Goal: Transaction & Acquisition: Purchase product/service

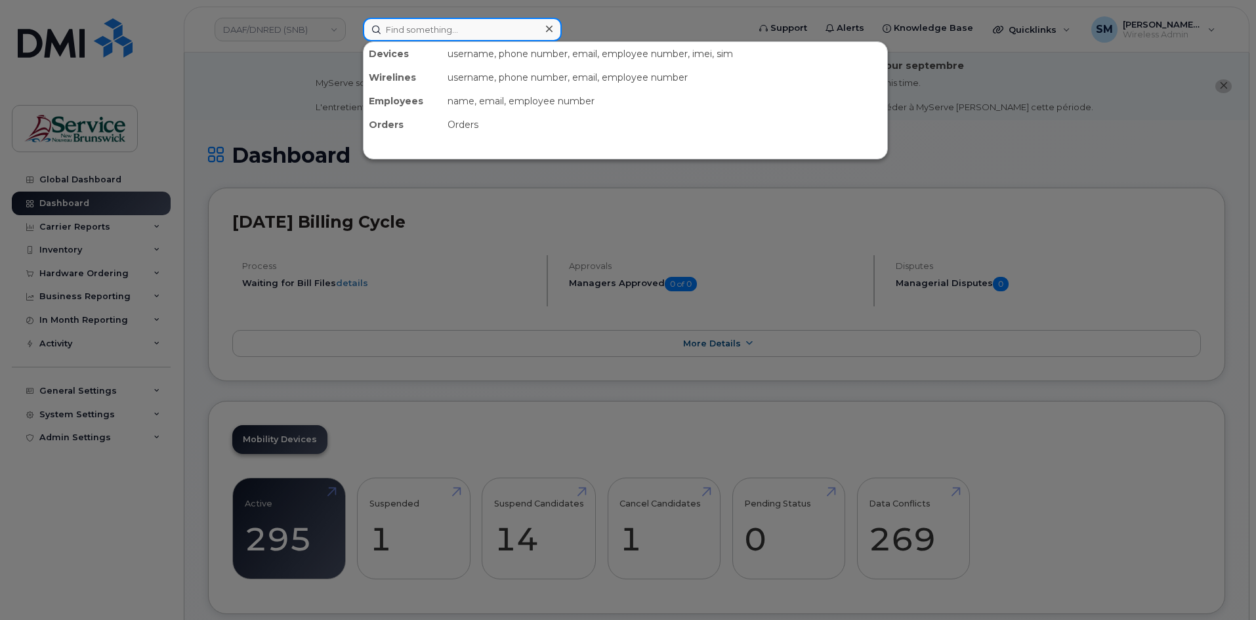
click at [380, 31] on input at bounding box center [462, 30] width 199 height 24
paste input "392583685542"
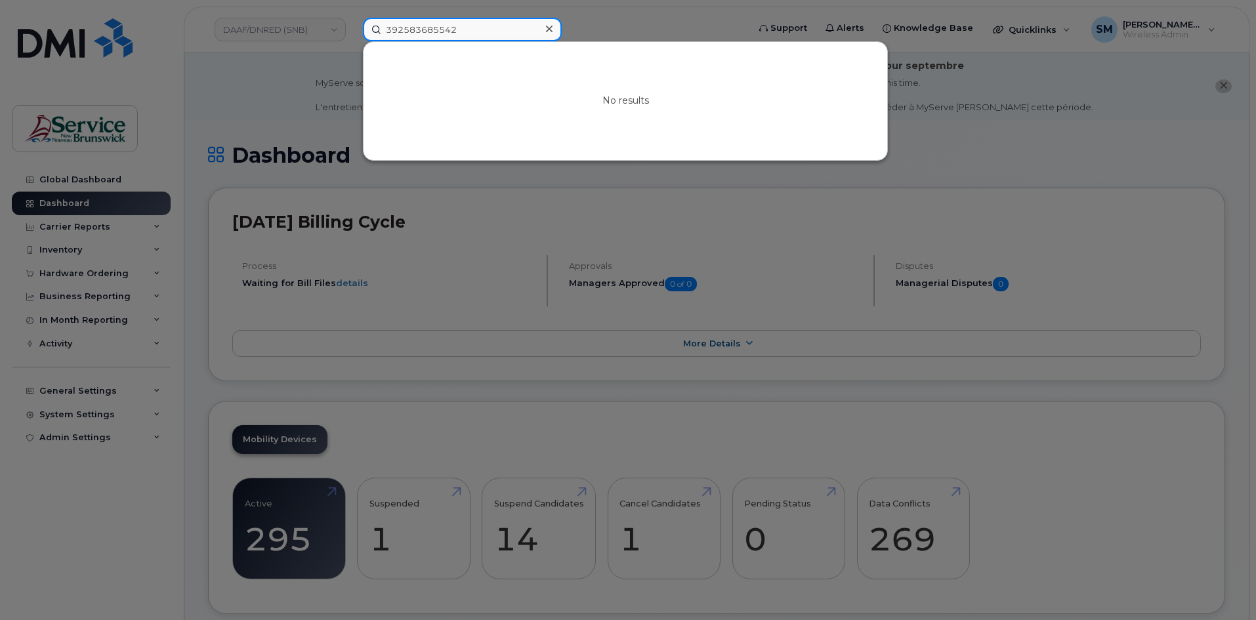
type input "392583685542"
click at [625, 22] on div at bounding box center [628, 310] width 1256 height 620
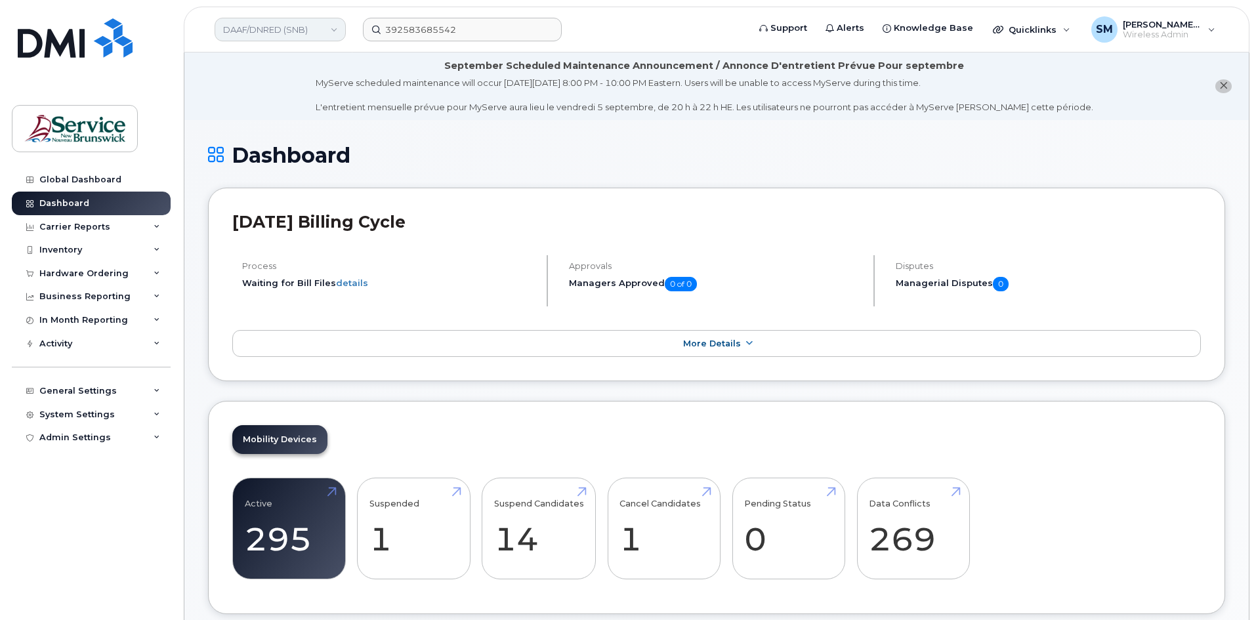
click at [320, 23] on link "DAAF/DNRED (SNB)" at bounding box center [280, 30] width 131 height 24
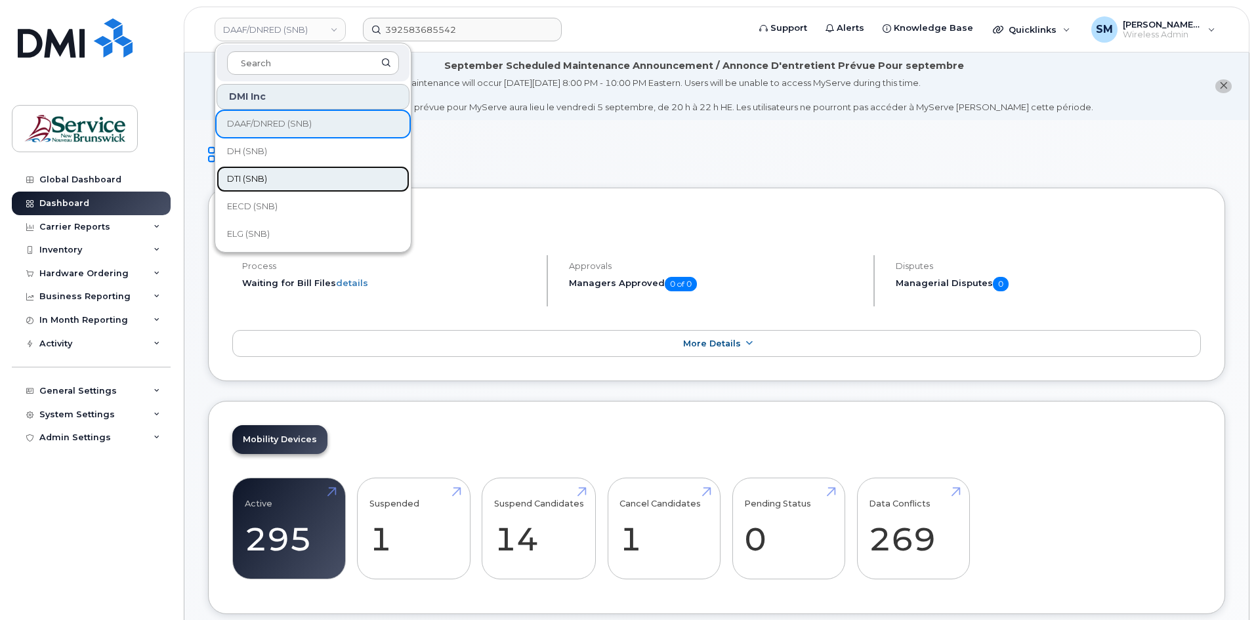
click at [257, 175] on span "DTI (SNB)" at bounding box center [247, 179] width 40 height 13
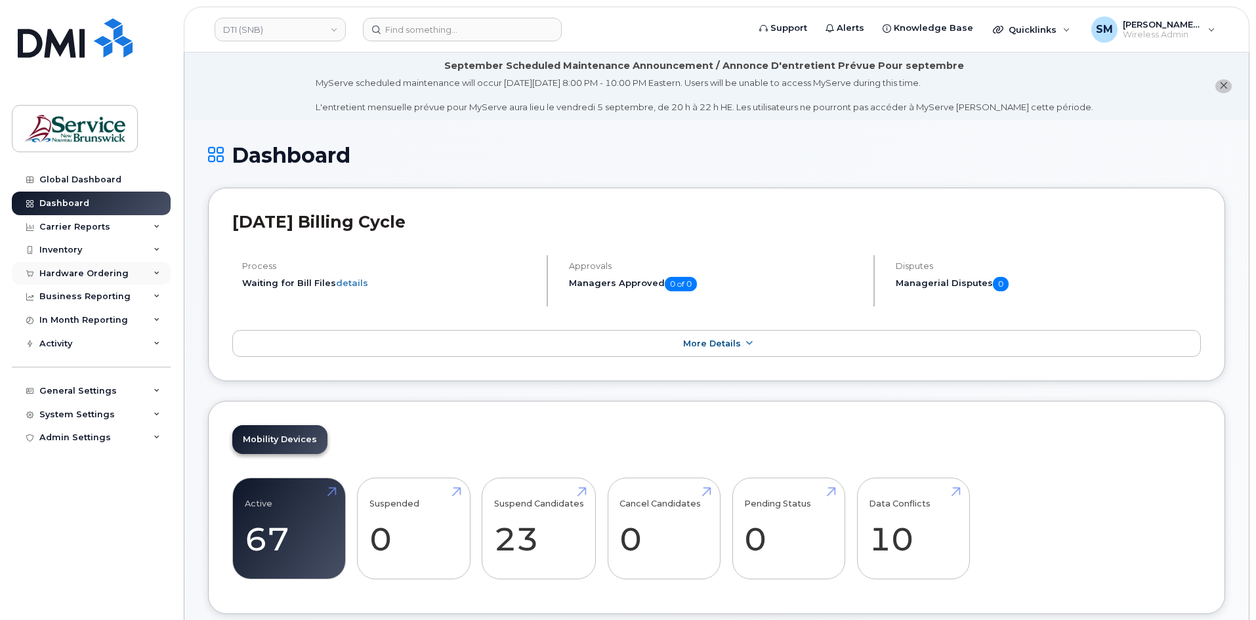
click at [76, 264] on div "Hardware Ordering" at bounding box center [91, 274] width 159 height 24
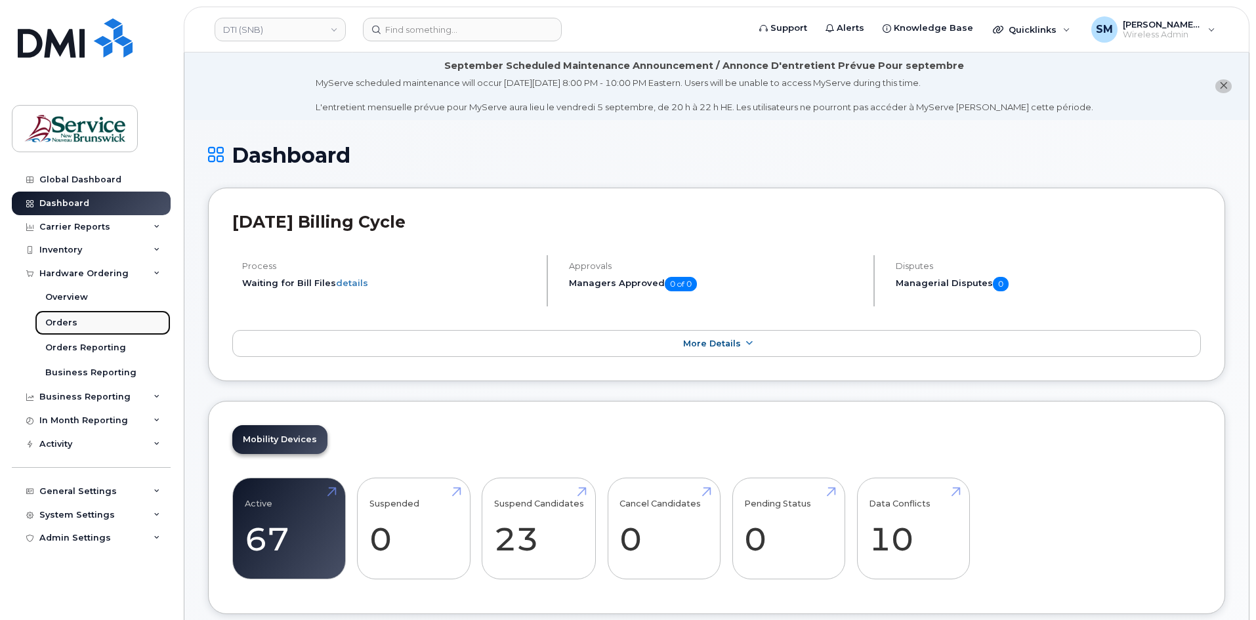
click at [80, 329] on link "Orders" at bounding box center [103, 322] width 136 height 25
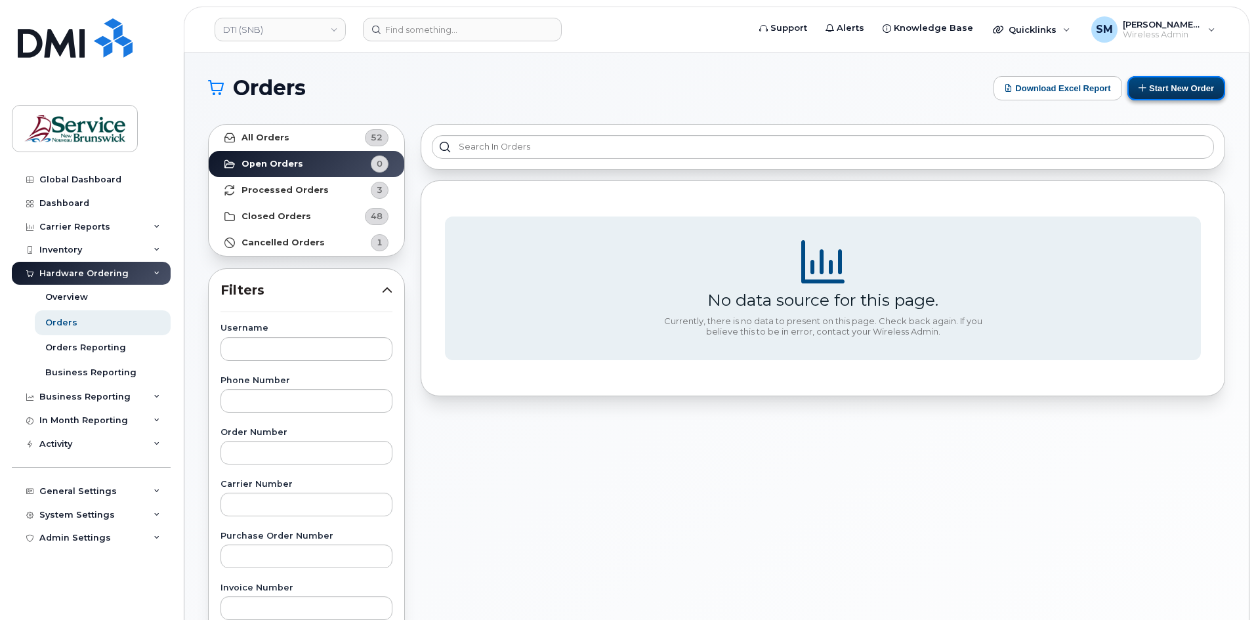
click at [1155, 85] on button "Start New Order" at bounding box center [1176, 88] width 98 height 24
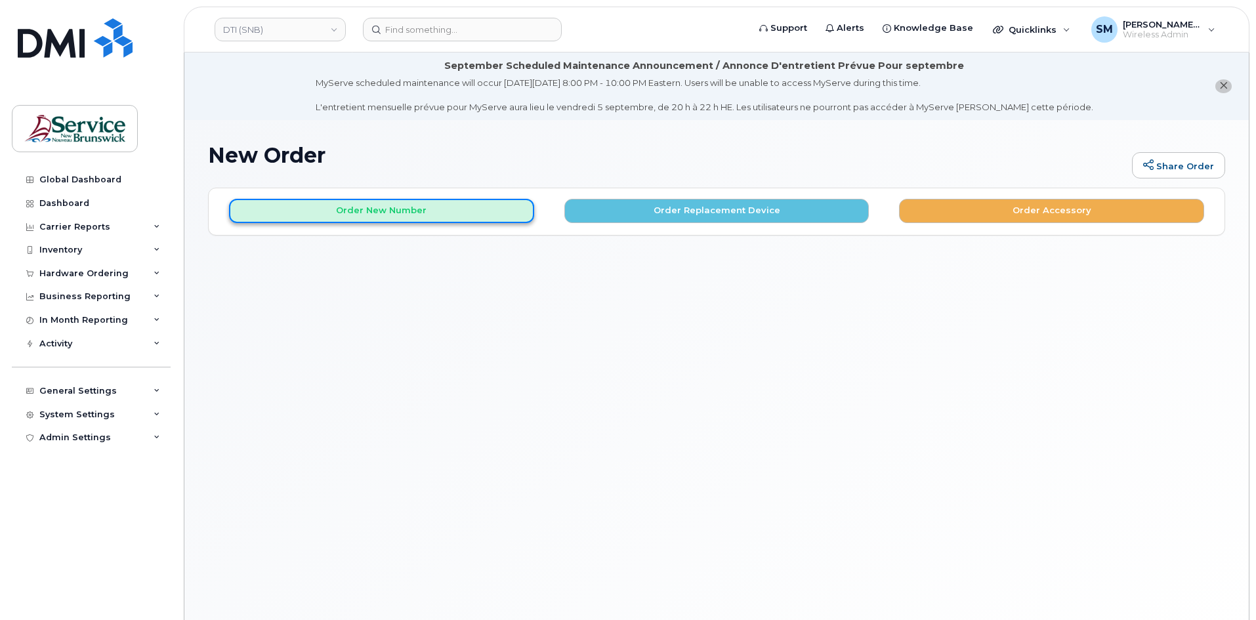
click at [374, 213] on button "Order New Number" at bounding box center [381, 211] width 305 height 24
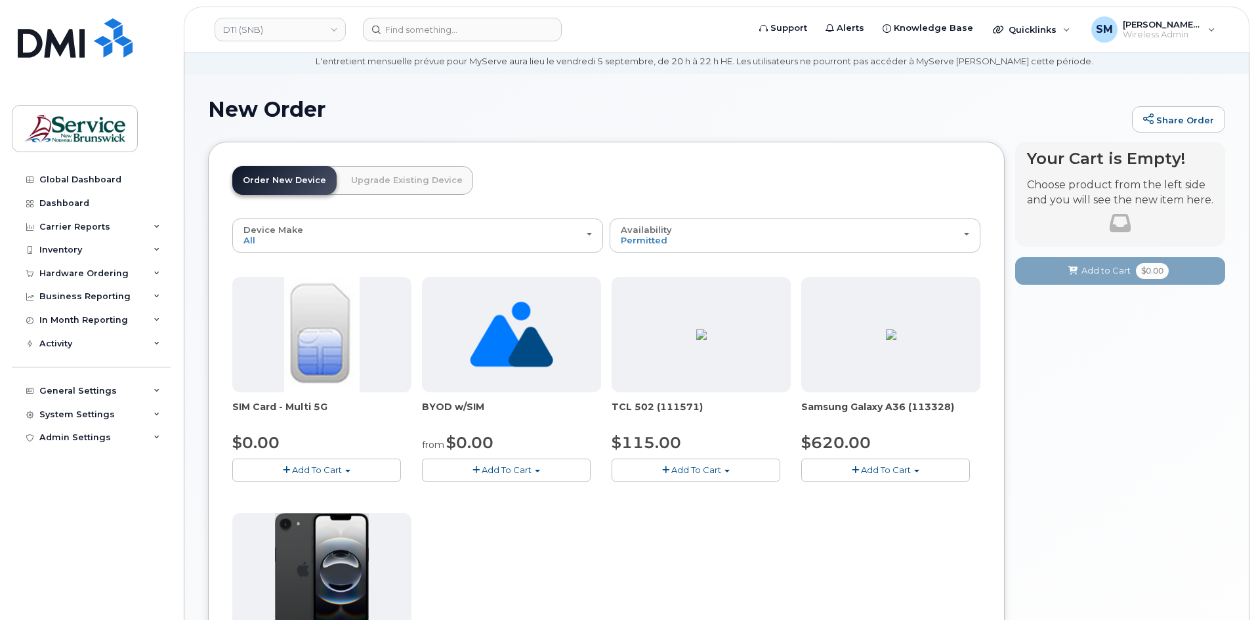
scroll to position [66, 0]
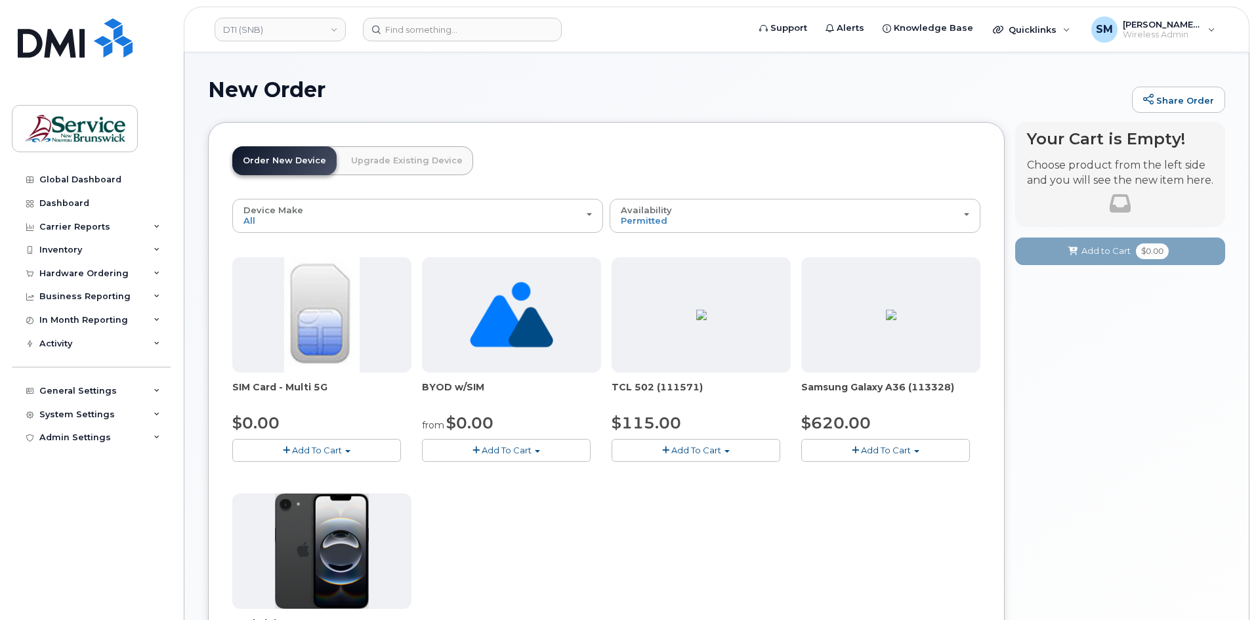
click at [307, 453] on span "Add To Cart" at bounding box center [317, 450] width 50 height 10
click at [322, 476] on link "$0.00 - New Activation" at bounding box center [298, 475] width 125 height 16
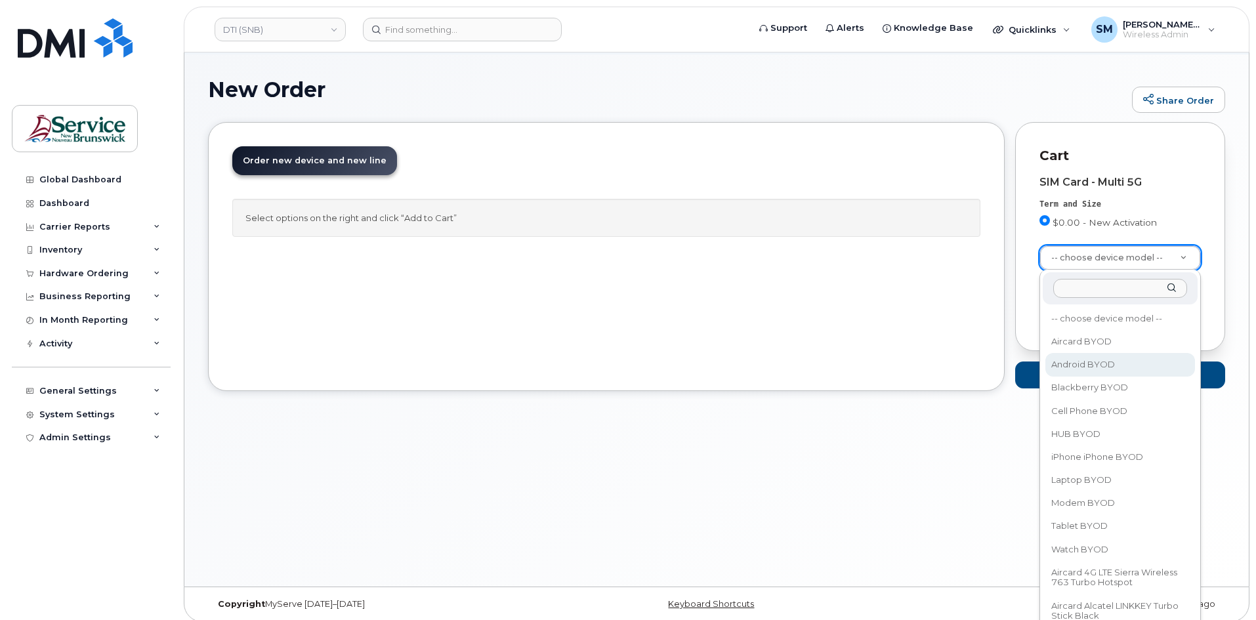
select select "2422"
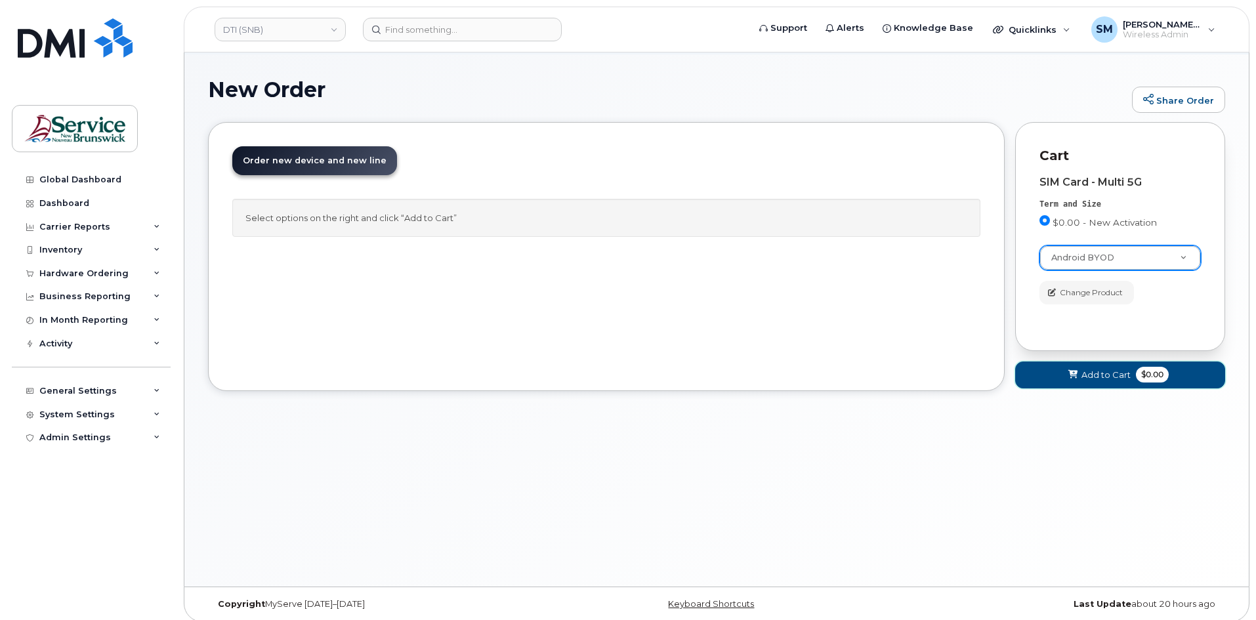
click at [1093, 375] on span "Add to Cart" at bounding box center [1105, 375] width 49 height 12
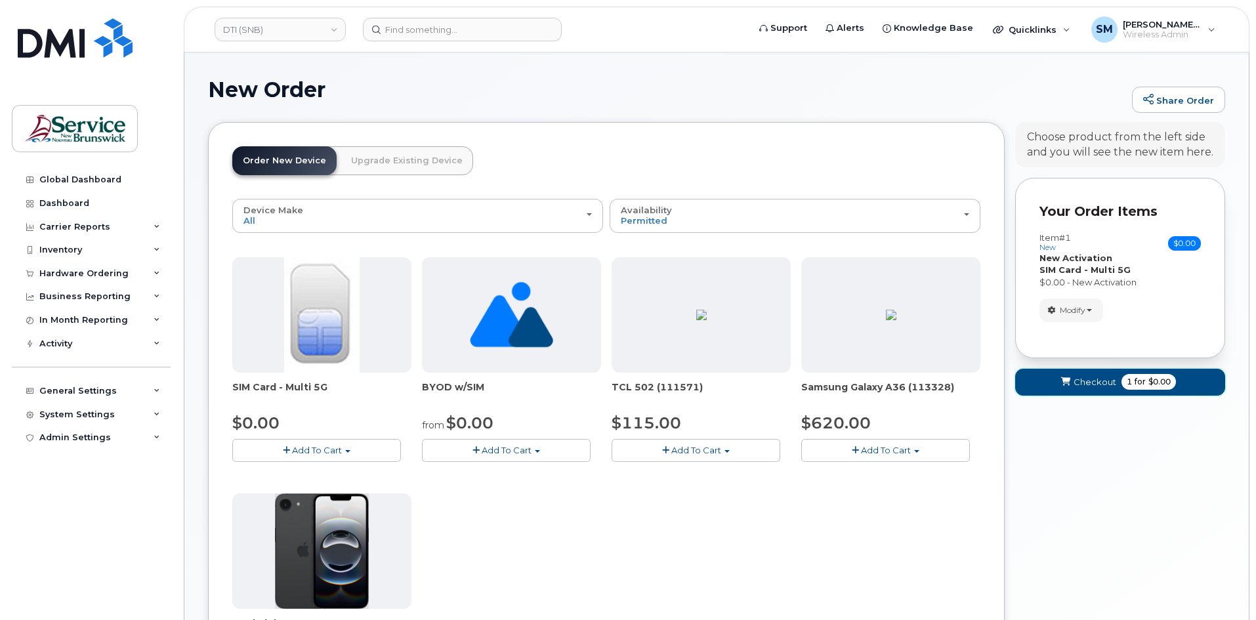
click at [1099, 383] on span "Checkout" at bounding box center [1095, 382] width 43 height 12
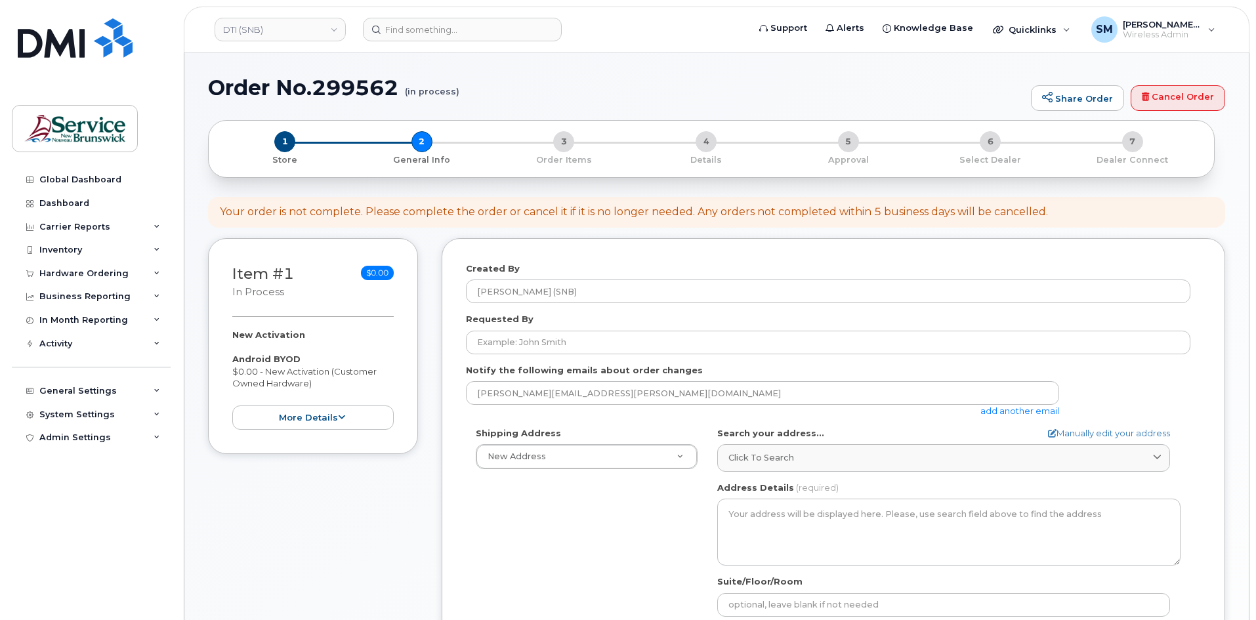
select select
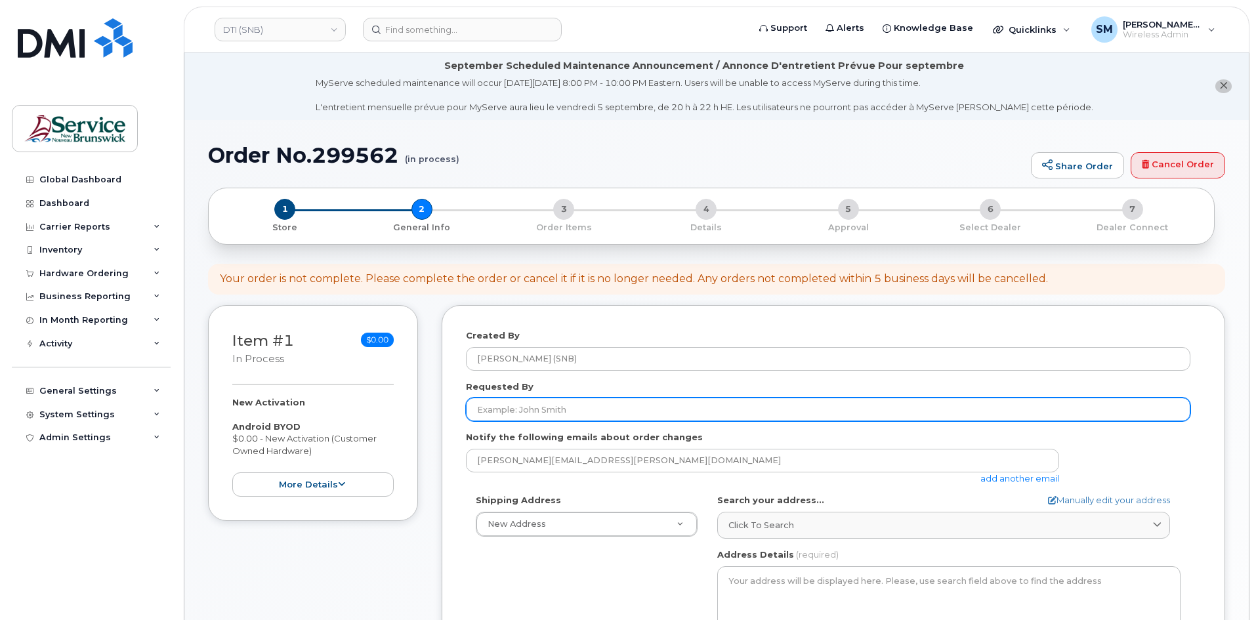
click at [600, 404] on input "Requested By" at bounding box center [828, 410] width 724 height 24
paste input "[PERSON_NAME][EMAIL_ADDRESS][PERSON_NAME][DOMAIN_NAME]"
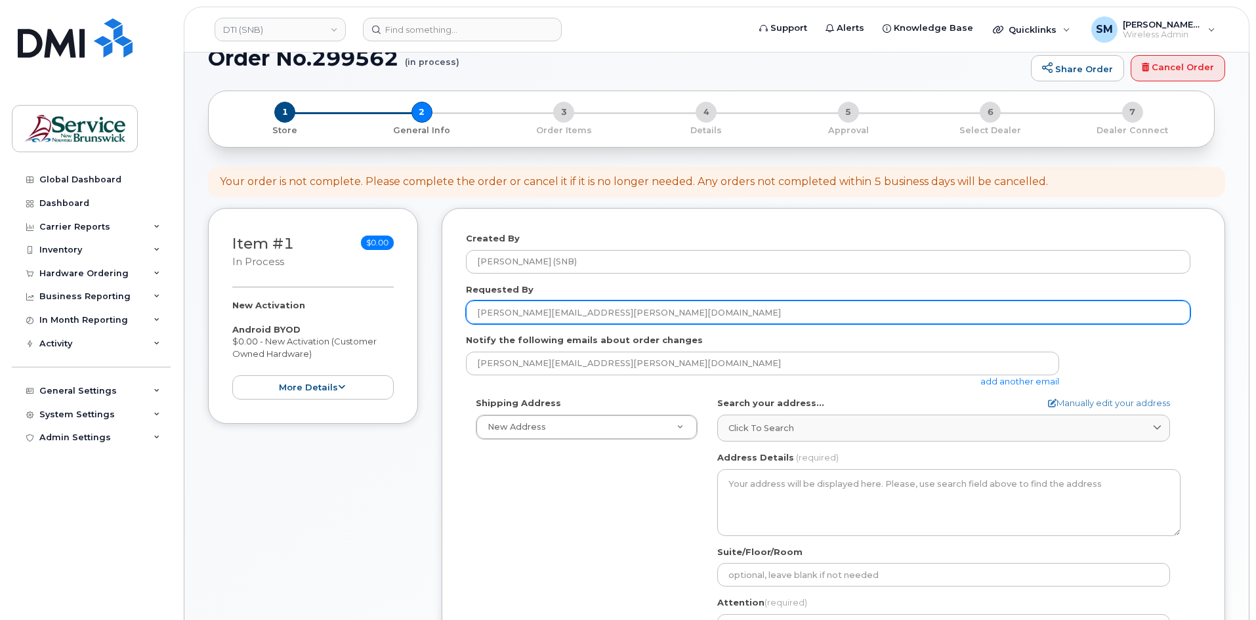
scroll to position [262, 0]
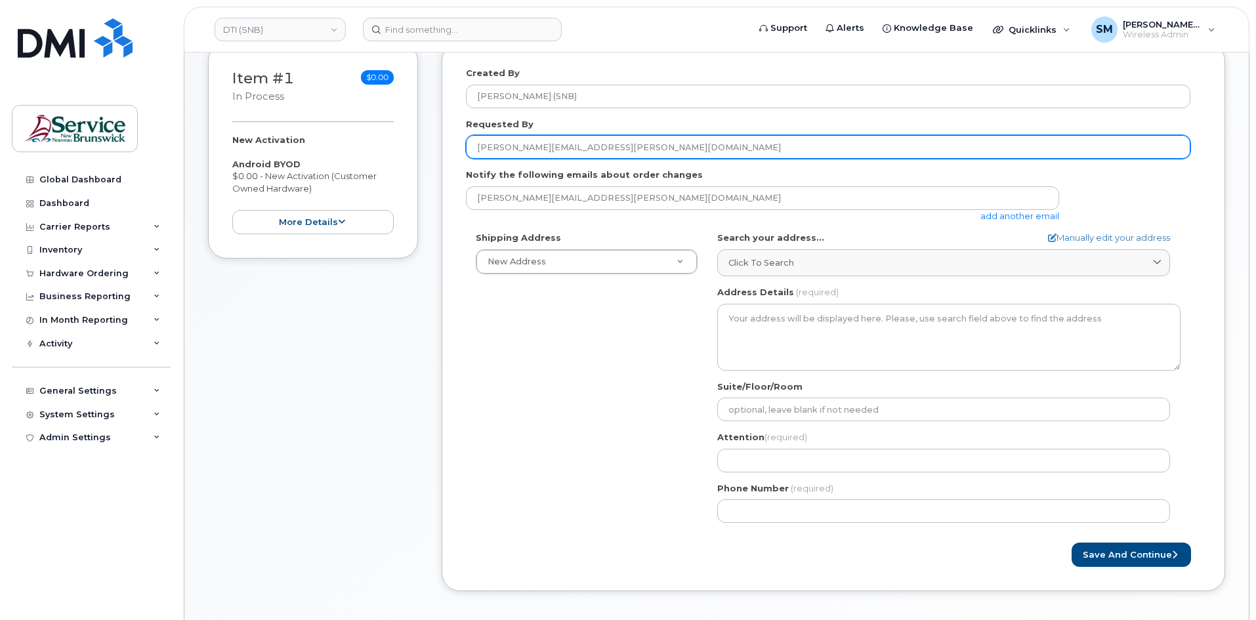
type input "[PERSON_NAME][EMAIL_ADDRESS][PERSON_NAME][DOMAIN_NAME]"
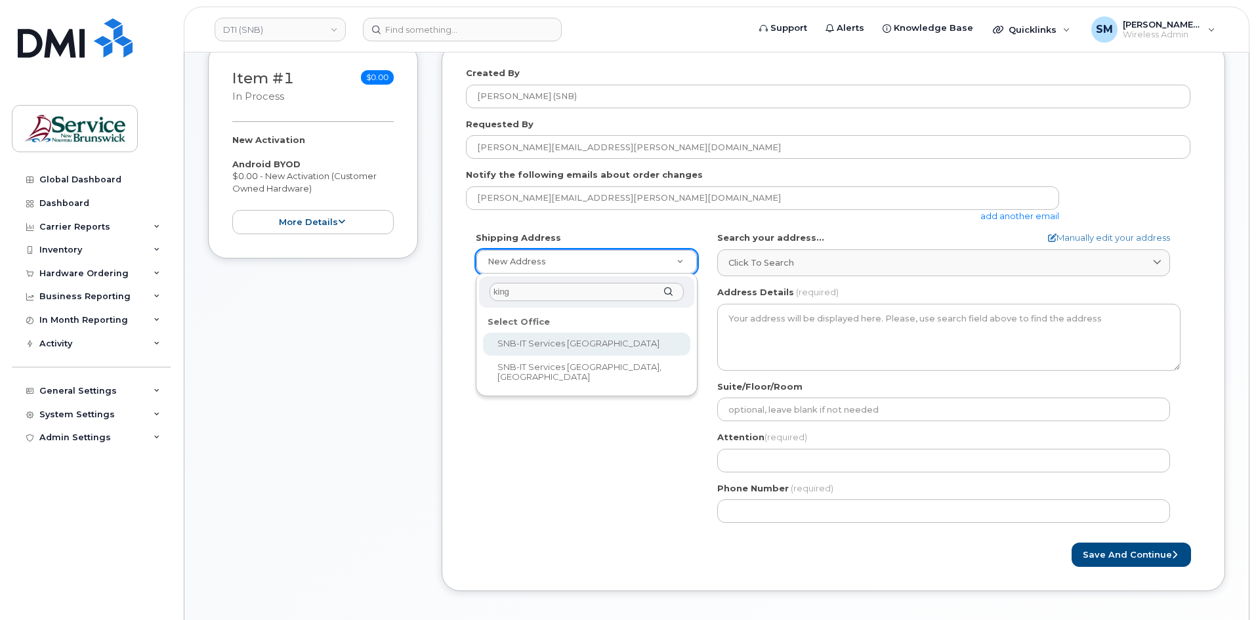
type input "king"
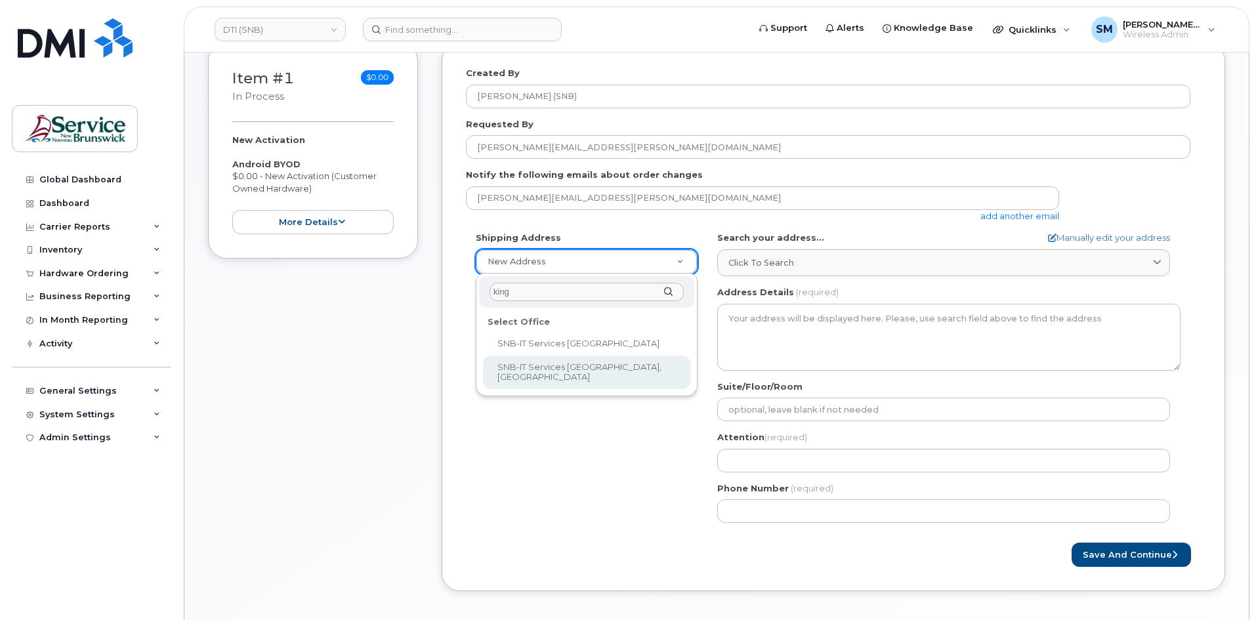
select select
type textarea "[STREET_ADDRESS]"
type input "[PERSON_NAME]/[PERSON_NAME]"
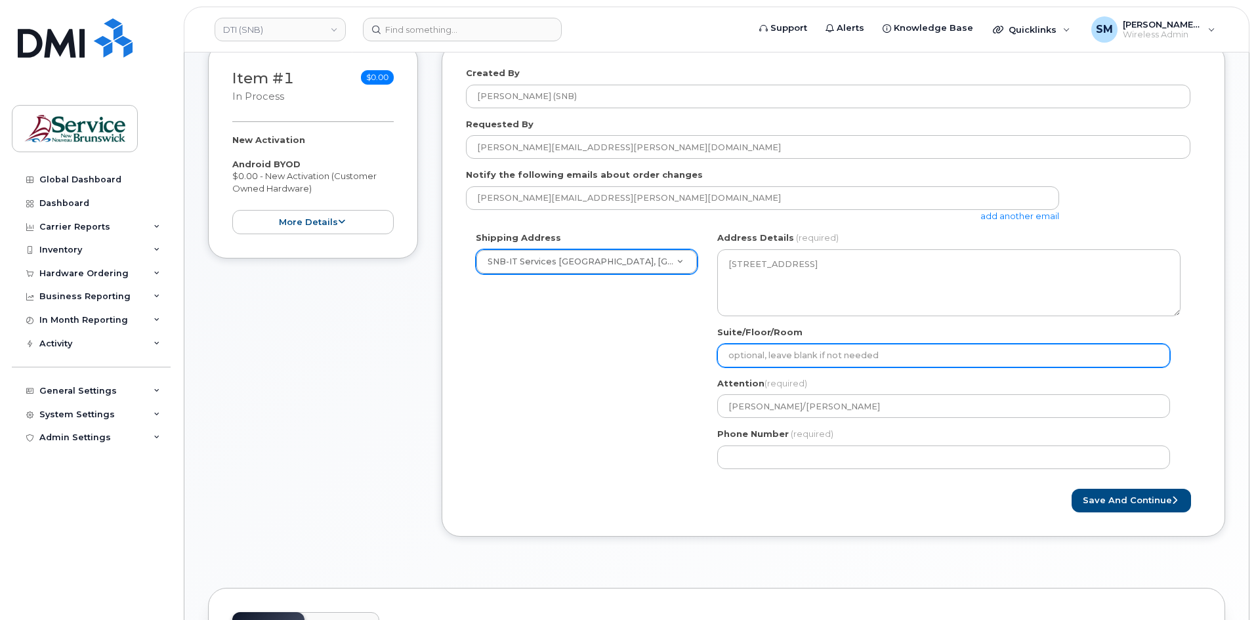
click at [780, 360] on input "Suite/Floor/Room" at bounding box center [943, 356] width 453 height 24
paste input "WO0000000483881"
select select
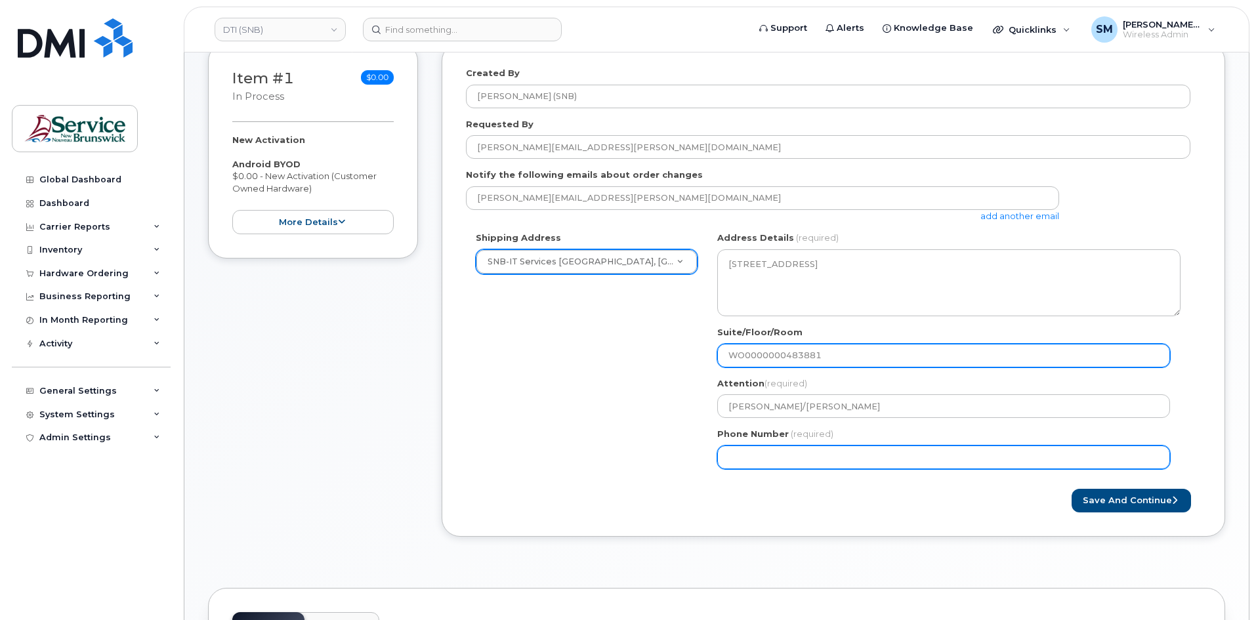
type input "WO0000000483881"
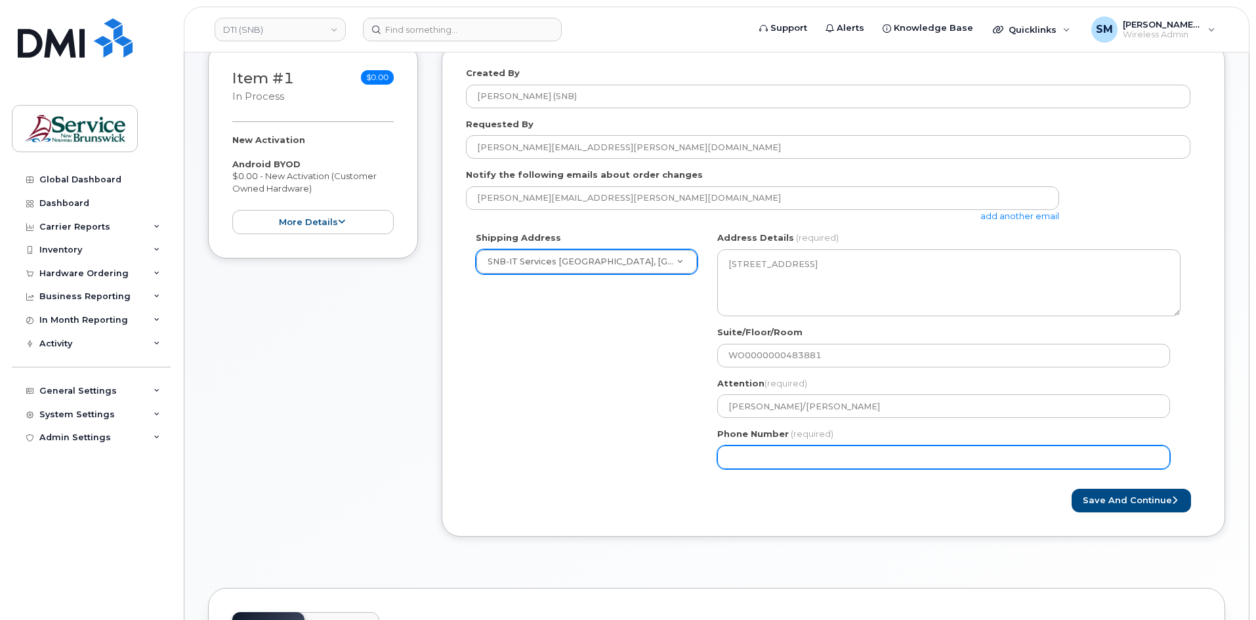
click at [756, 451] on input "Phone Number" at bounding box center [943, 458] width 453 height 24
select select
type input "506639633"
select select
type input "5066396338"
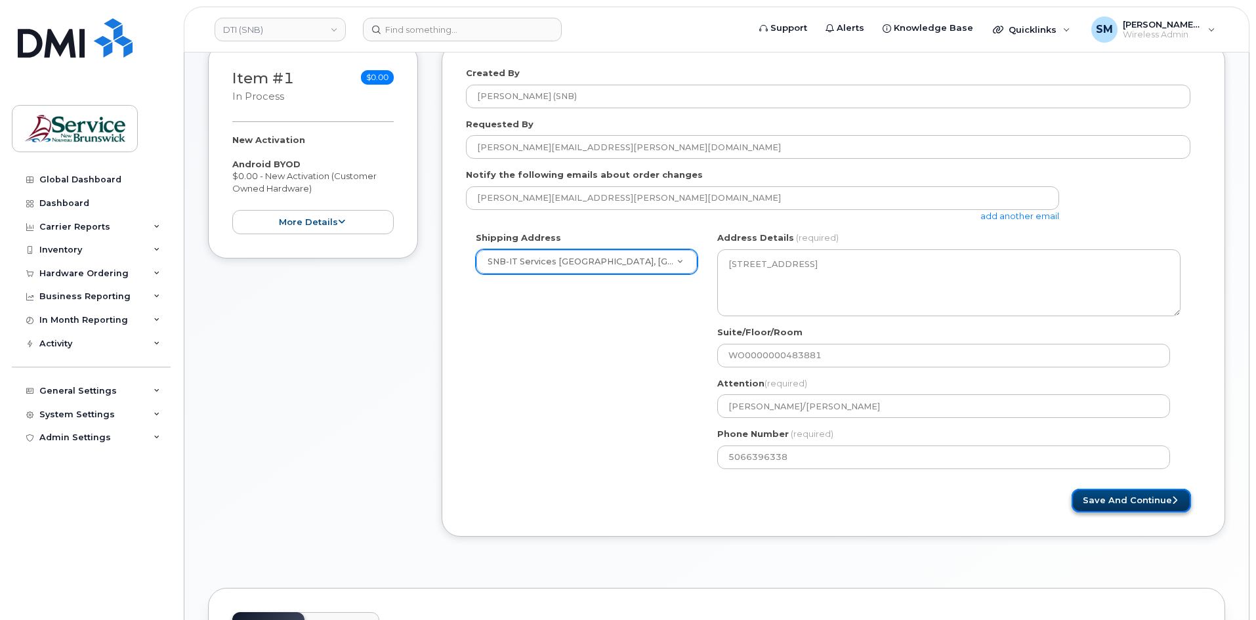
click at [1168, 507] on button "Save and Continue" at bounding box center [1131, 501] width 119 height 24
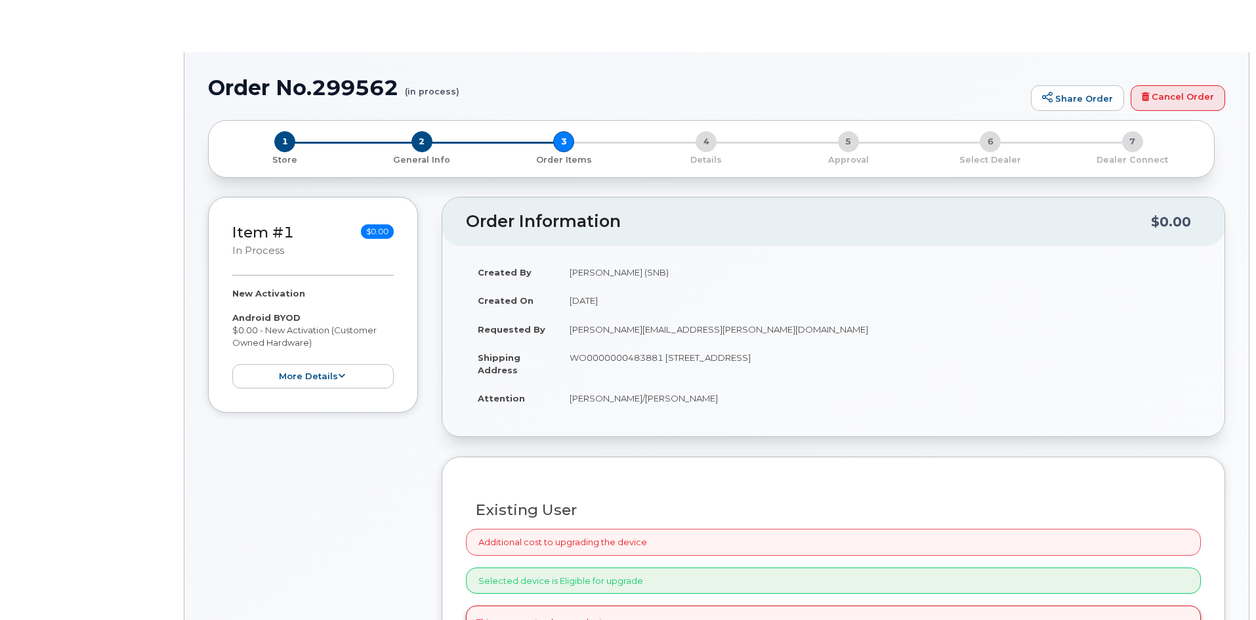
radio input "true"
select select
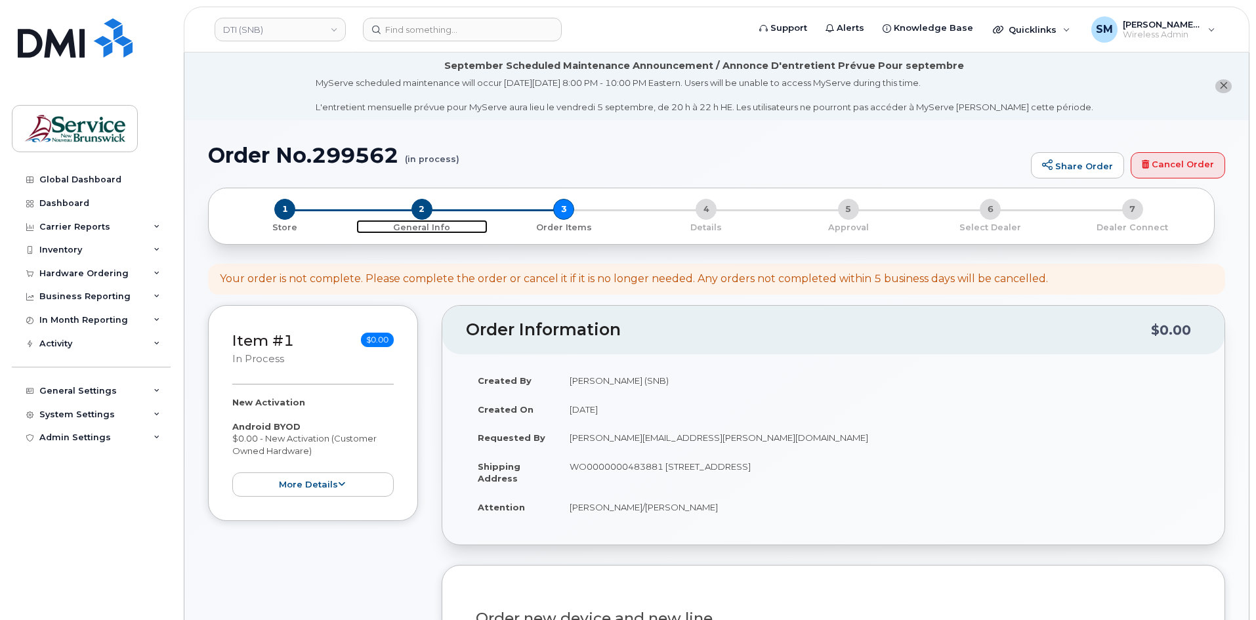
click at [425, 214] on span "2" at bounding box center [421, 209] width 21 height 21
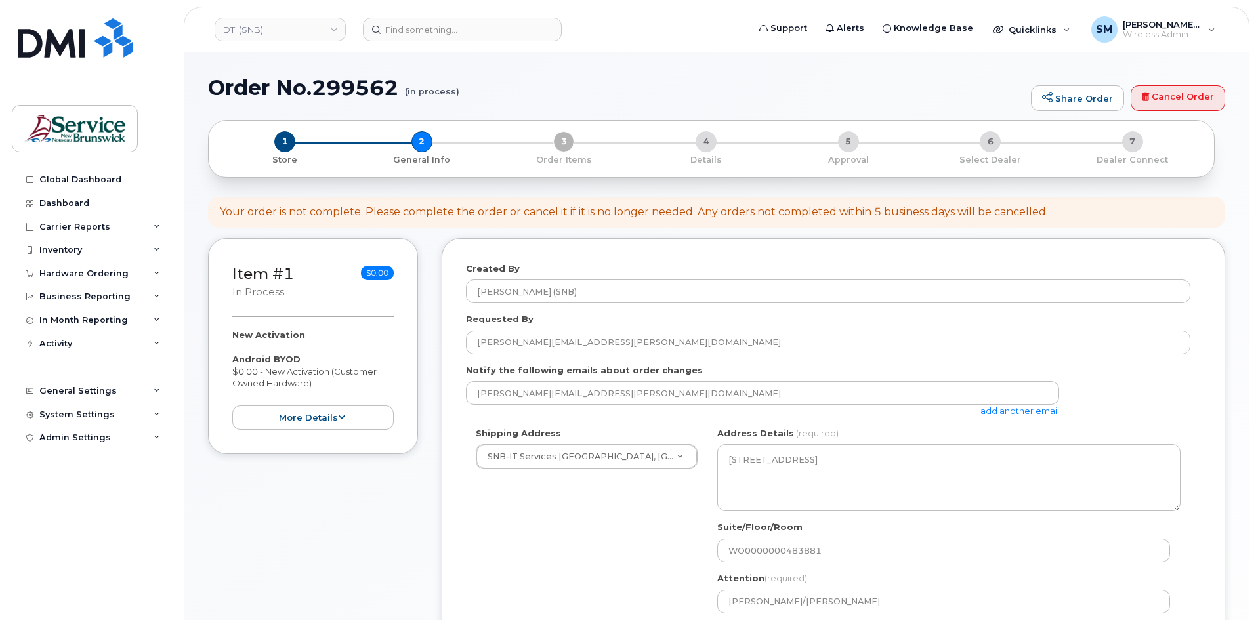
select select
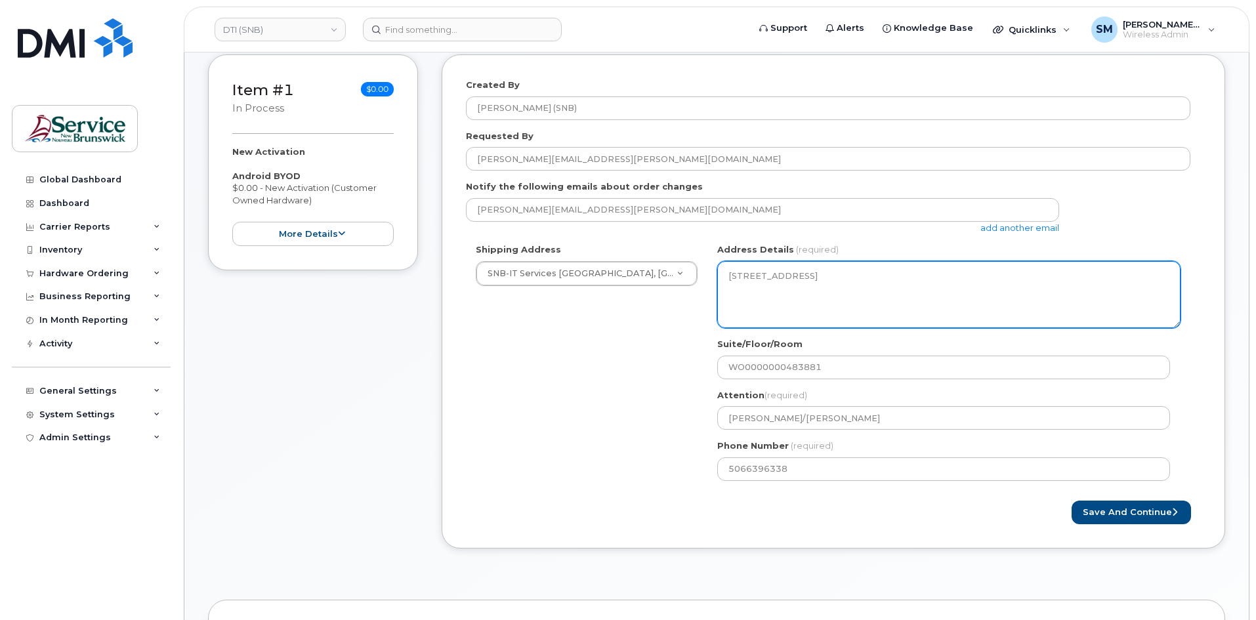
scroll to position [262, 0]
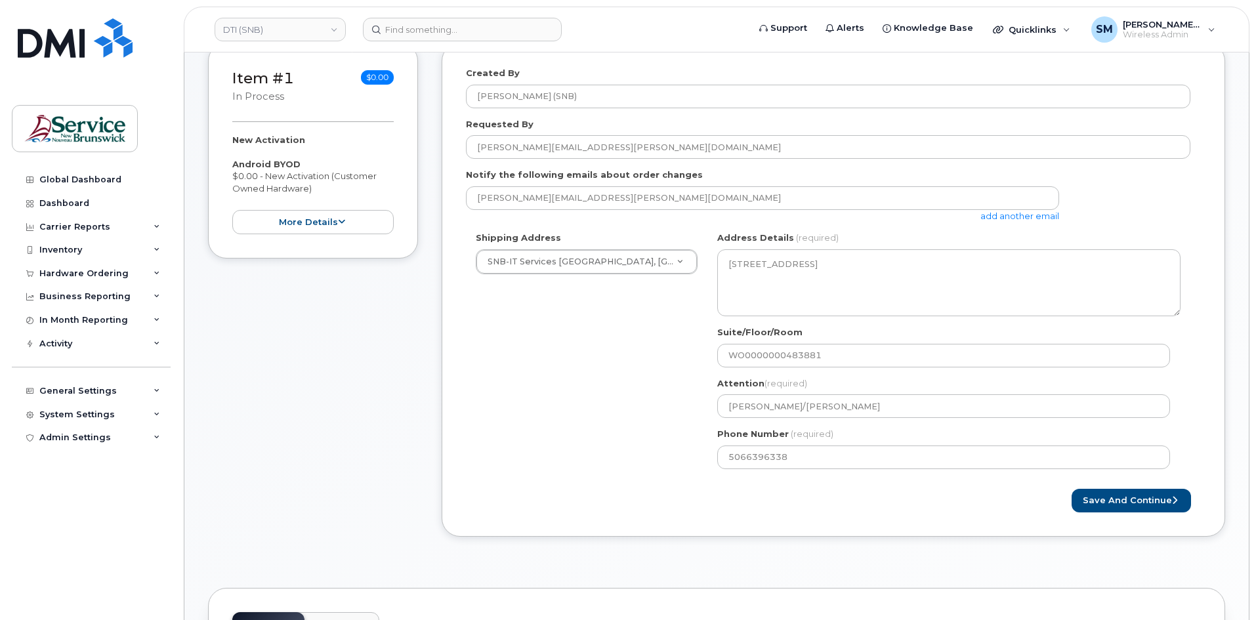
click at [565, 410] on div "Shipping Address SNB-IT Services [GEOGRAPHIC_DATA], [GEOGRAPHIC_DATA] New Addre…" at bounding box center [828, 355] width 724 height 247
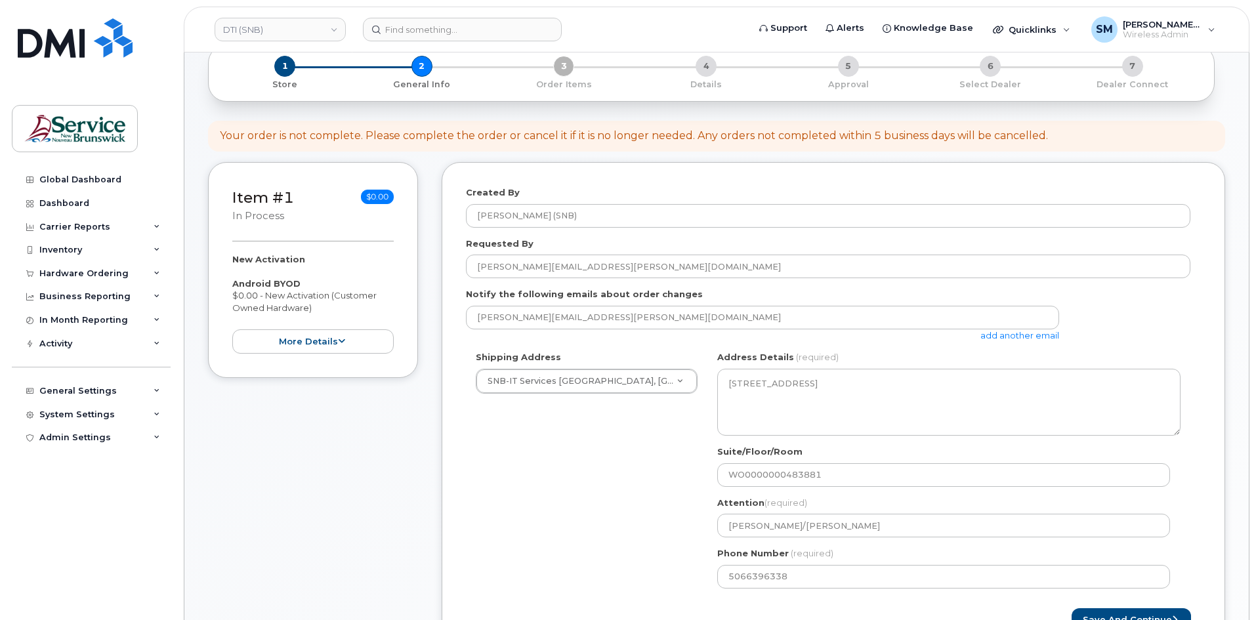
scroll to position [131, 0]
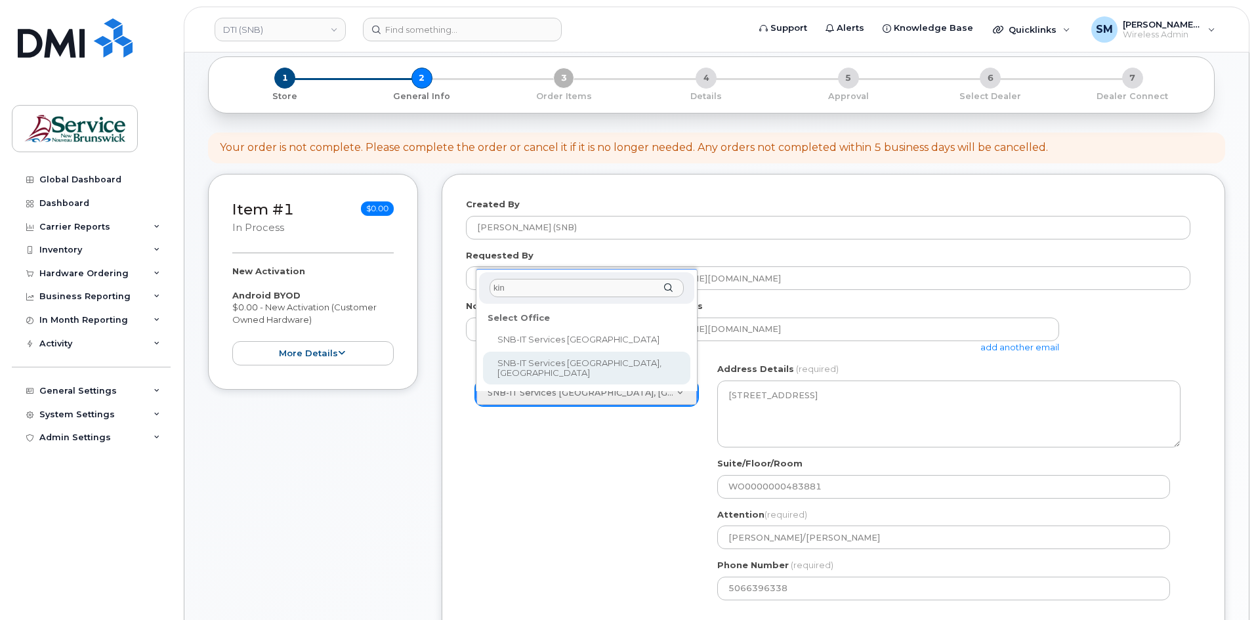
type input "kin"
select select
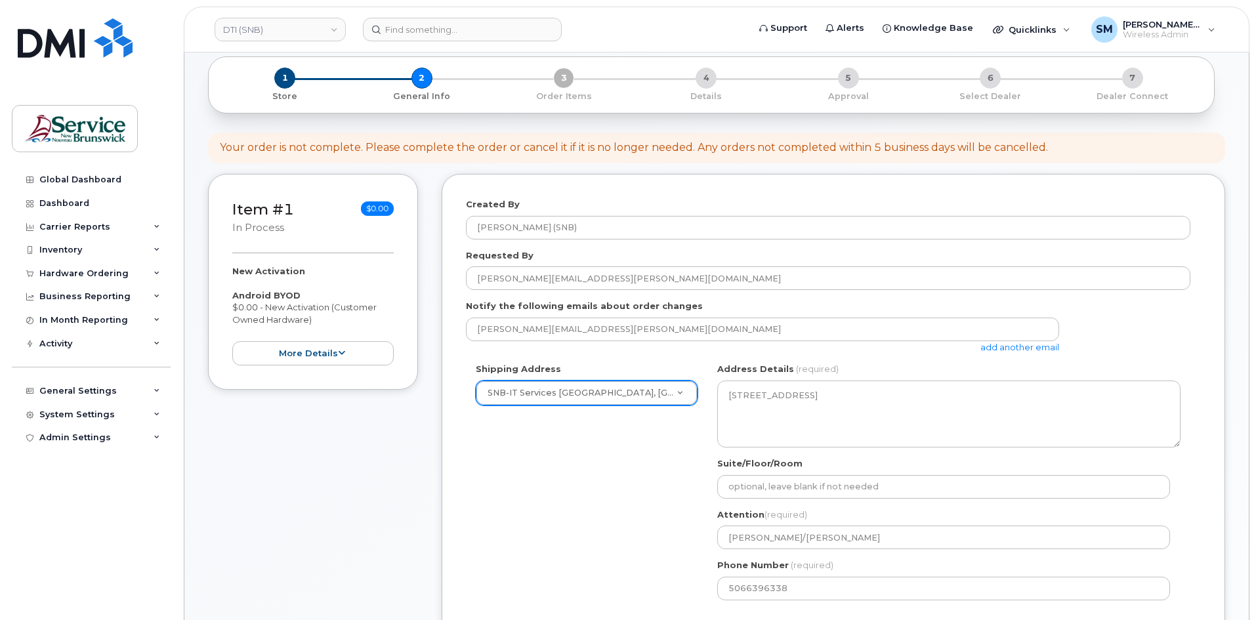
click at [577, 85] on div "1 Store 2 General Info 3 Order Items 4 Details 5 Approval 6 Select Dealer 7 Dea…" at bounding box center [711, 85] width 984 height 35
click at [566, 87] on div "1 Store 2 General Info 3 Order Items 4 Details 5 Approval 6 Select Dealer 7 Dea…" at bounding box center [711, 85] width 984 height 35
click at [428, 79] on div "1 Store 2 General Info 3 Order Items 4 Details 5 Approval 6 Select Dealer 7 Dea…" at bounding box center [711, 85] width 984 height 35
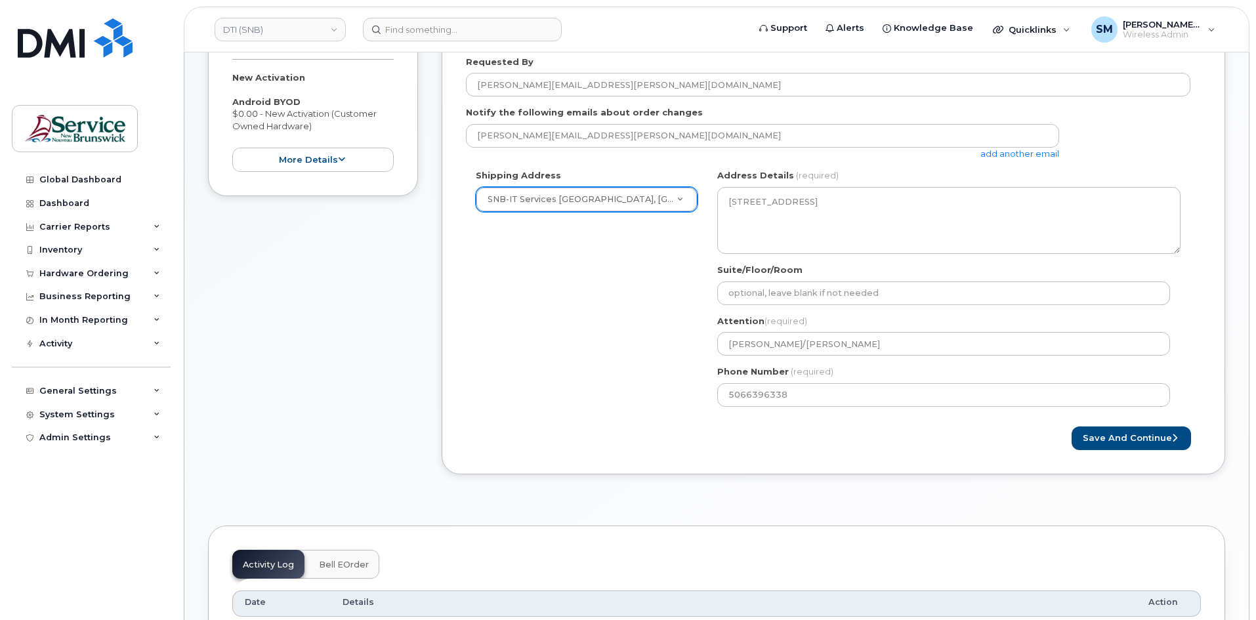
scroll to position [591, 0]
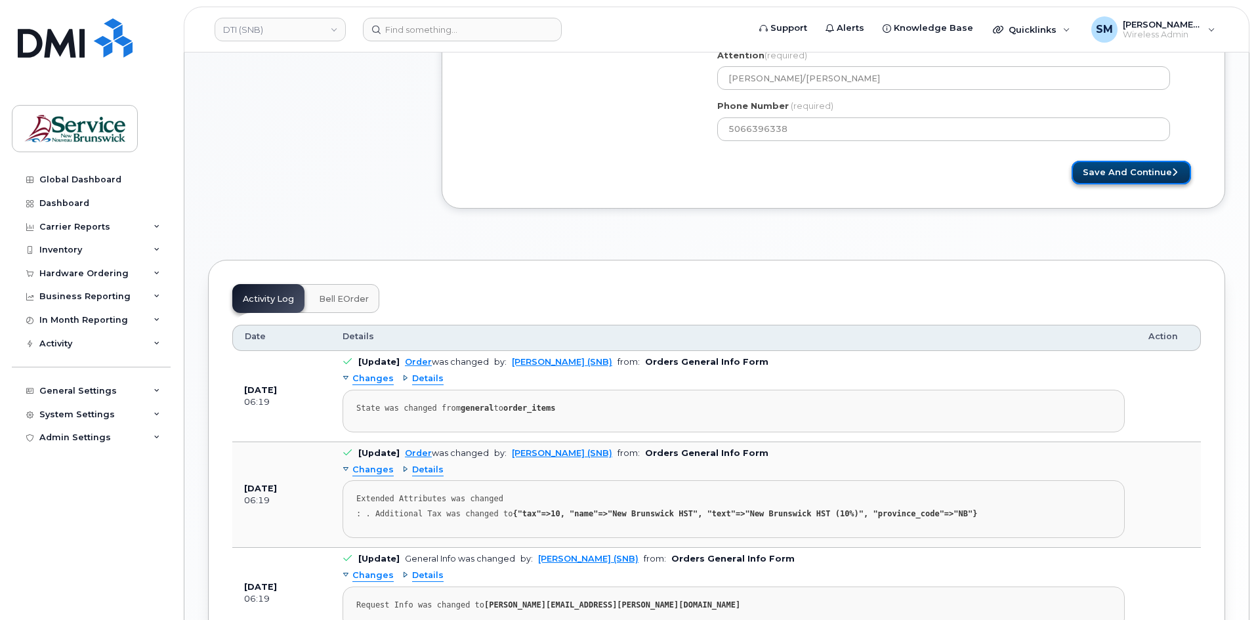
click at [1116, 180] on button "Save and Continue" at bounding box center [1131, 173] width 119 height 24
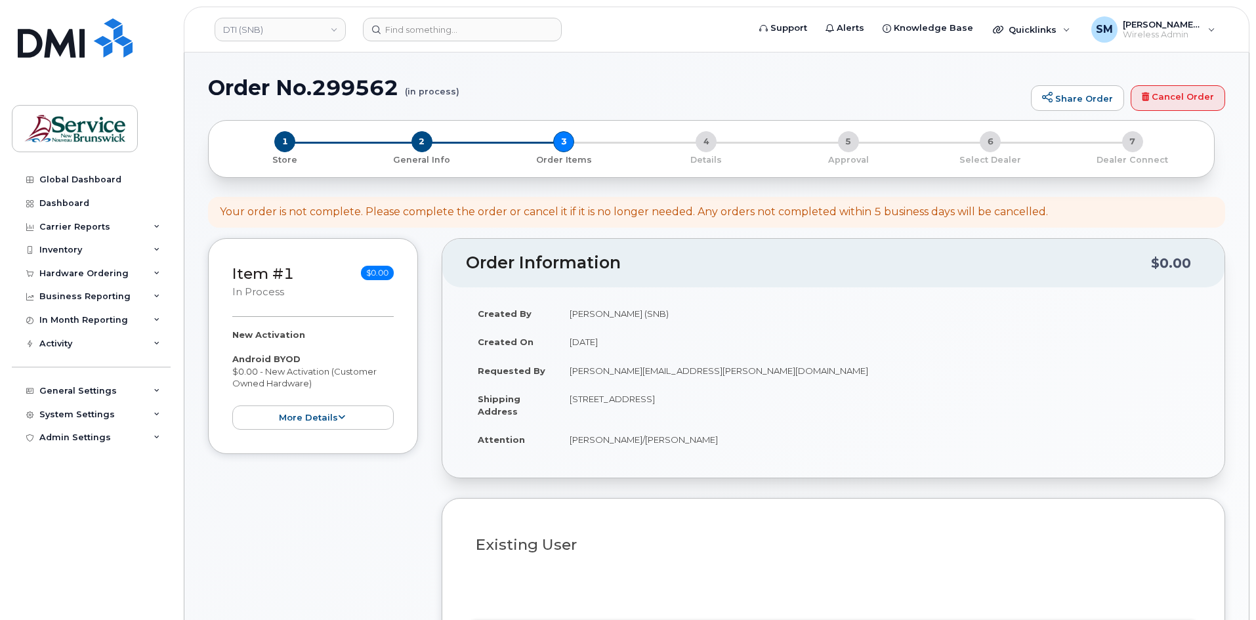
select select
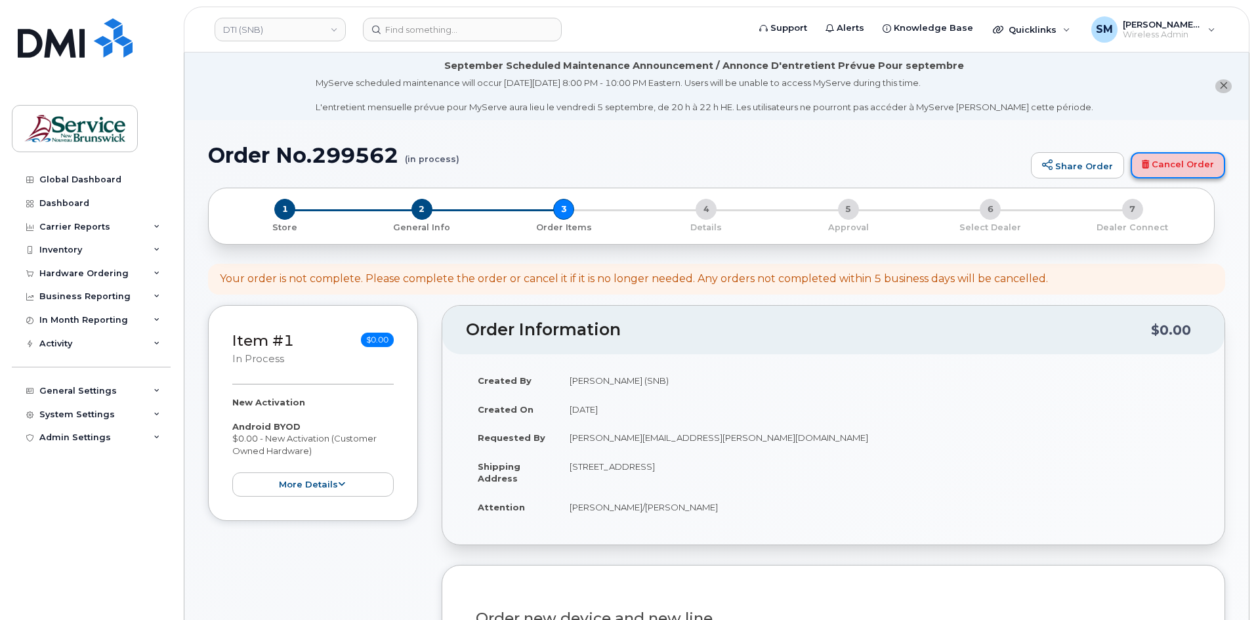
click at [1158, 161] on link "Cancel Order" at bounding box center [1178, 165] width 94 height 26
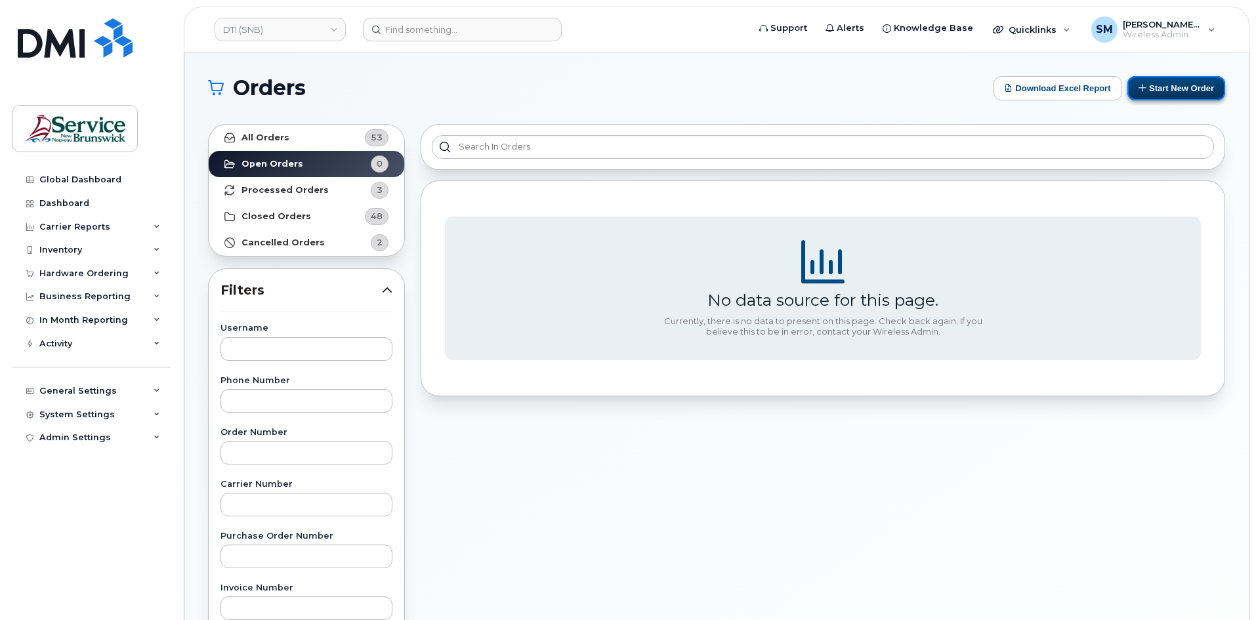
click at [1160, 88] on button "Start New Order" at bounding box center [1176, 88] width 98 height 24
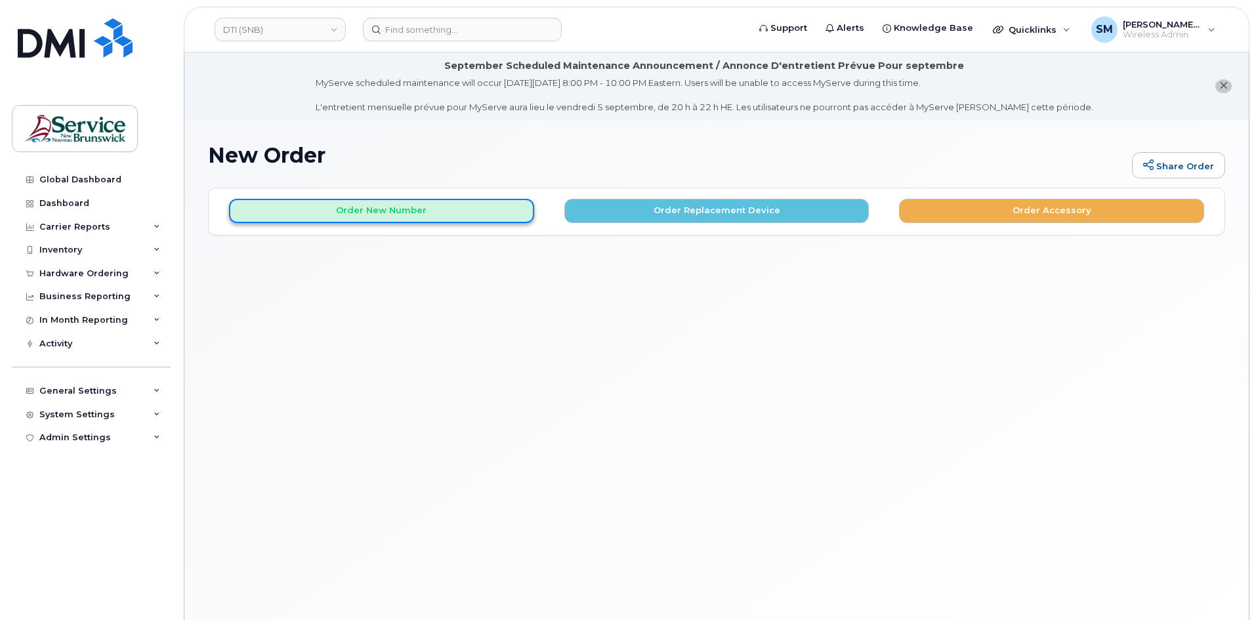
click at [459, 211] on button "Order New Number" at bounding box center [381, 211] width 305 height 24
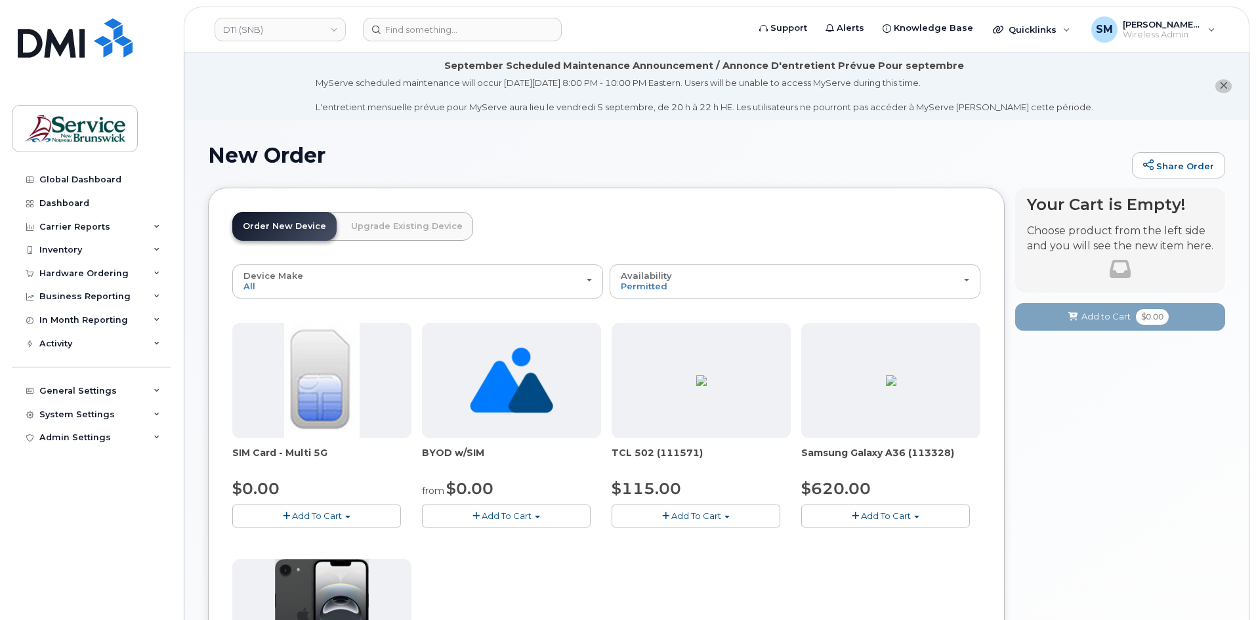
click at [335, 520] on span "Add To Cart" at bounding box center [317, 516] width 50 height 10
click at [301, 547] on link "$0.00 - New Activation" at bounding box center [298, 540] width 125 height 16
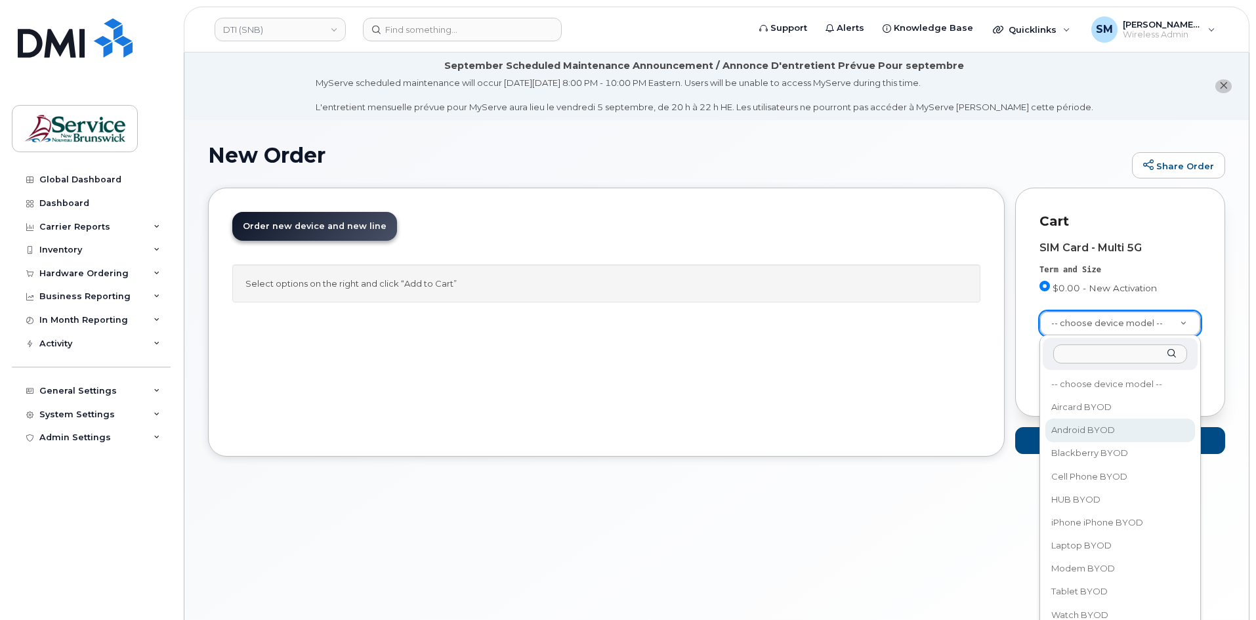
select select "2422"
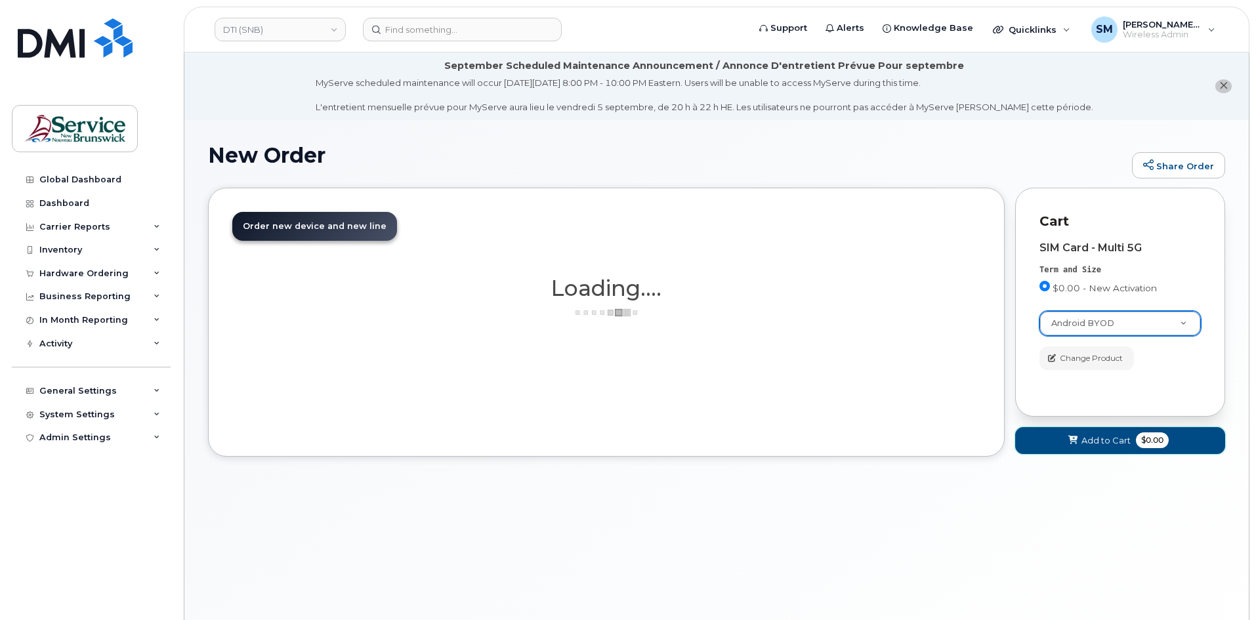
click at [1105, 435] on span "Add to Cart" at bounding box center [1105, 440] width 49 height 12
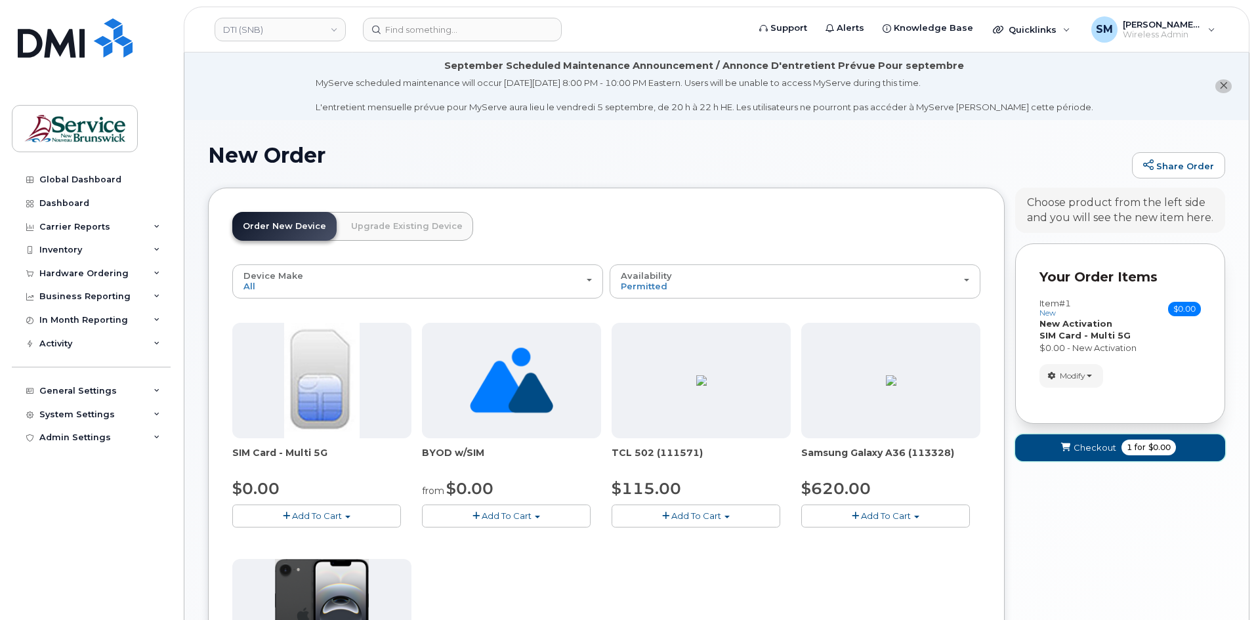
click at [1085, 443] on span "Checkout" at bounding box center [1095, 448] width 43 height 12
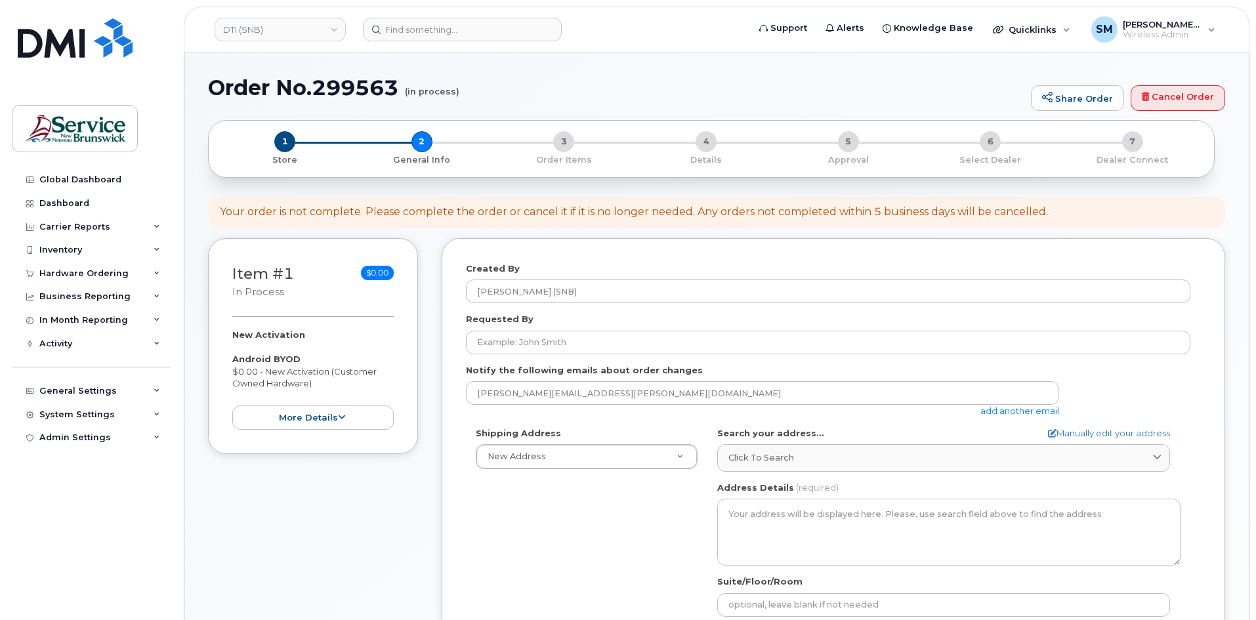
select select
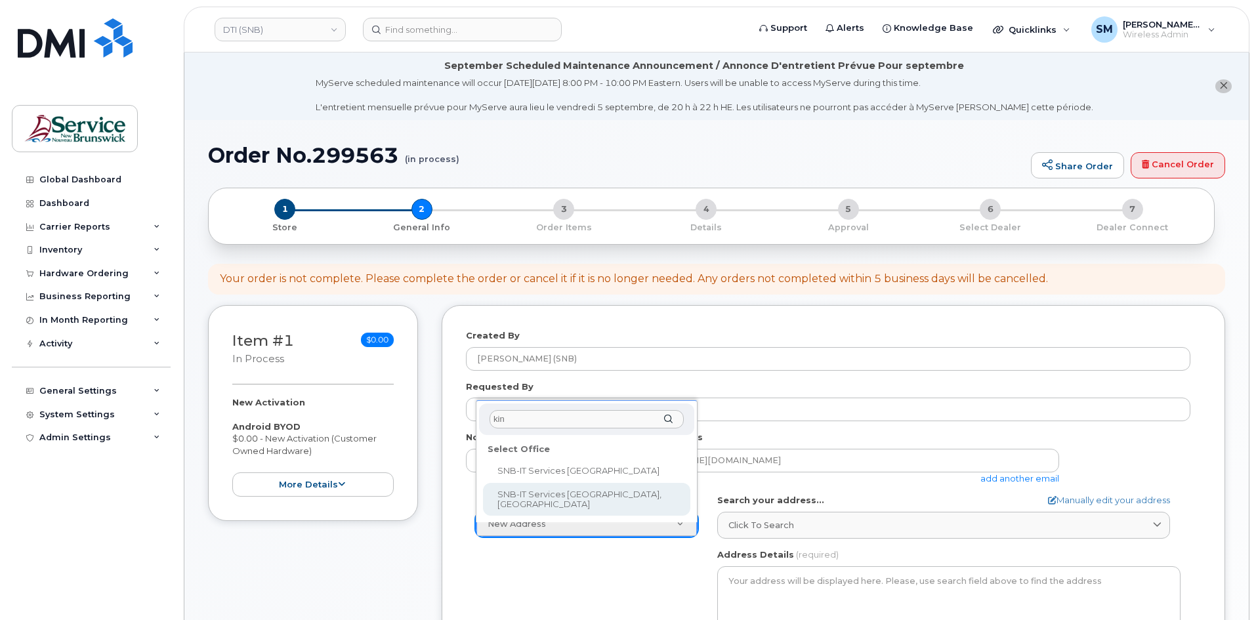
type input "kin"
select select
type textarea "526-440 King St Fredericton New Brunswick E3B 5H8"
type input "Chris Estey/Scott Sanford"
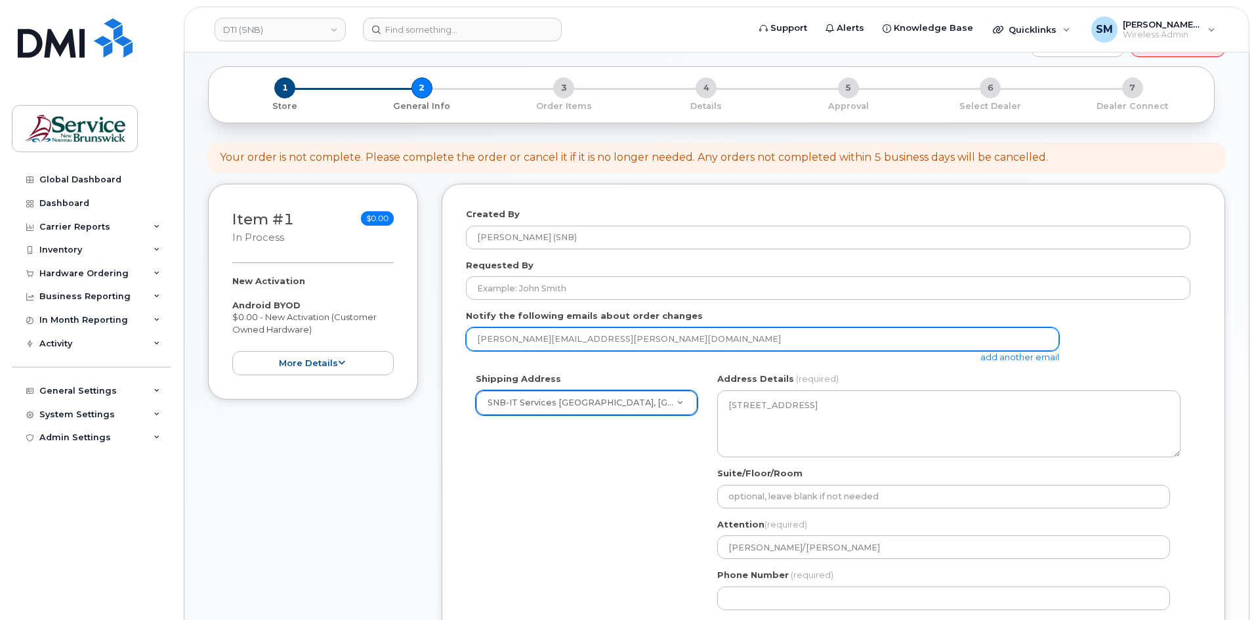
scroll to position [131, 0]
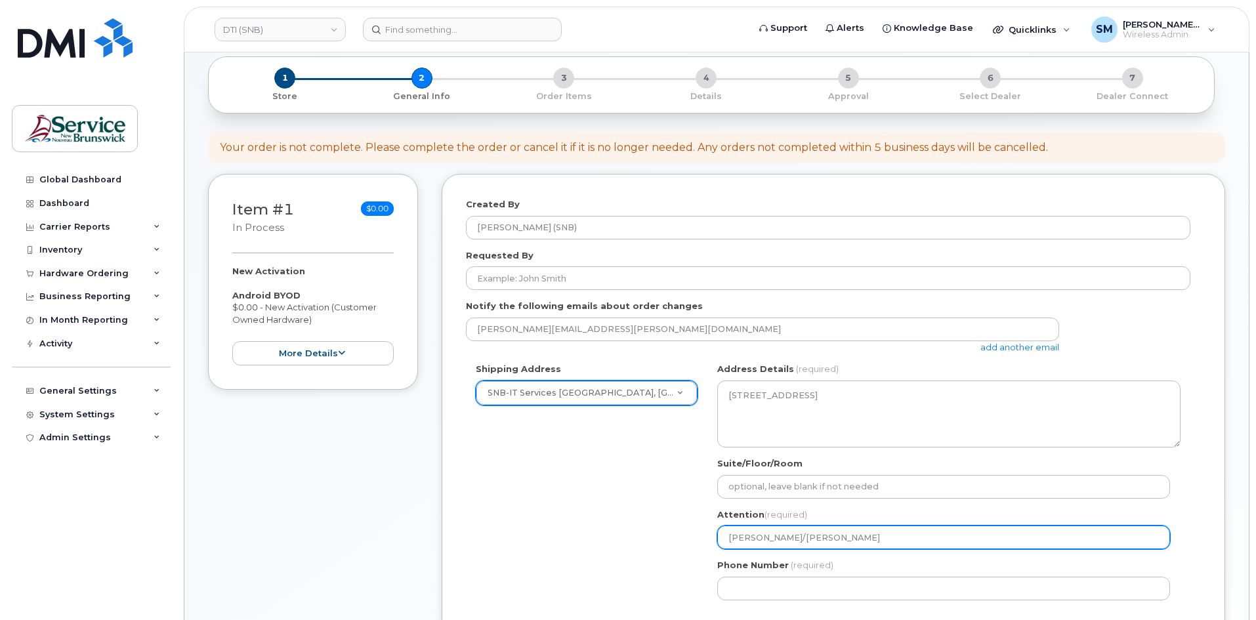
drag, startPoint x: 829, startPoint y: 539, endPoint x: 687, endPoint y: 526, distance: 142.3
click at [687, 526] on div "Shipping Address SNB-IT Services King Tower, Kings Place New Address ASD-E Main…" at bounding box center [828, 486] width 724 height 247
paste input "text"
select select
type input "Sanford"
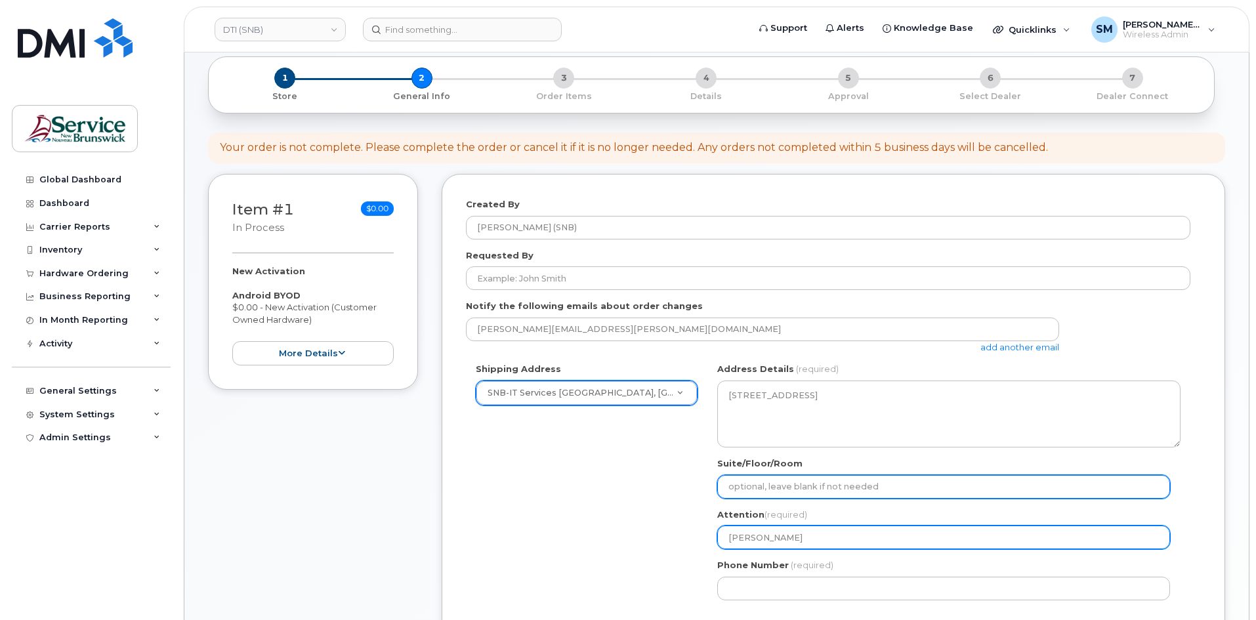
select select
type input "Chris Estey/Scott Sanford"
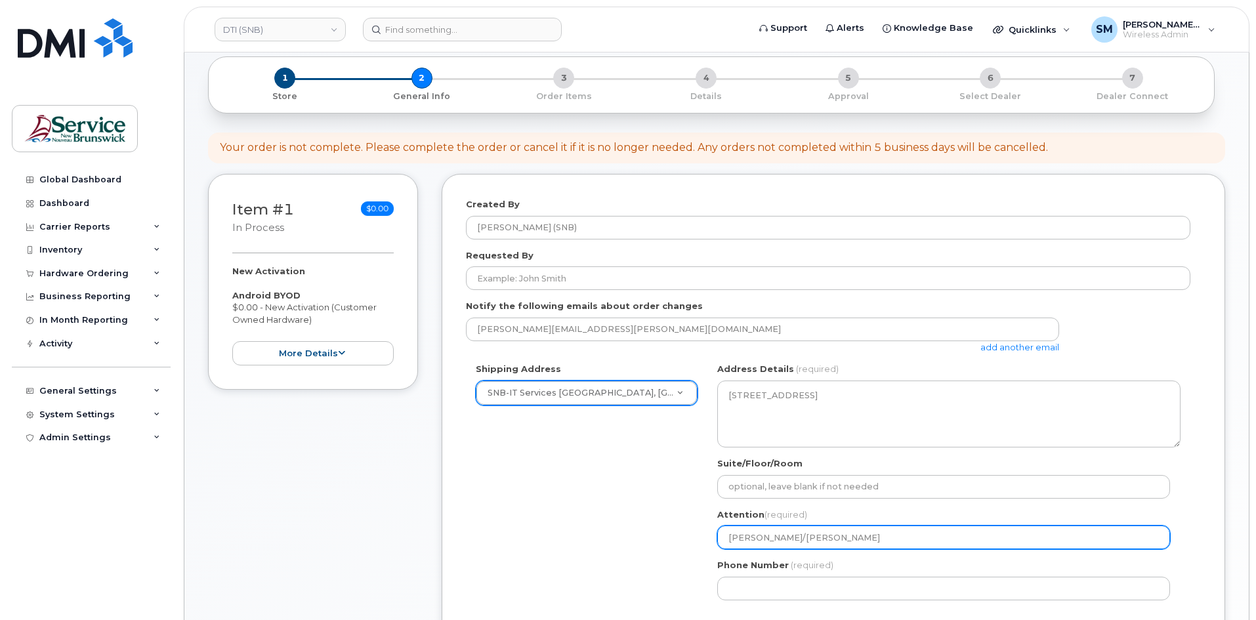
paste input "/ Luc Cormier"
select select
drag, startPoint x: 871, startPoint y: 539, endPoint x: 703, endPoint y: 542, distance: 168.0
click at [703, 542] on div "Shipping Address SNB-IT Services King Tower, Kings Place New Address ASD-E Main…" at bounding box center [828, 486] width 724 height 247
type input "[PERSON_NAME] / [PERSON_NAME]"
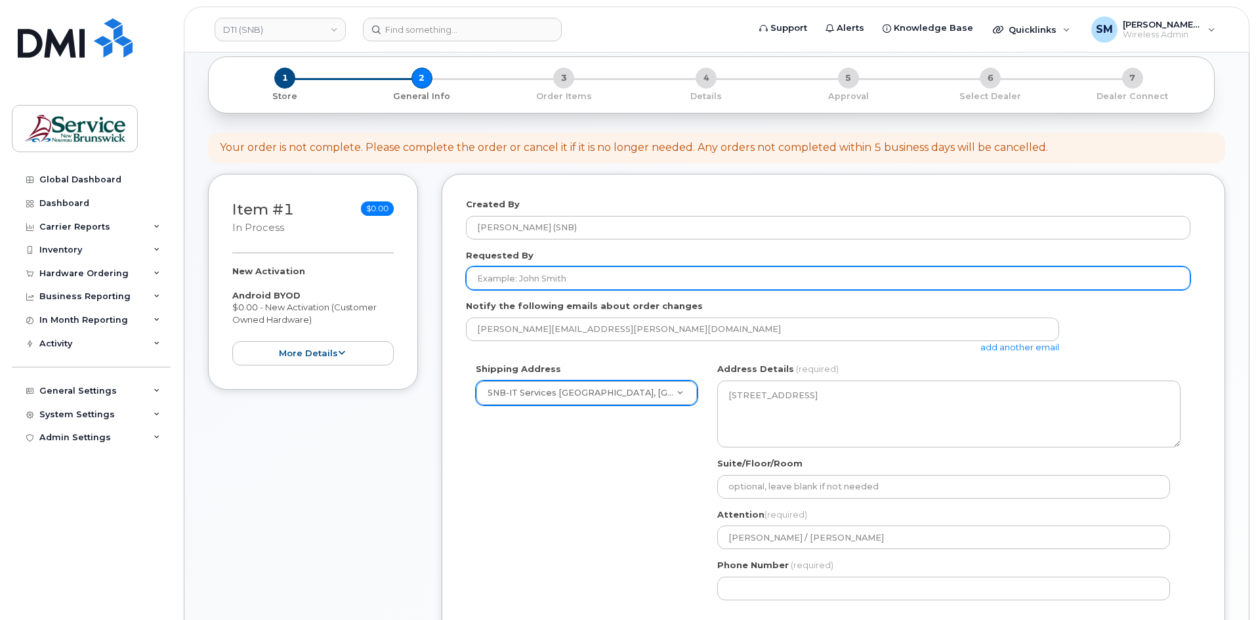
click at [661, 278] on input "Requested By" at bounding box center [828, 278] width 724 height 24
paste input "[PERSON_NAME][EMAIL_ADDRESS][PERSON_NAME][DOMAIN_NAME]"
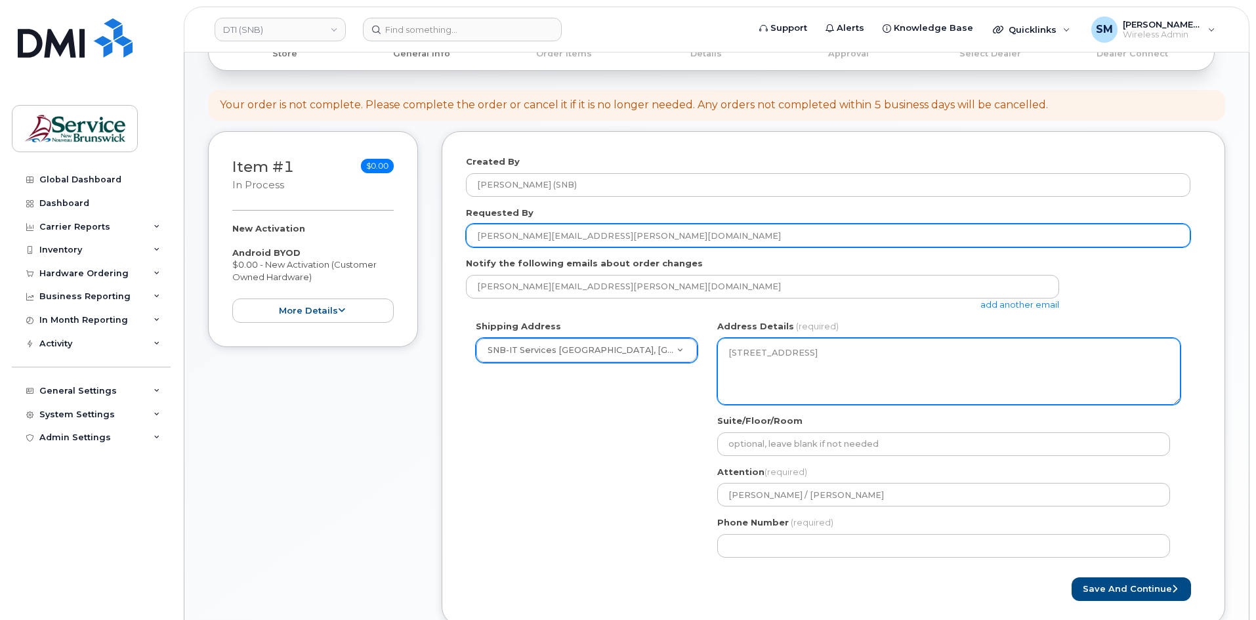
scroll to position [197, 0]
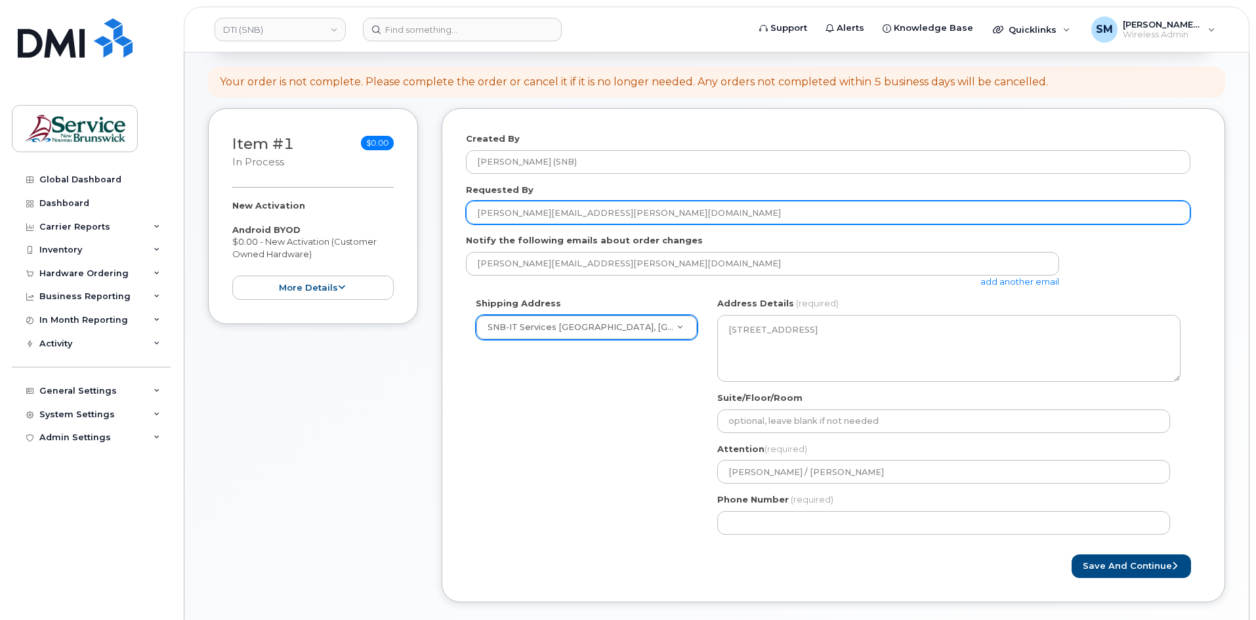
type input "[PERSON_NAME][EMAIL_ADDRESS][PERSON_NAME][DOMAIN_NAME]"
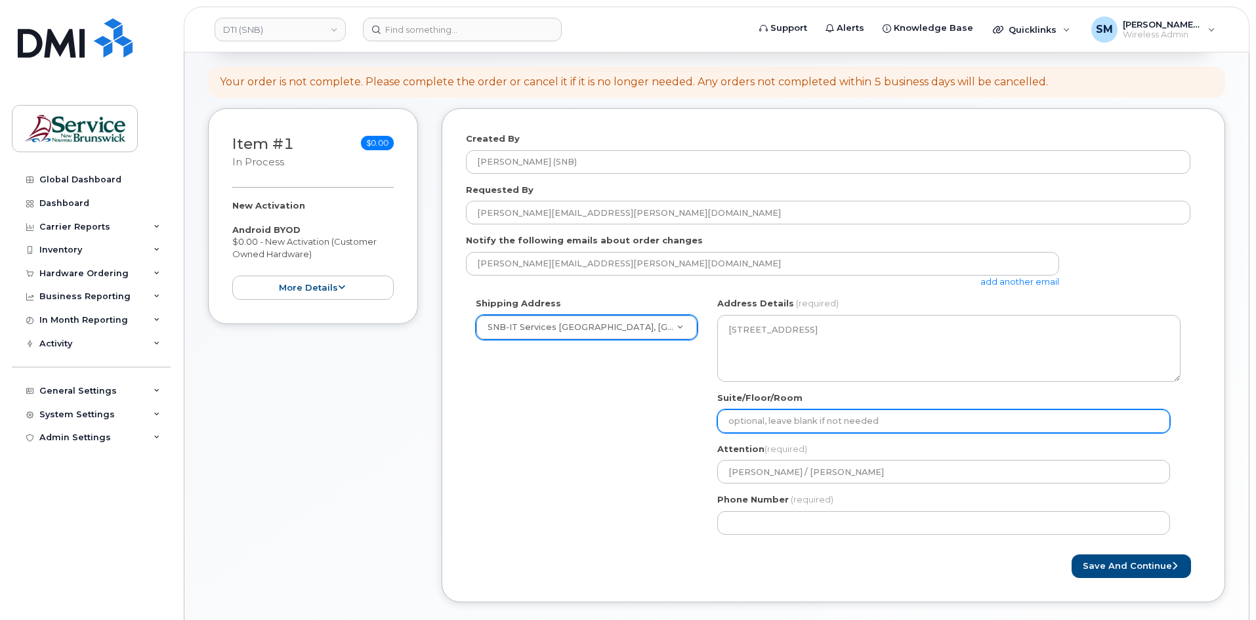
click at [820, 424] on input "Suite/Floor/Room" at bounding box center [943, 421] width 453 height 24
paste input "WO0000000483881"
select select
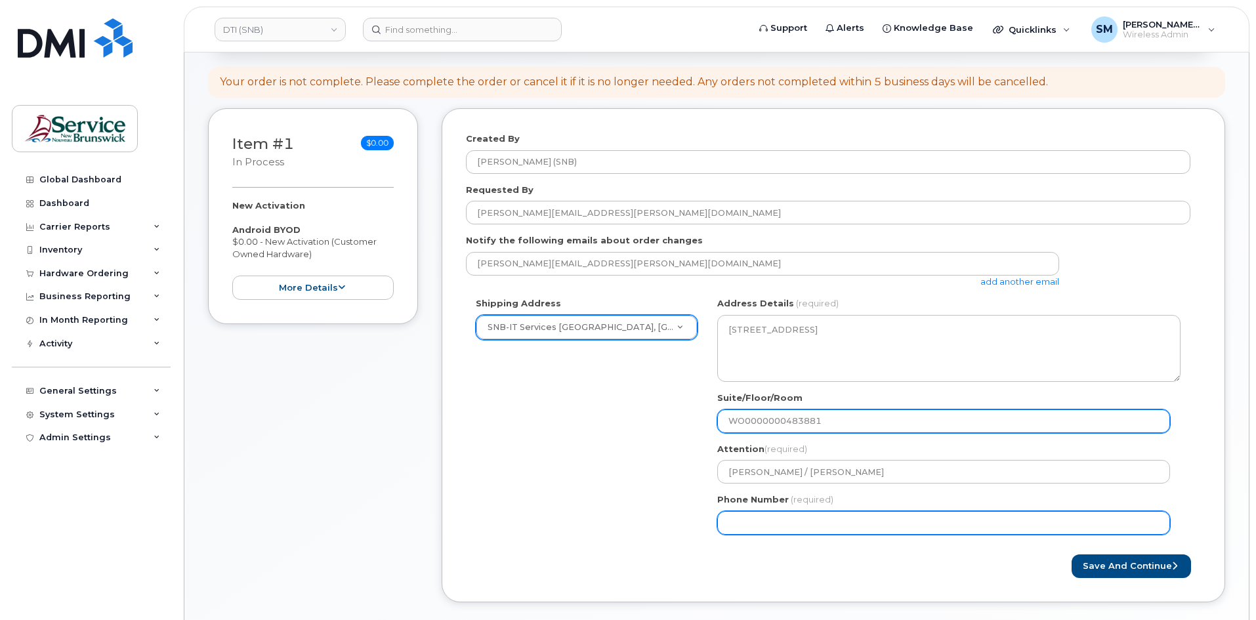
type input "WO0000000483881"
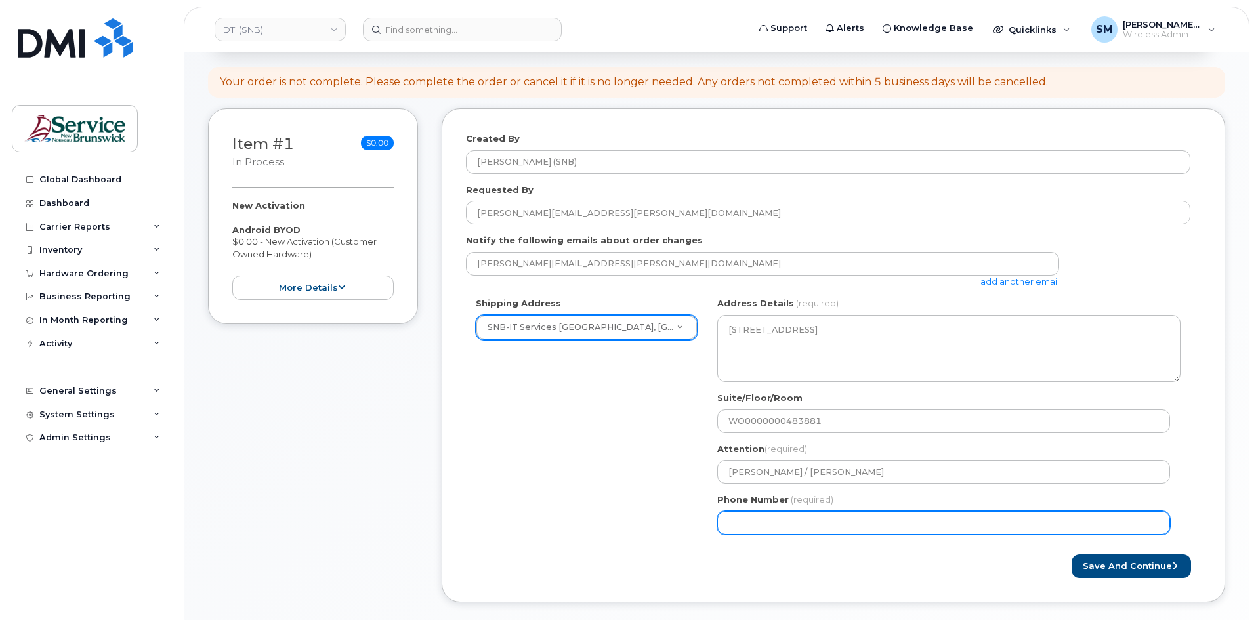
click at [750, 530] on input "Phone Number" at bounding box center [943, 523] width 453 height 24
select select
type input "506639633"
select select
type input "5066396338"
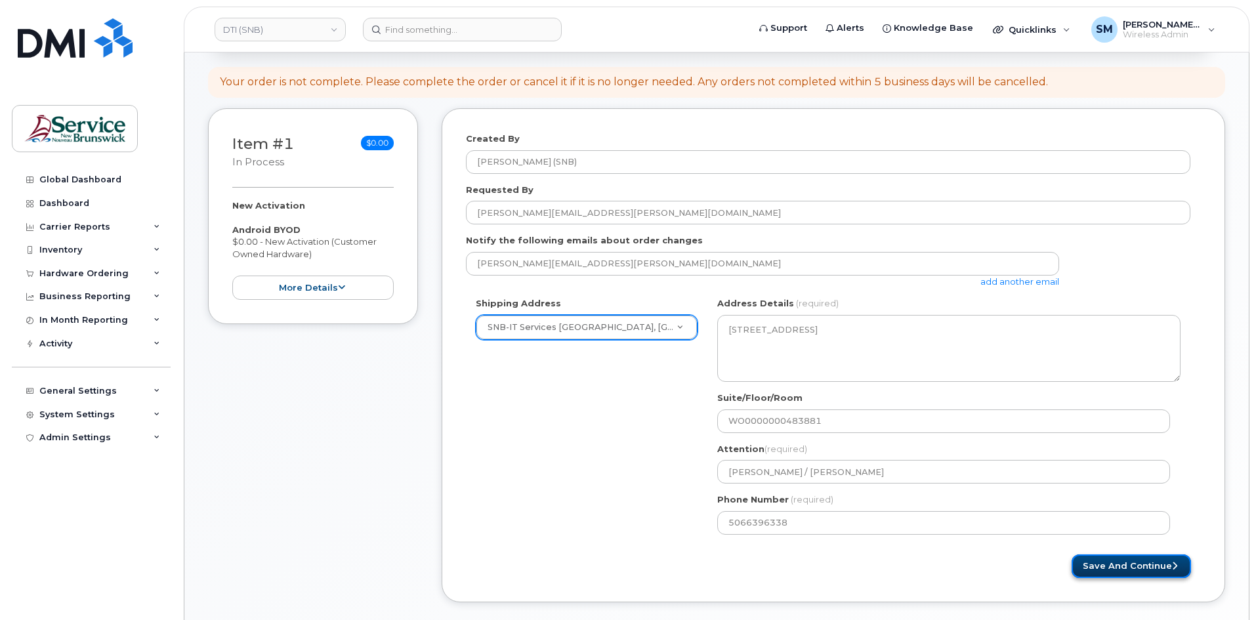
click at [1110, 564] on button "Save and Continue" at bounding box center [1131, 566] width 119 height 24
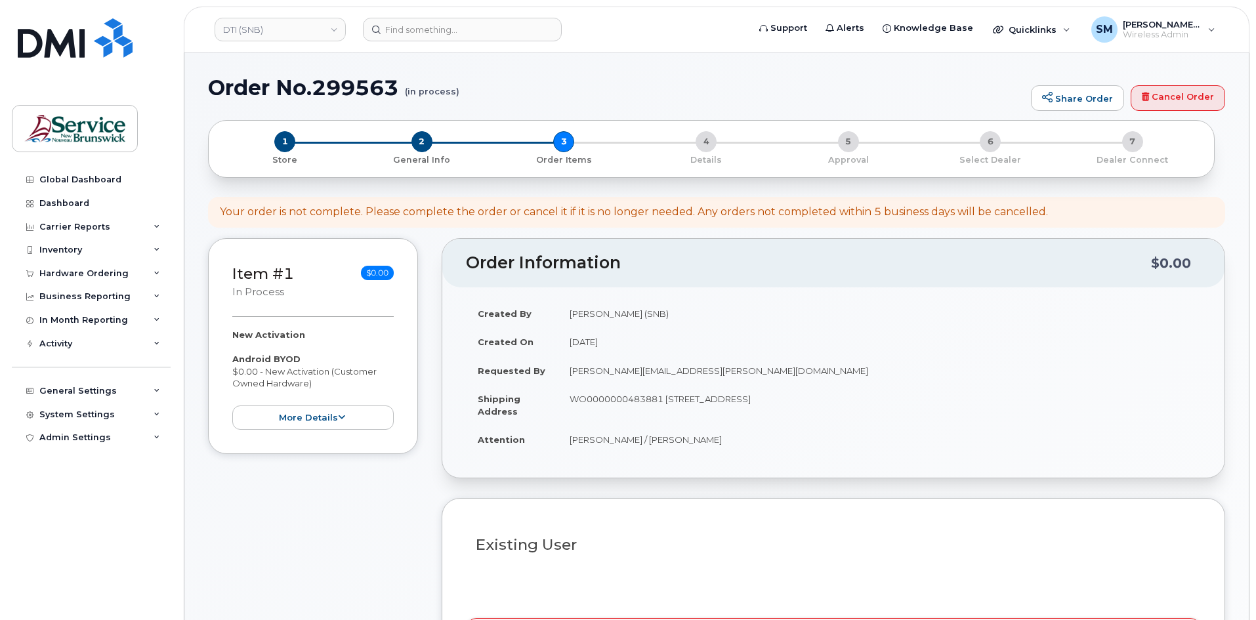
select select
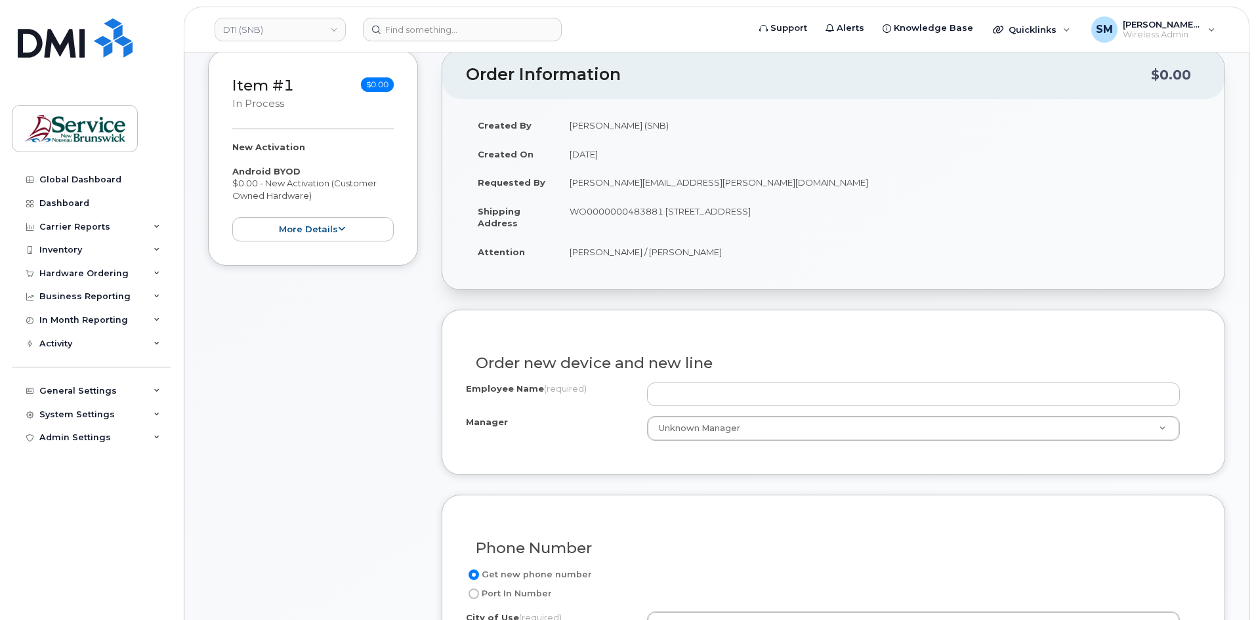
scroll to position [459, 0]
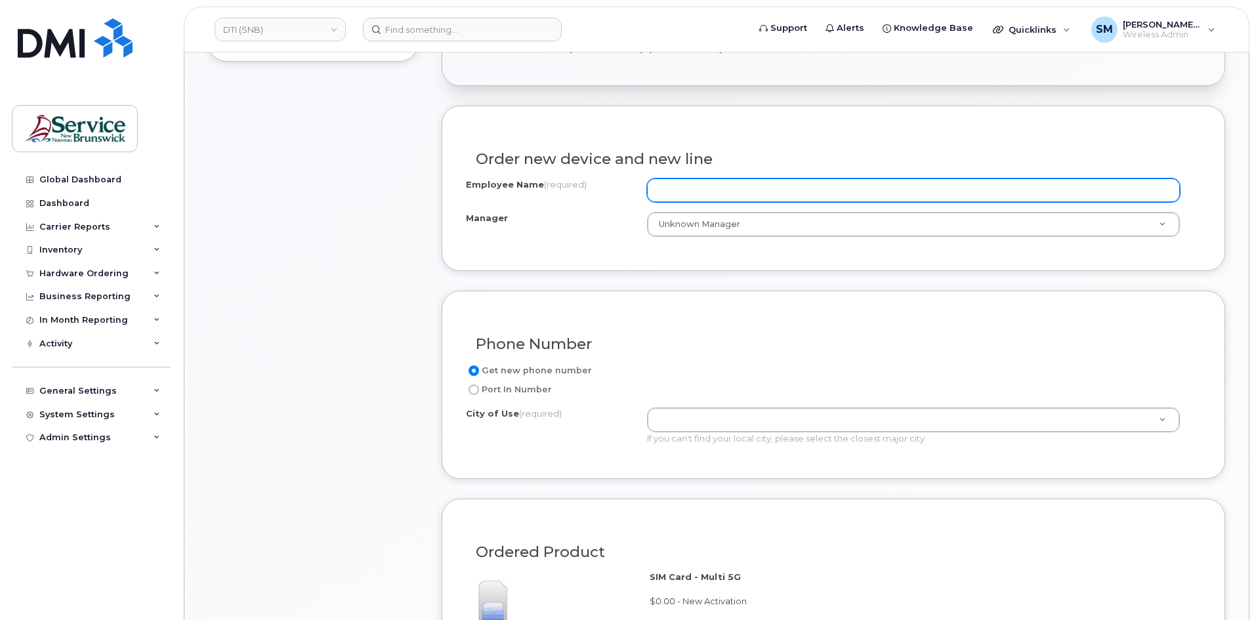
click at [698, 192] on input "Employee Name (required)" at bounding box center [913, 190] width 533 height 24
paste input "[PERSON_NAME]"
type input "[PERSON_NAME]"
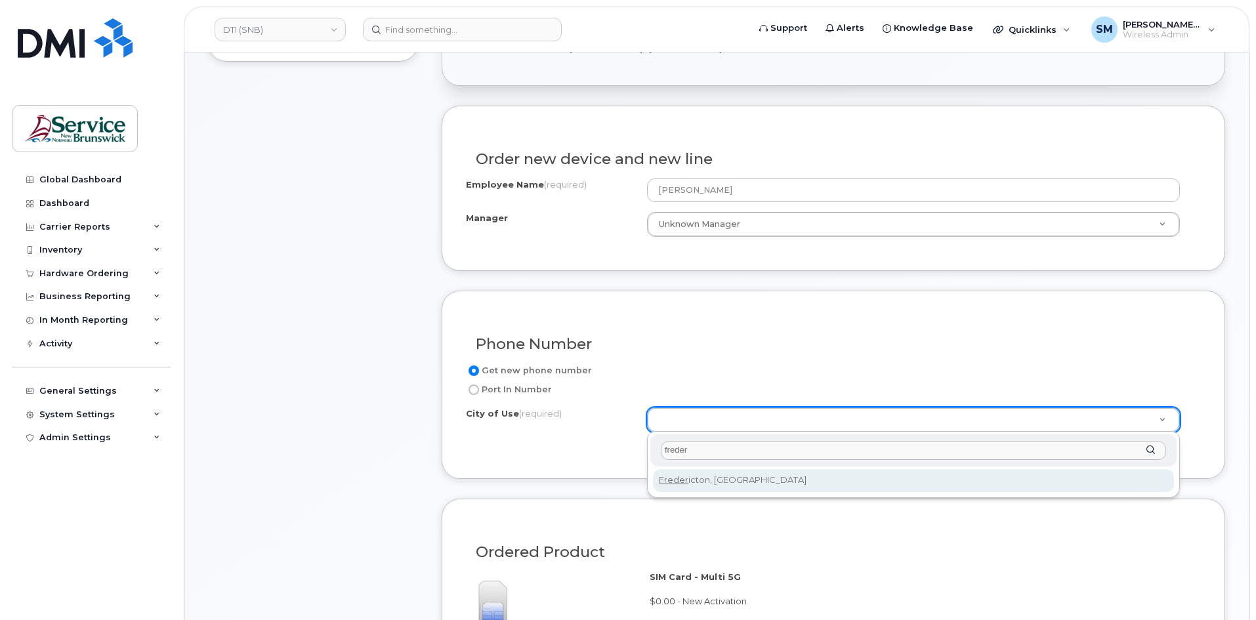
type input "freder"
type input "1578"
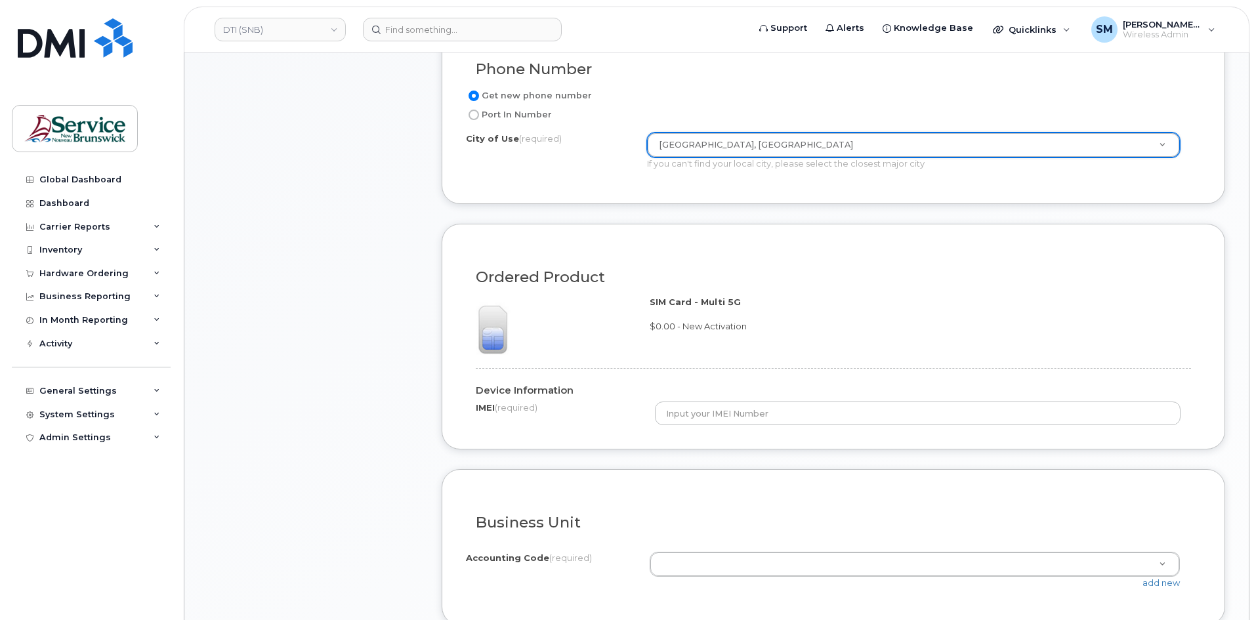
scroll to position [787, 0]
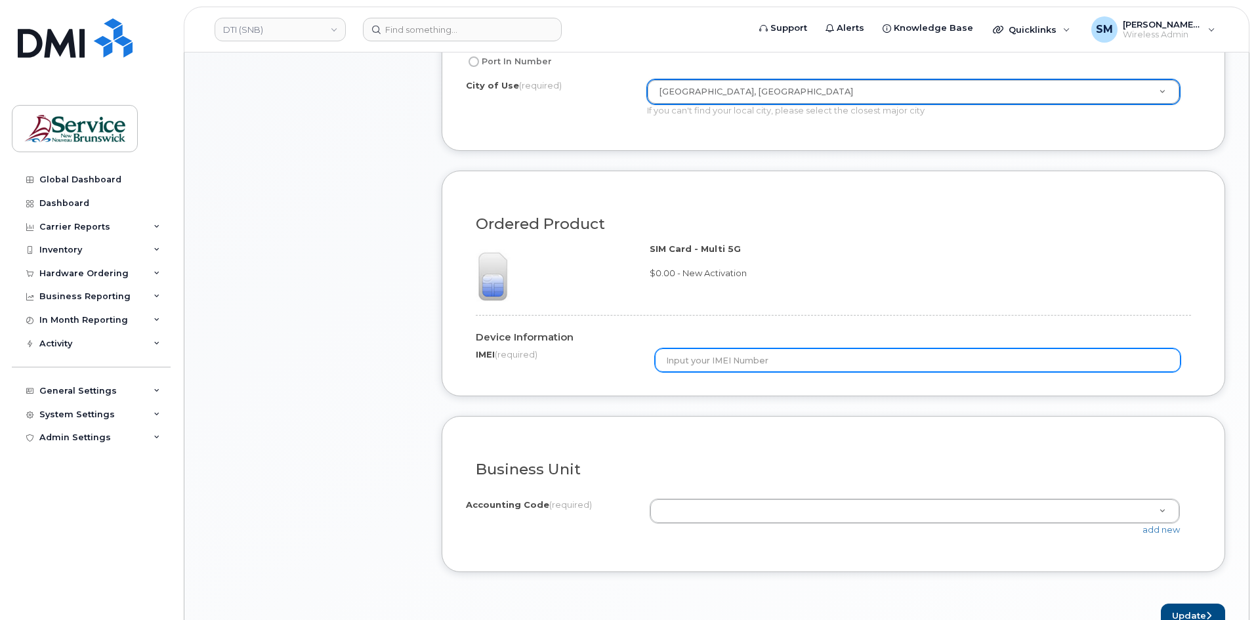
click at [701, 358] on input "text" at bounding box center [918, 360] width 526 height 24
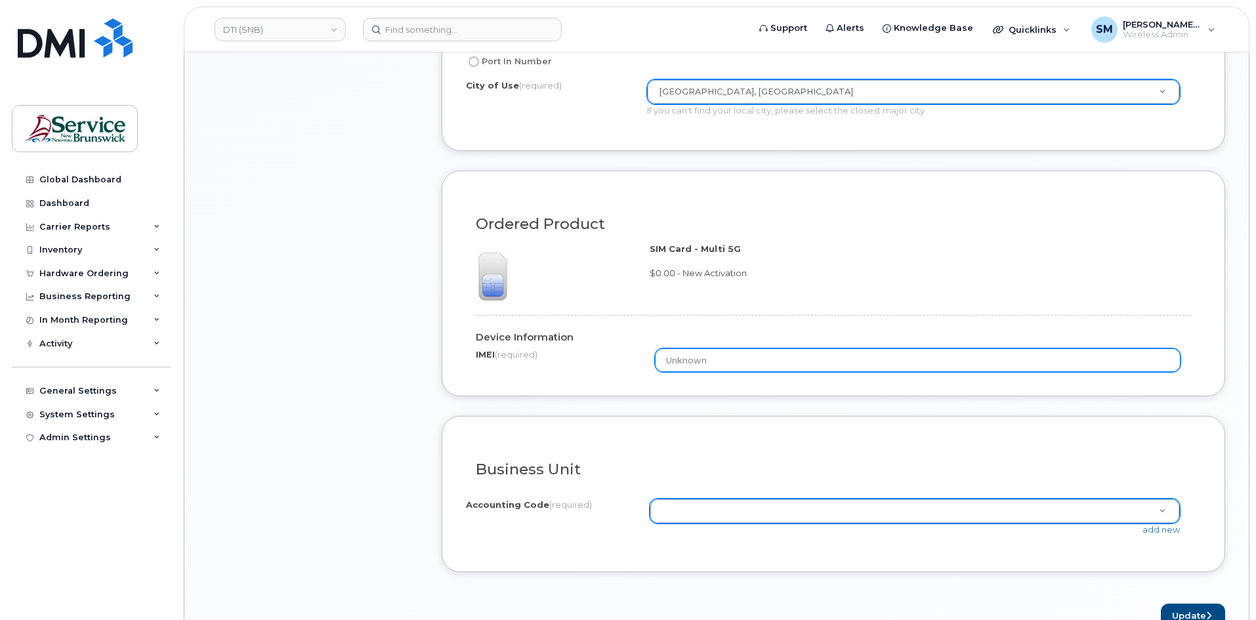
type input "Unknown"
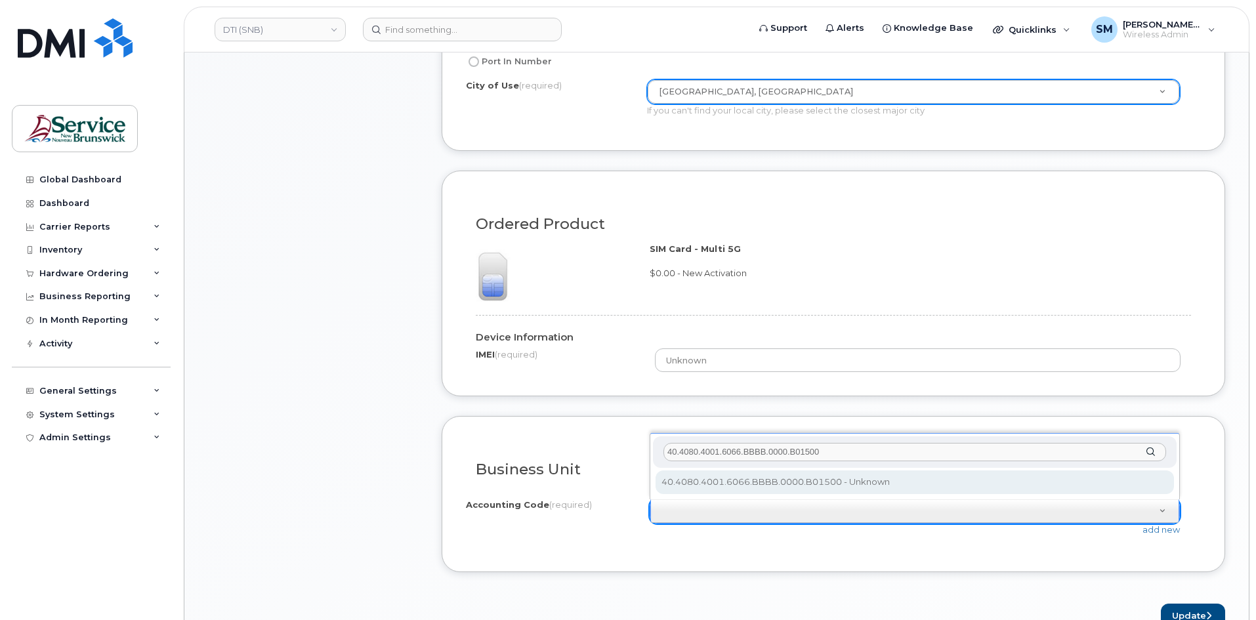
type input "40.4080.4001.6066.BBBB.0000.B01500"
select select "40.4080.4001.6066.BBBB.0000.B01500"
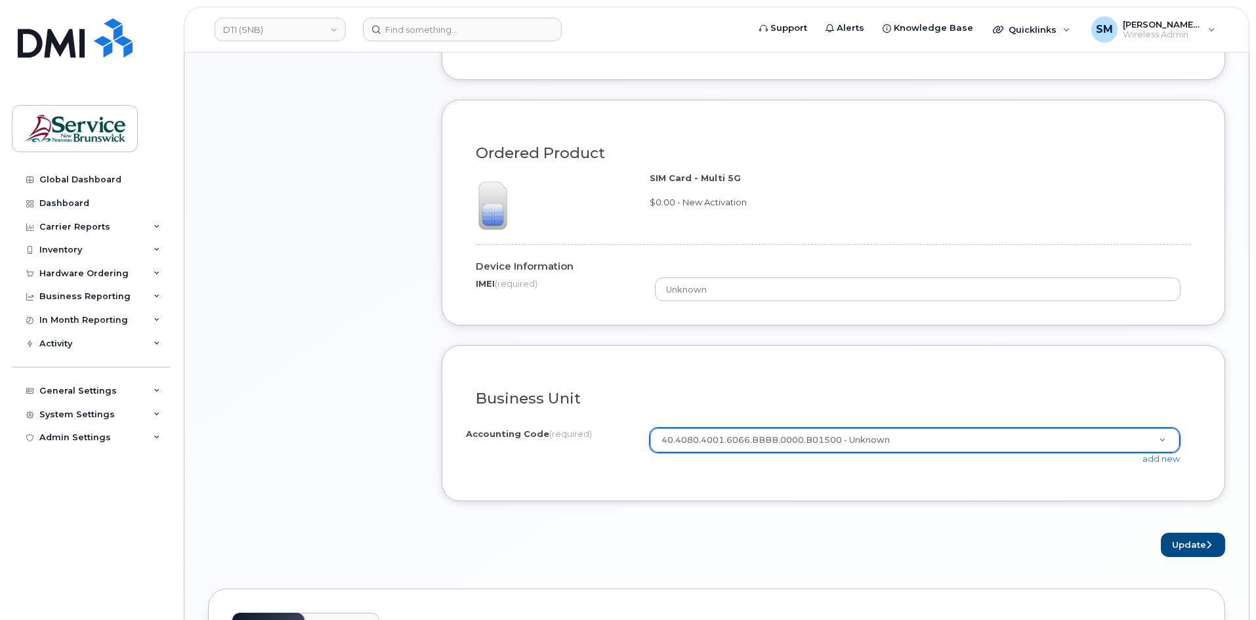
scroll to position [984, 0]
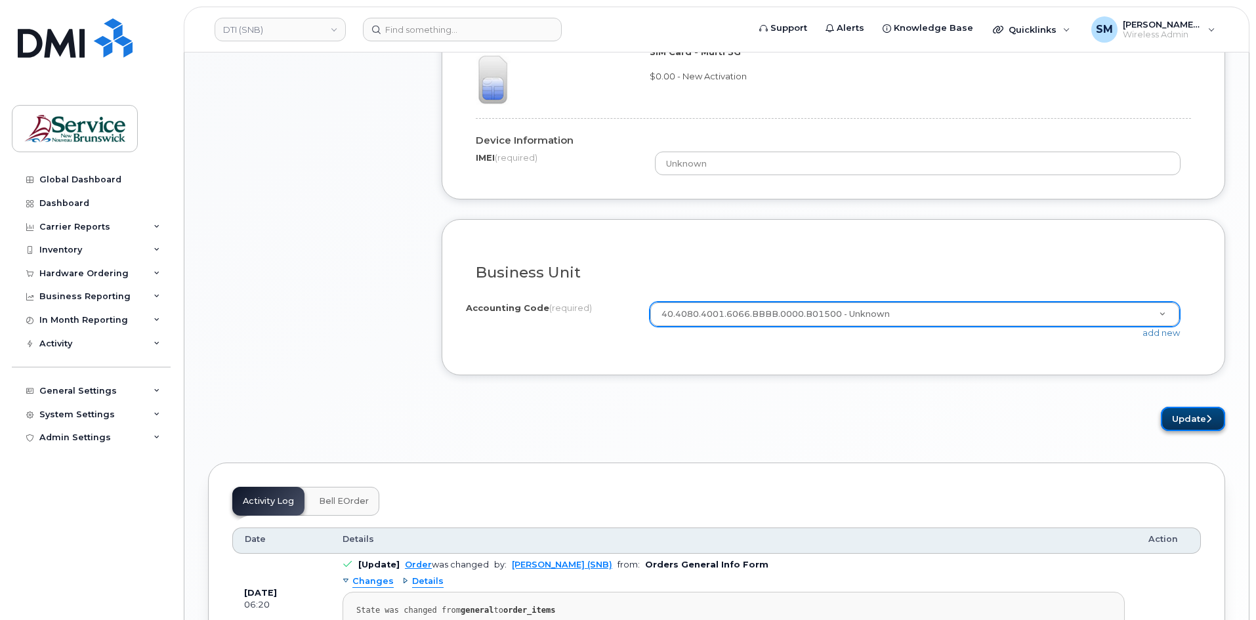
click at [1181, 419] on button "Update" at bounding box center [1193, 419] width 64 height 24
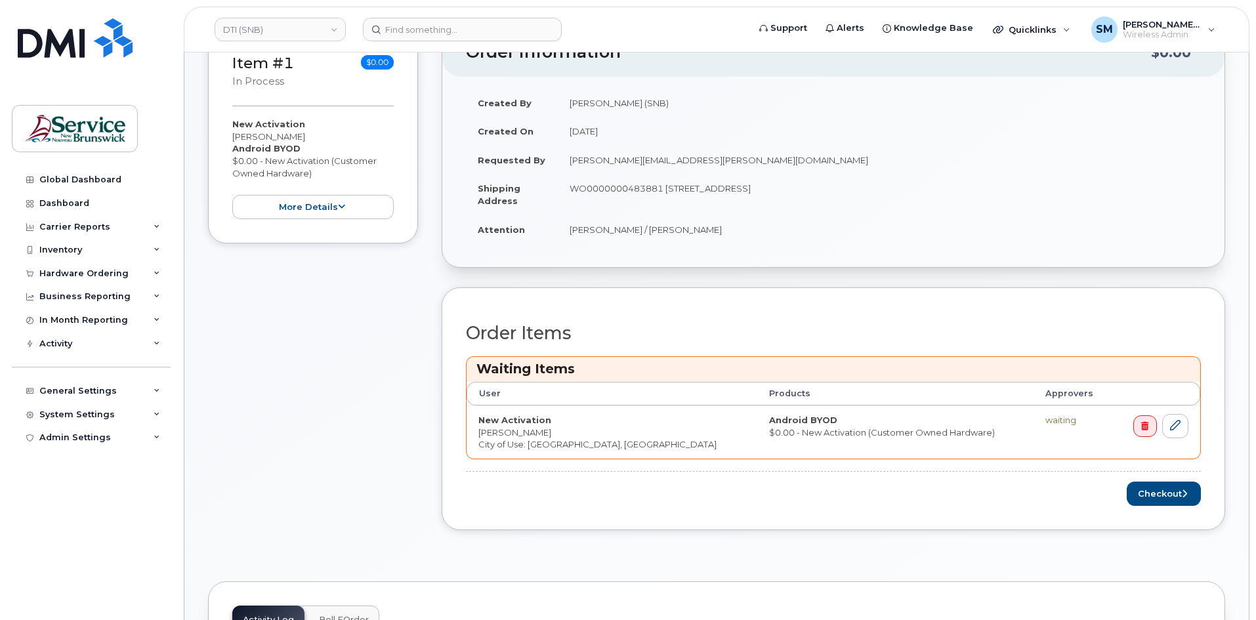
scroll to position [394, 0]
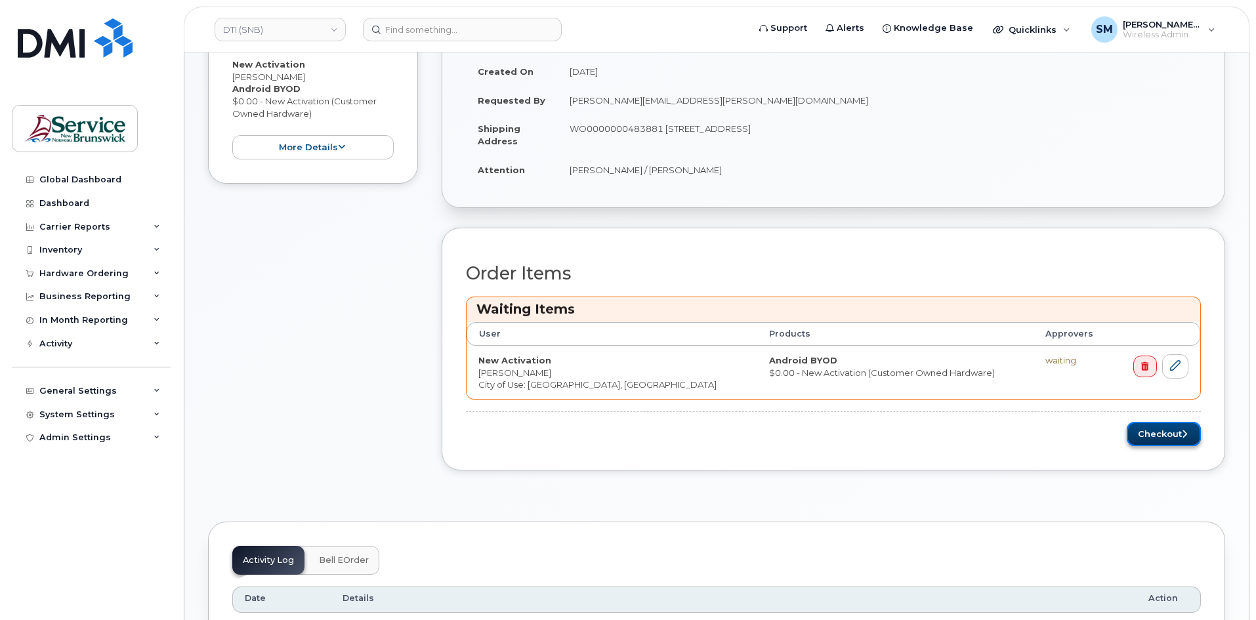
click at [1148, 435] on button "Checkout" at bounding box center [1164, 434] width 74 height 24
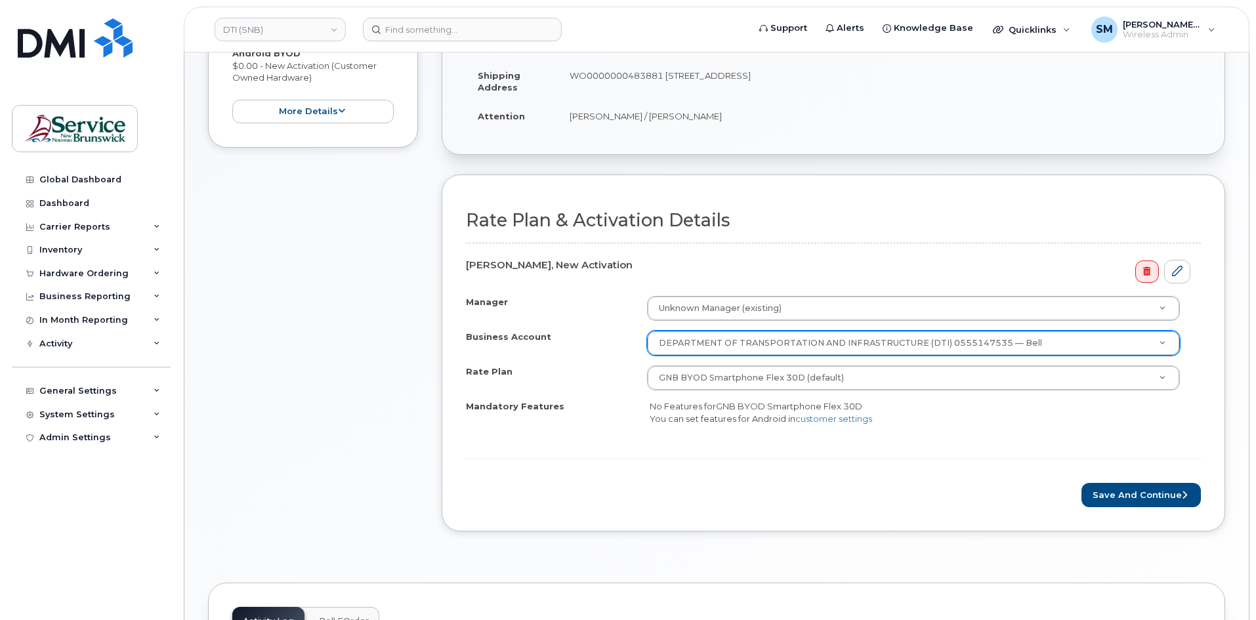
scroll to position [394, 0]
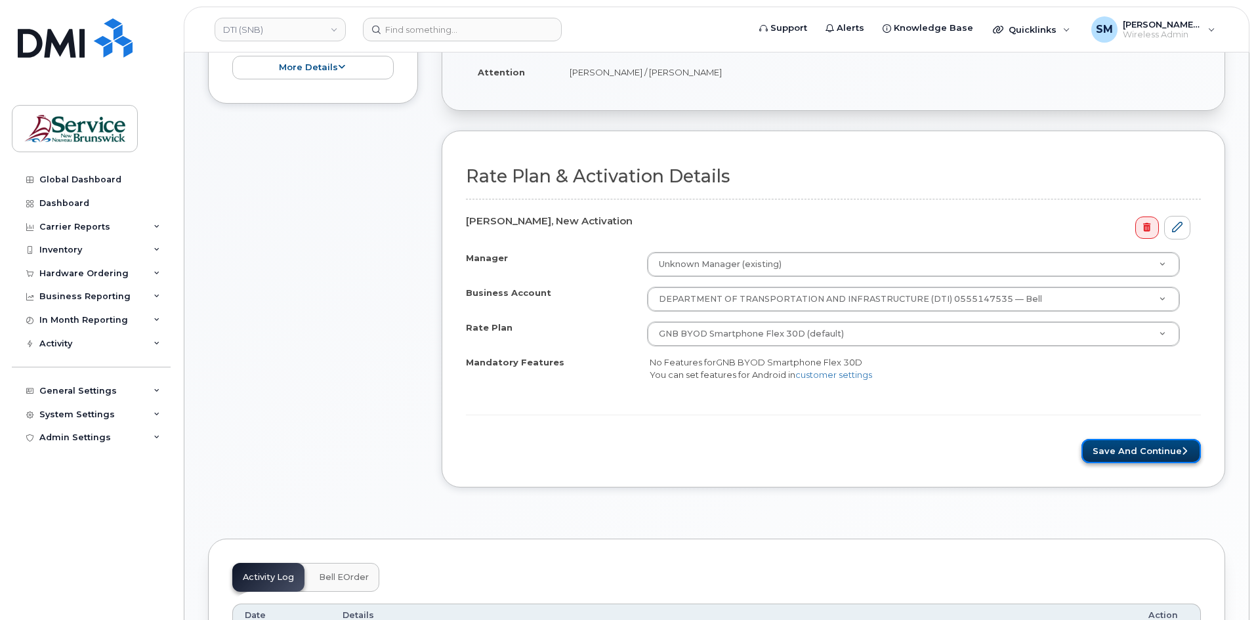
click at [1108, 448] on button "Save and Continue" at bounding box center [1140, 451] width 119 height 24
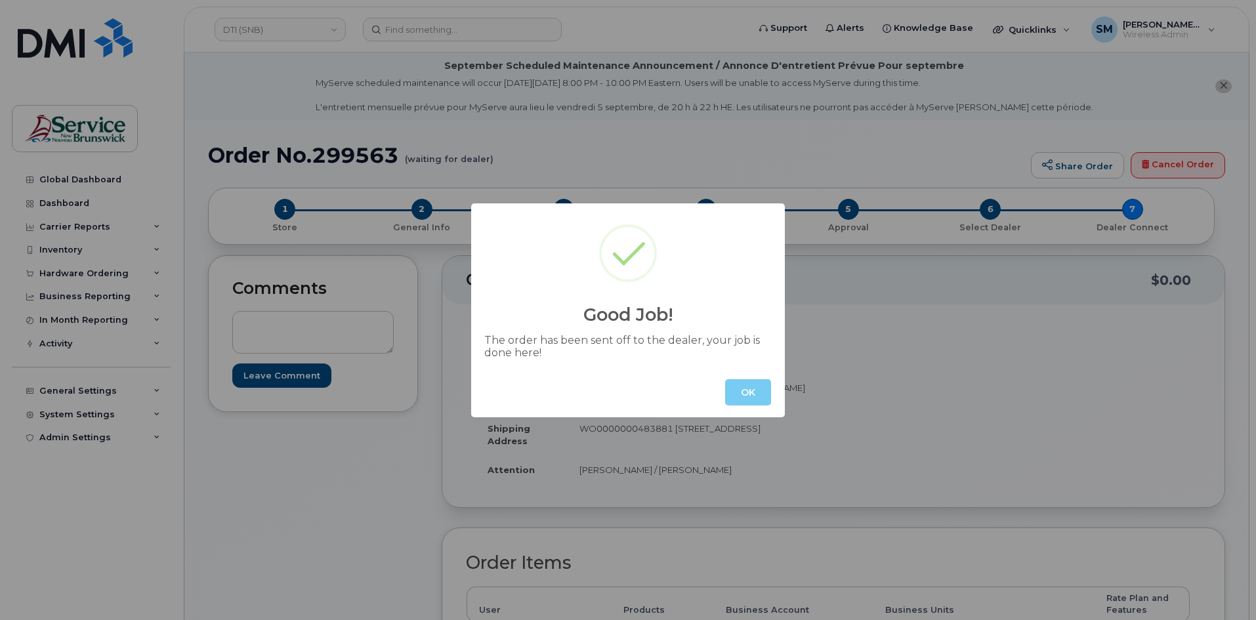
click at [751, 388] on button "OK" at bounding box center [748, 392] width 46 height 26
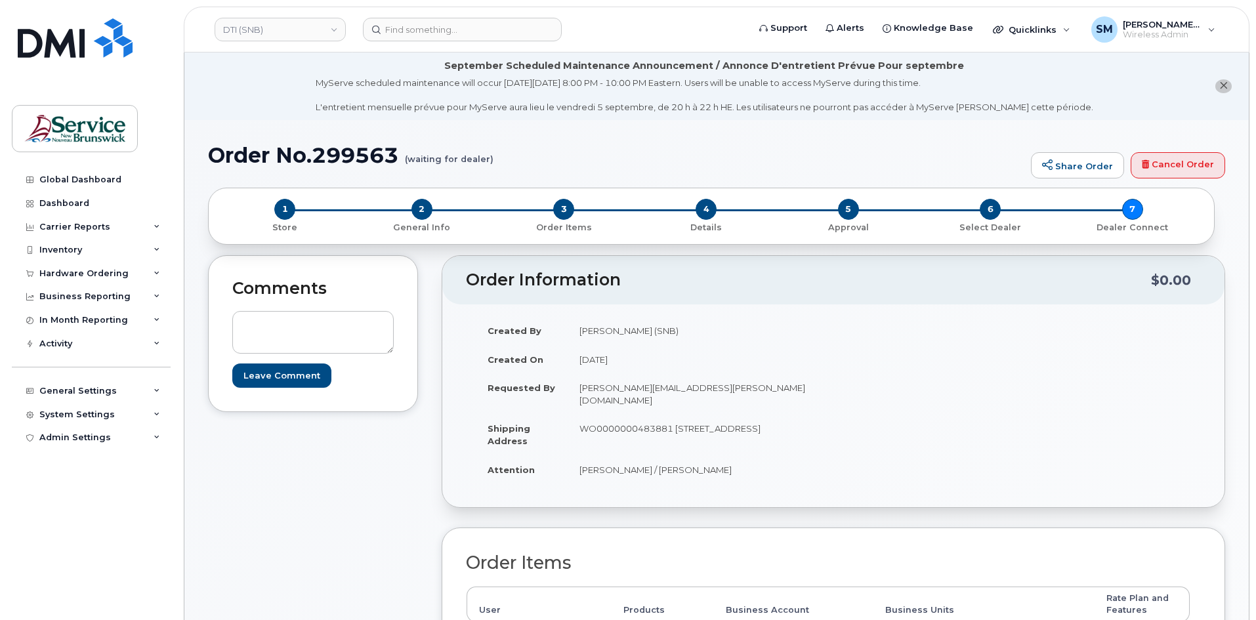
click at [352, 159] on h1 "Order No.299563 (waiting for dealer)" at bounding box center [616, 155] width 816 height 23
copy h1 "299563"
click at [301, 26] on link "DTI (SNB)" at bounding box center [280, 30] width 131 height 24
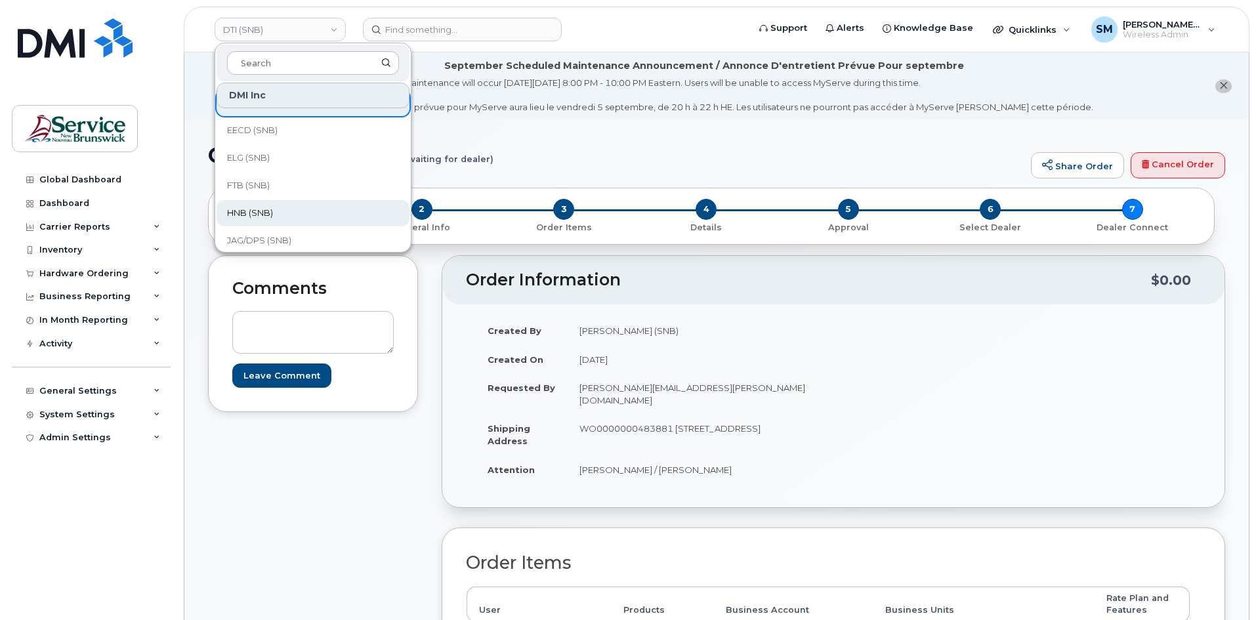
scroll to position [70, 0]
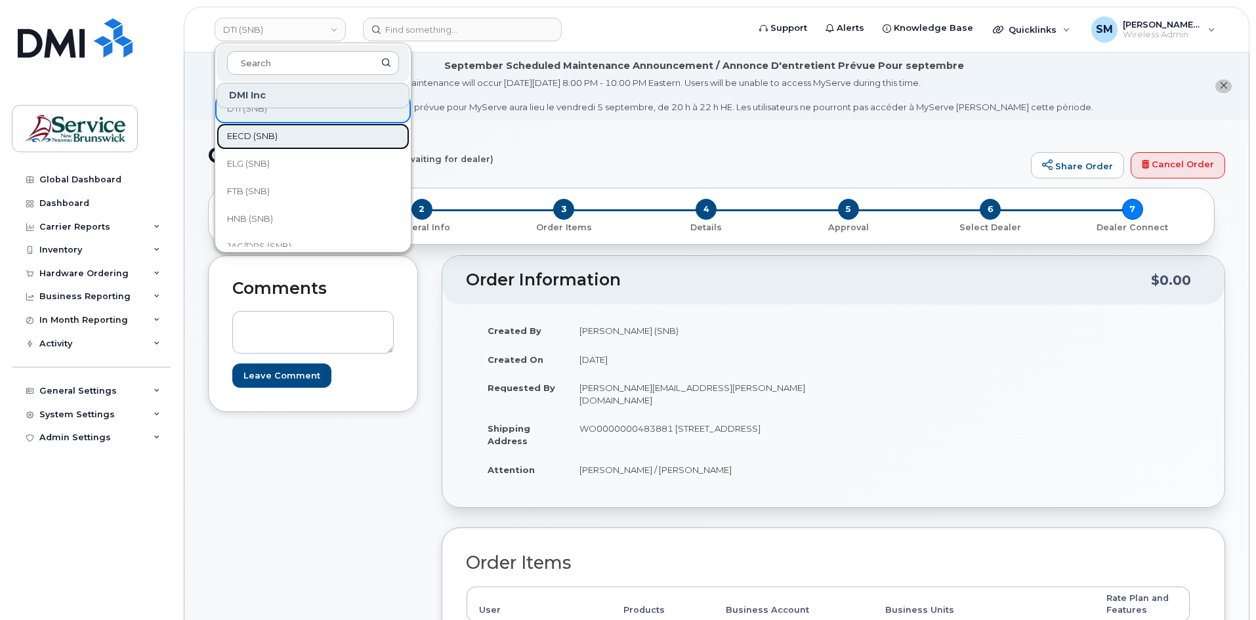
click at [259, 140] on span "EECD (SNB)" at bounding box center [252, 136] width 51 height 13
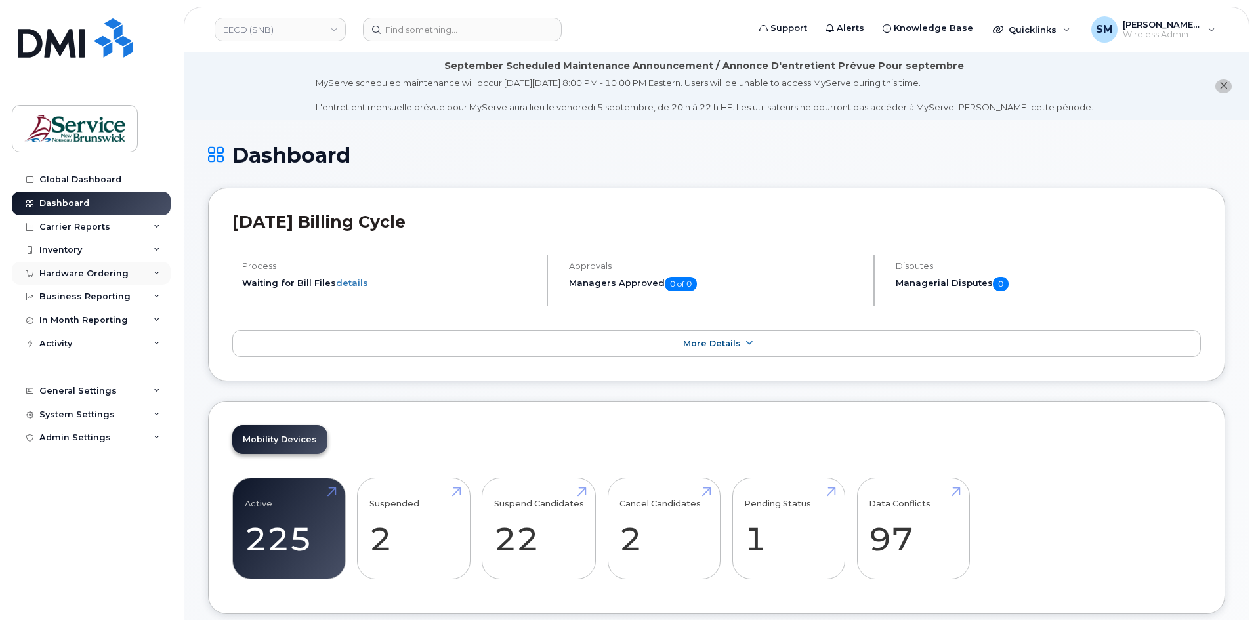
click at [114, 271] on div "Hardware Ordering" at bounding box center [83, 273] width 89 height 10
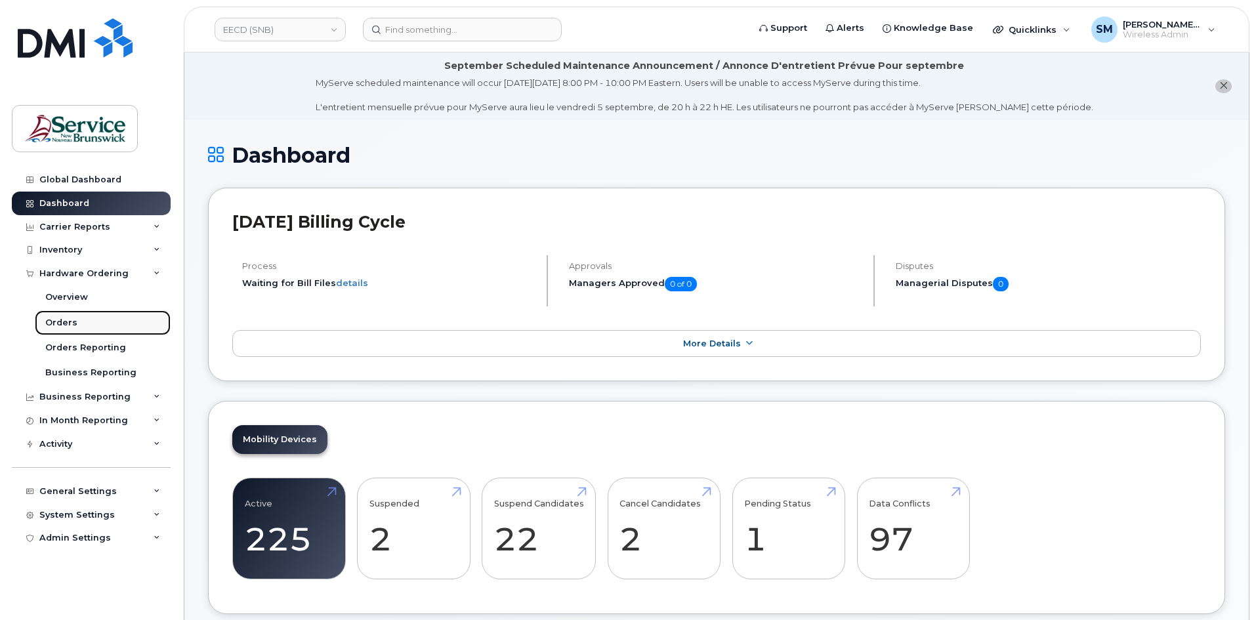
click at [106, 318] on link "Orders" at bounding box center [103, 322] width 136 height 25
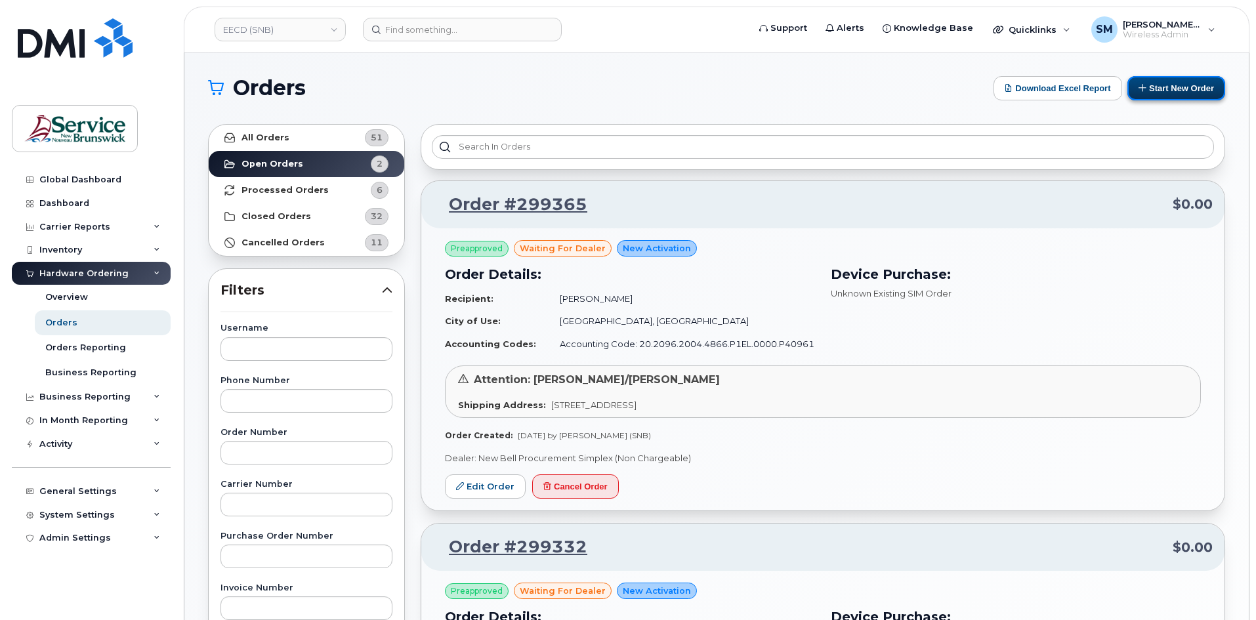
click at [1171, 91] on button "Start New Order" at bounding box center [1176, 88] width 98 height 24
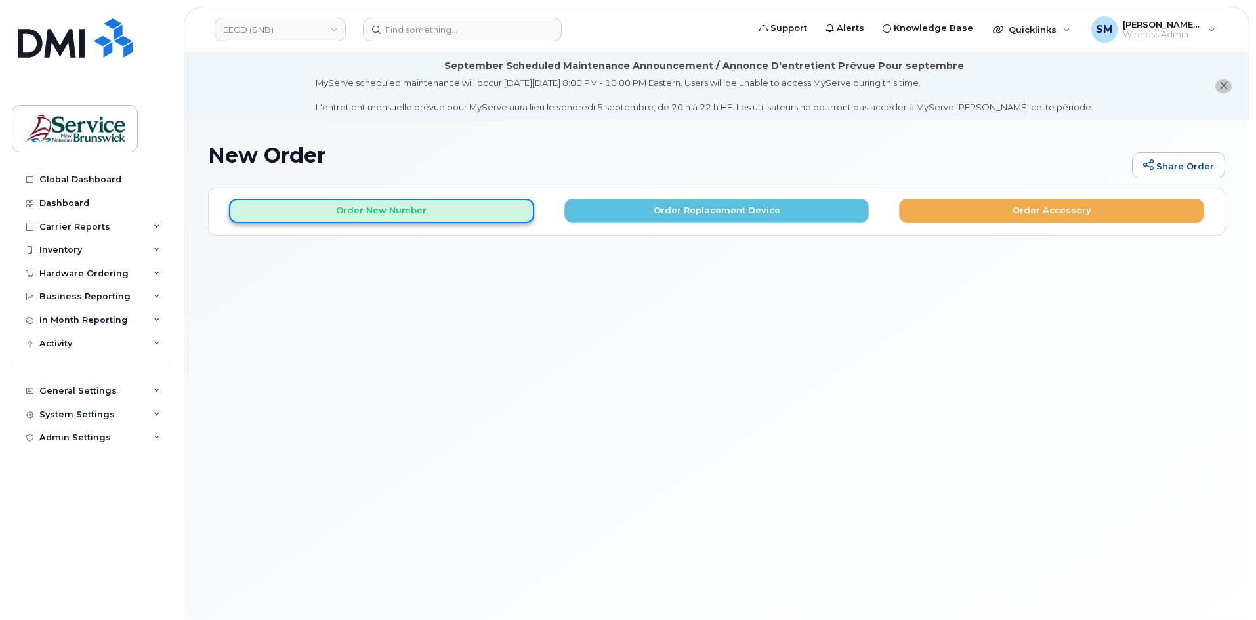
click at [384, 212] on button "Order New Number" at bounding box center [381, 211] width 305 height 24
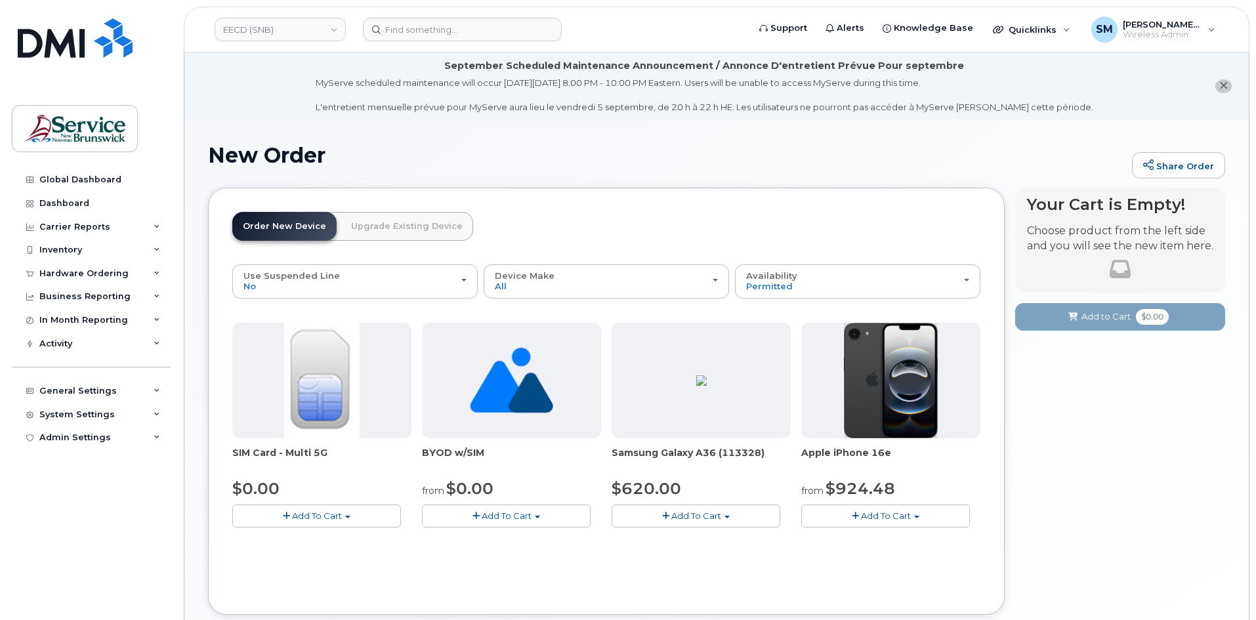
click at [923, 516] on button "Add To Cart" at bounding box center [885, 516] width 169 height 23
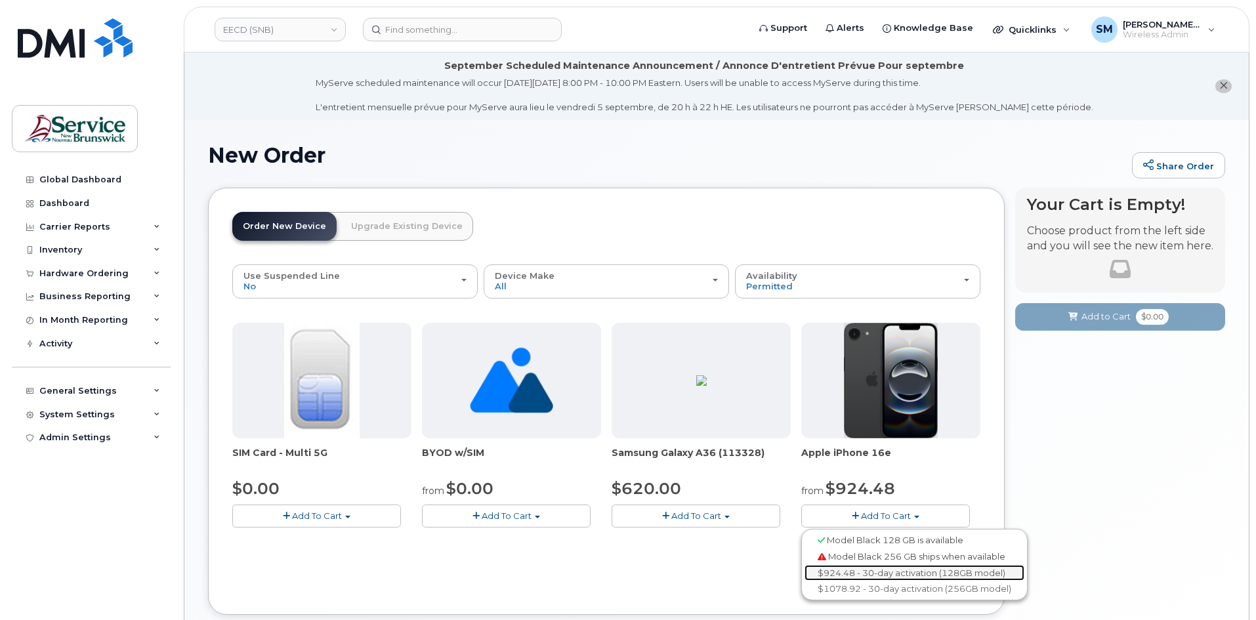
click at [855, 568] on link "$924.48 - 30-day activation (128GB model)" at bounding box center [915, 573] width 220 height 16
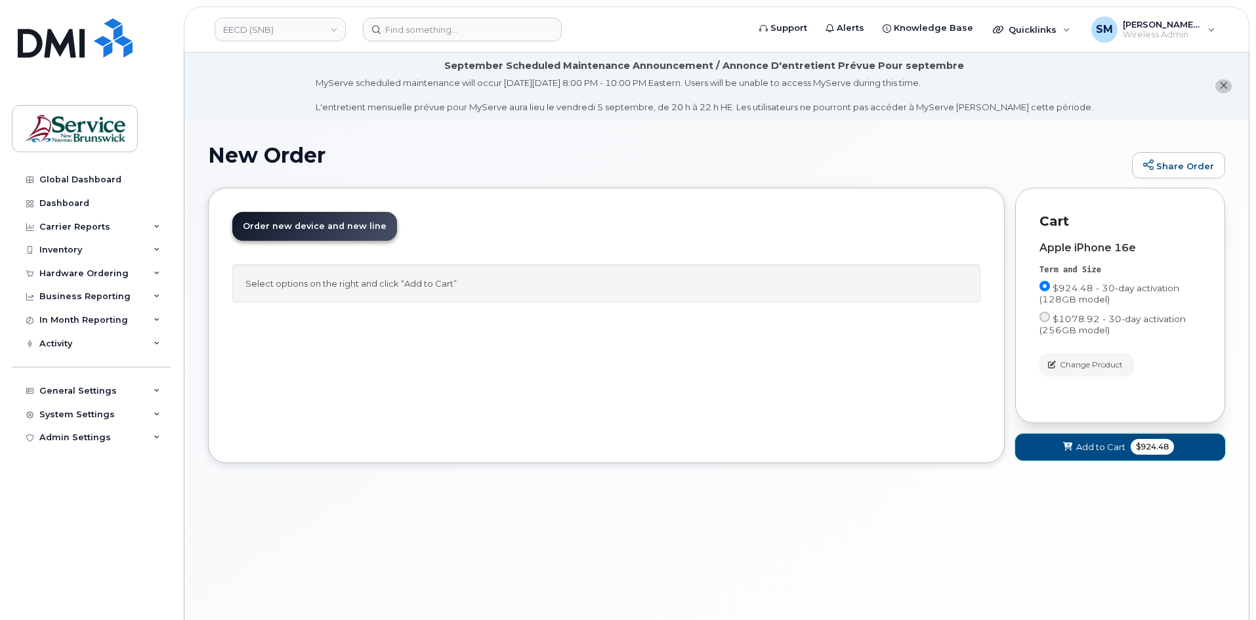
click at [1115, 452] on span "Add to Cart" at bounding box center [1100, 447] width 49 height 12
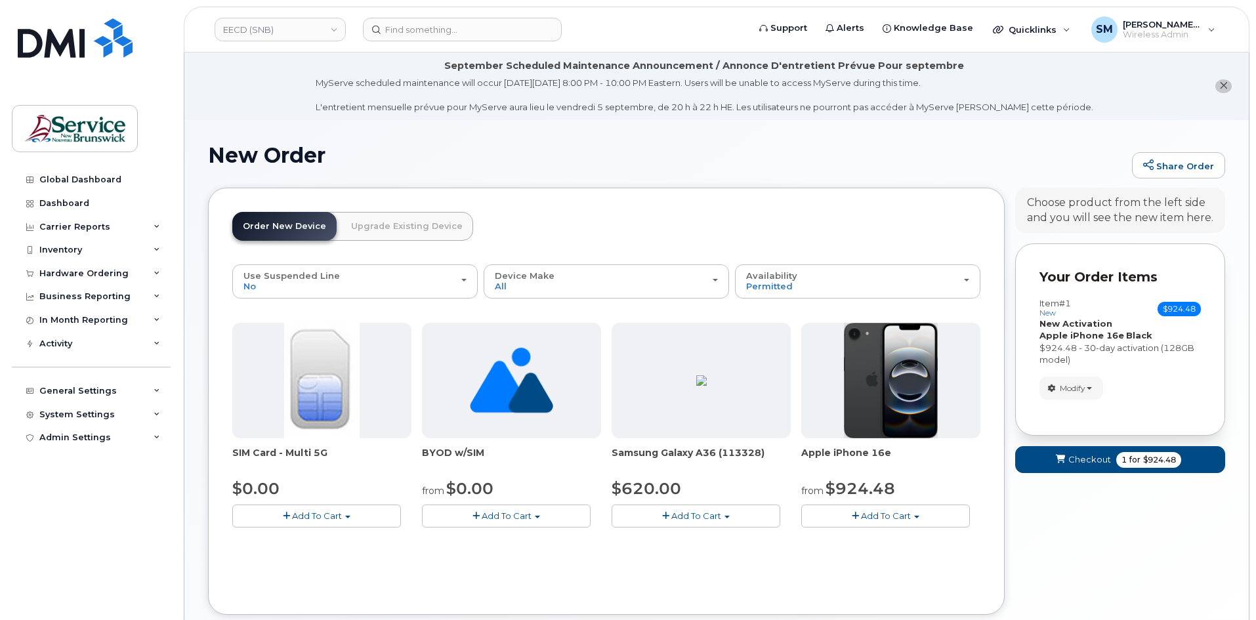
scroll to position [80, 0]
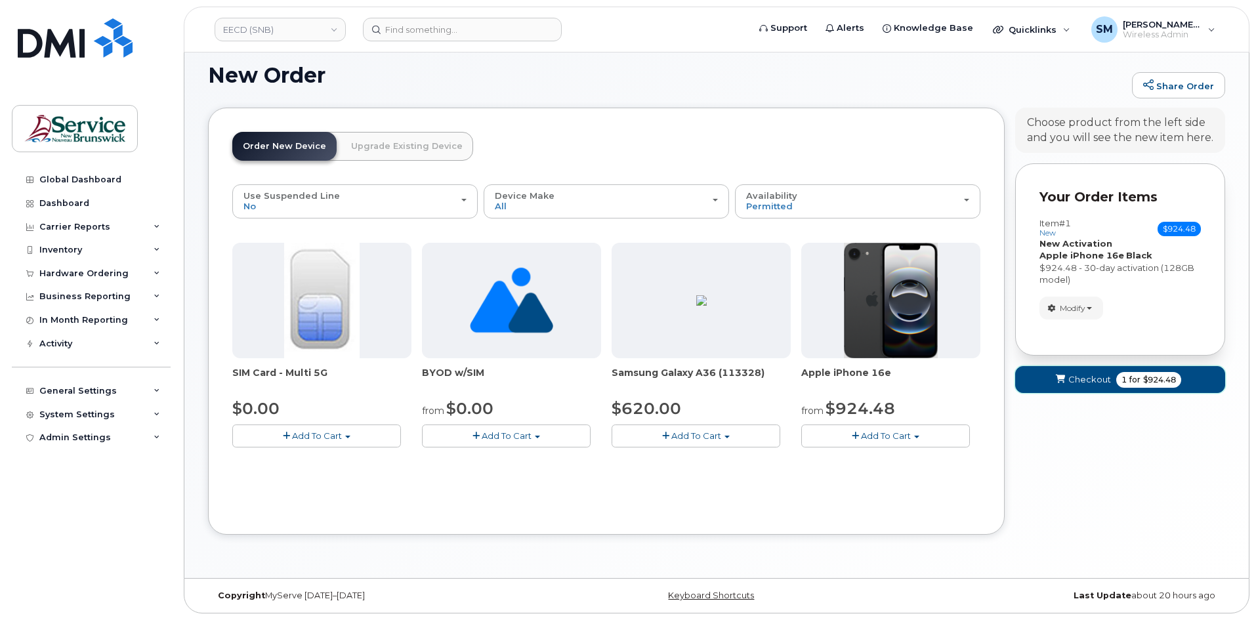
click at [1087, 379] on span "Checkout" at bounding box center [1089, 379] width 43 height 12
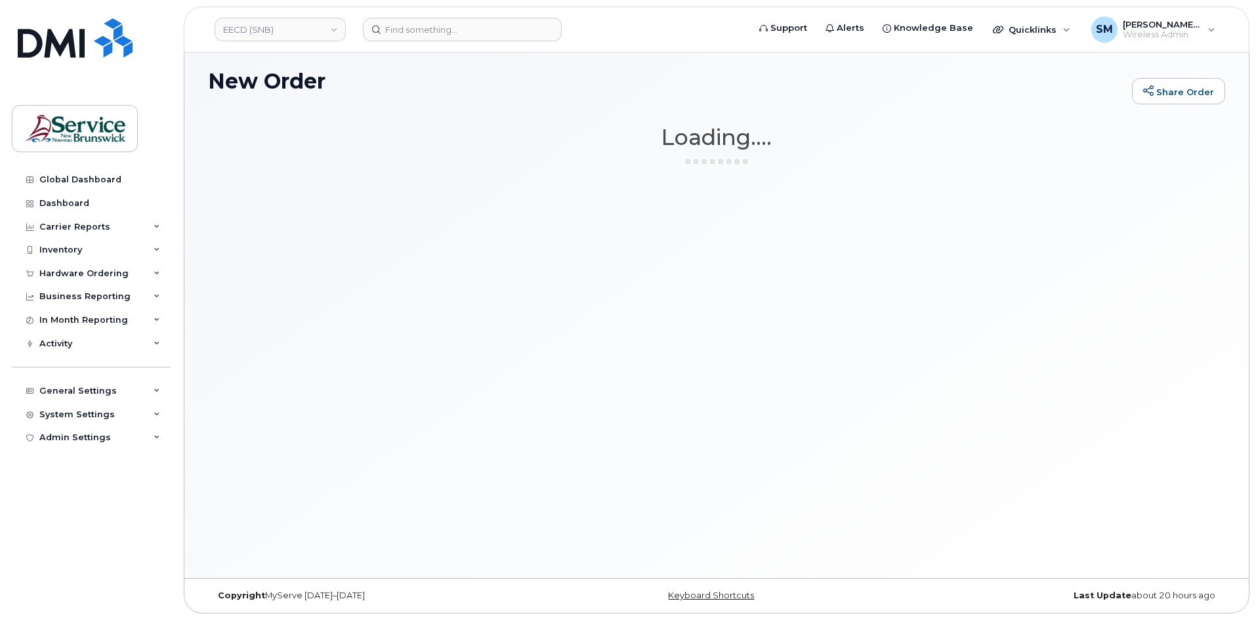
scroll to position [74, 0]
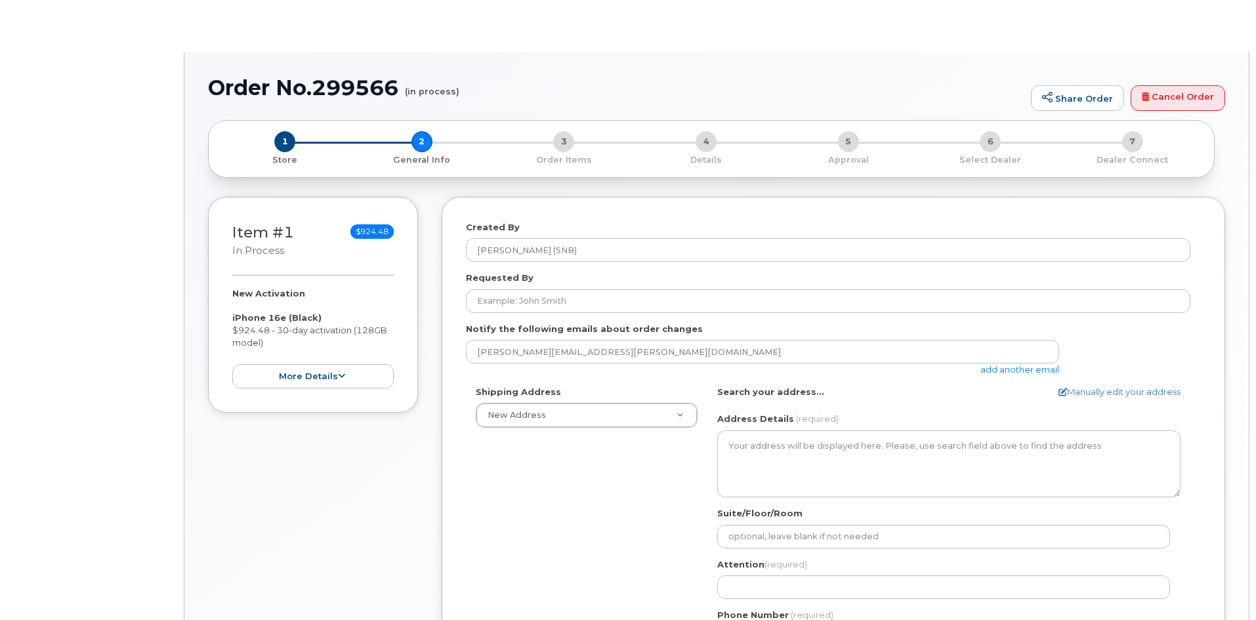
select select
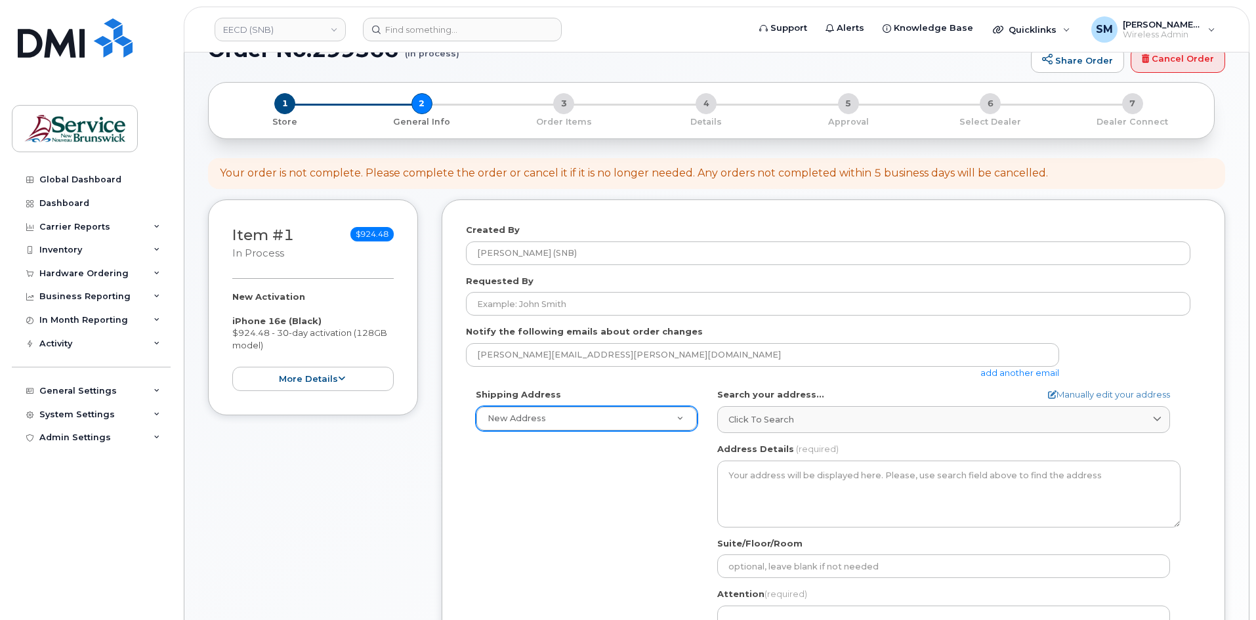
scroll to position [131, 0]
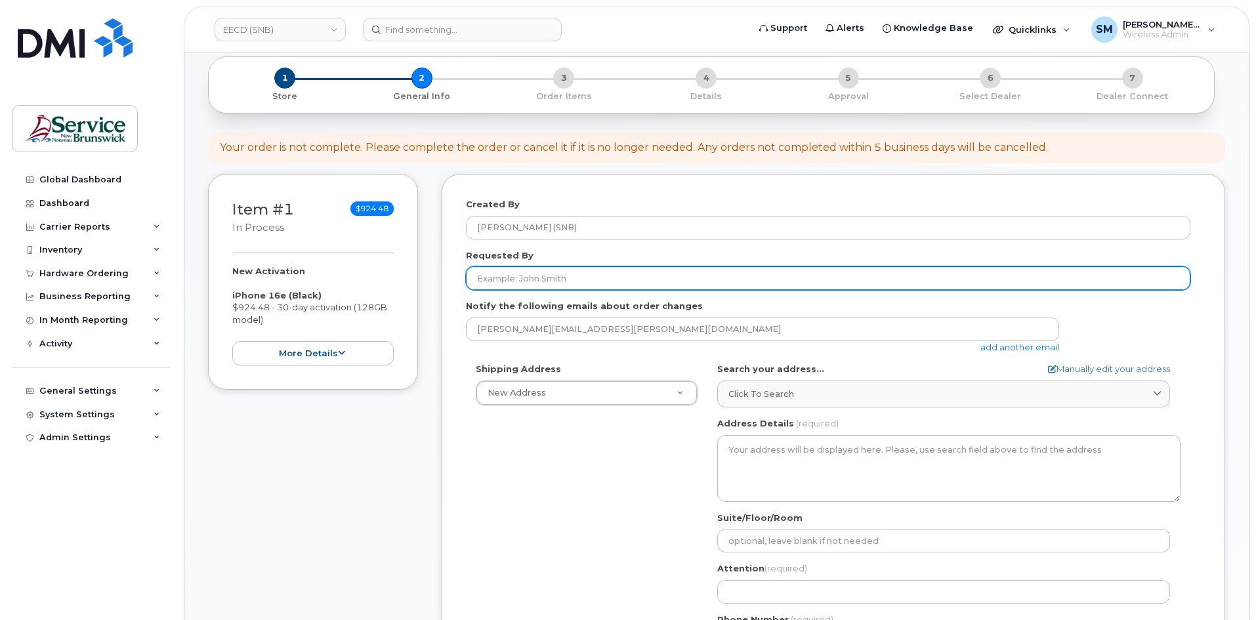
click at [570, 277] on input "Requested By" at bounding box center [828, 278] width 724 height 24
paste input "[PERSON_NAME][EMAIL_ADDRESS][PERSON_NAME][DOMAIN_NAME]"
type input "[PERSON_NAME][EMAIL_ADDRESS][PERSON_NAME][DOMAIN_NAME]"
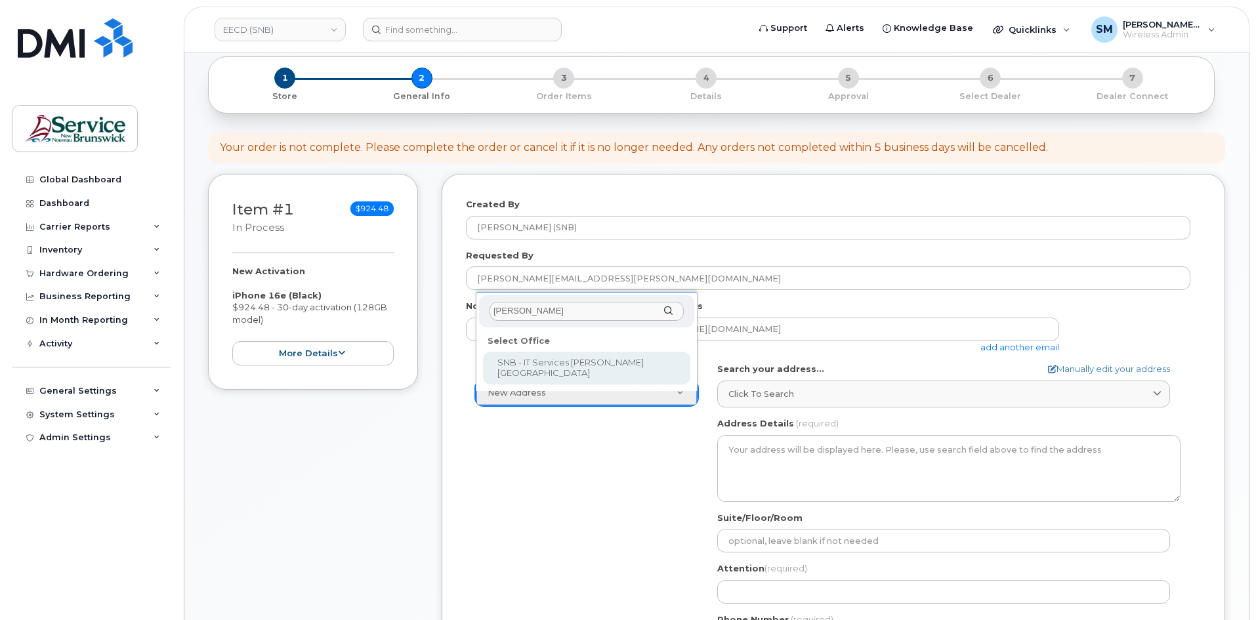
type input "jones"
select select
type textarea "105-1600 Main St Moncton New Brunswick E1E 1G5"
type input "Fred Doiron/Jeff McIntyre/Vincent Hache/Sebastien Bernard"
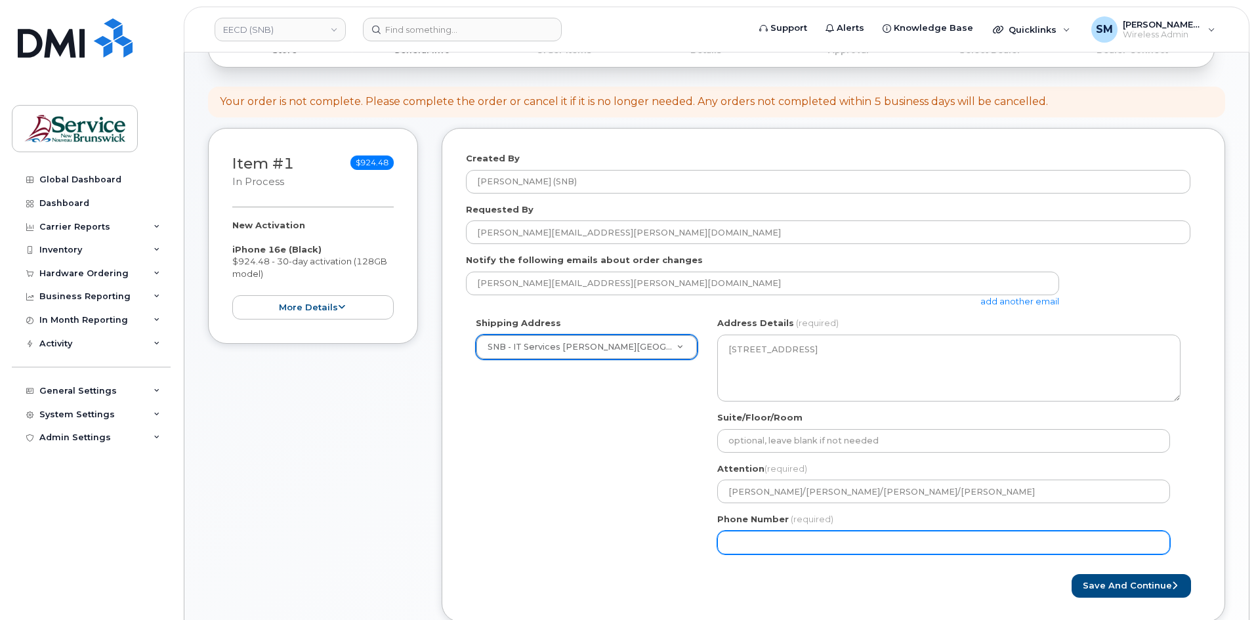
scroll to position [197, 0]
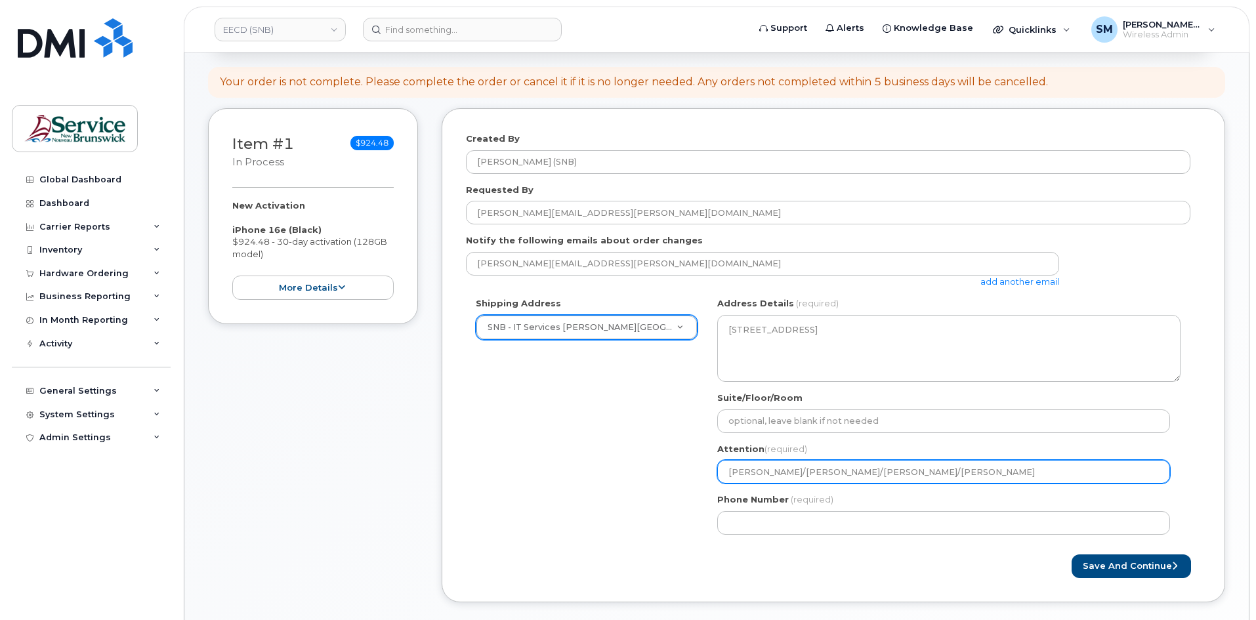
drag, startPoint x: 1033, startPoint y: 477, endPoint x: 839, endPoint y: 494, distance: 194.3
click at [839, 494] on div "NB Moncton Search your address... Manually edit your address Click to search No…" at bounding box center [948, 420] width 483 height 247
select select
type input "Fred Doiron/Jeff McIntyre/"
select select
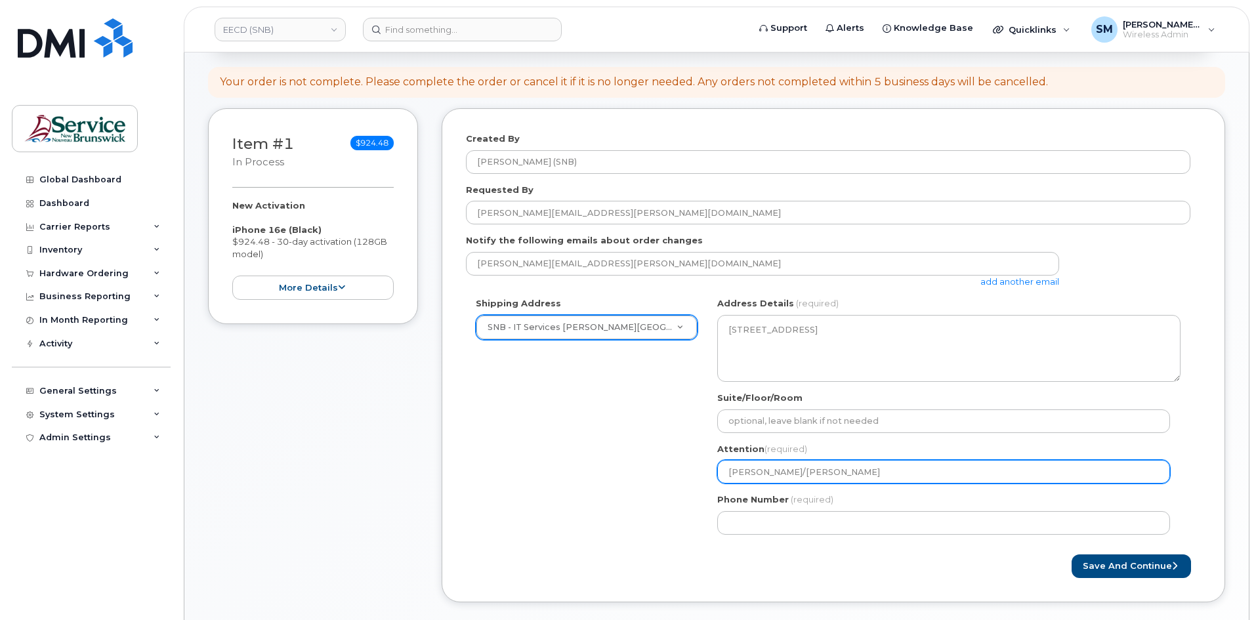
type input "[PERSON_NAME]/[PERSON_NAME]"
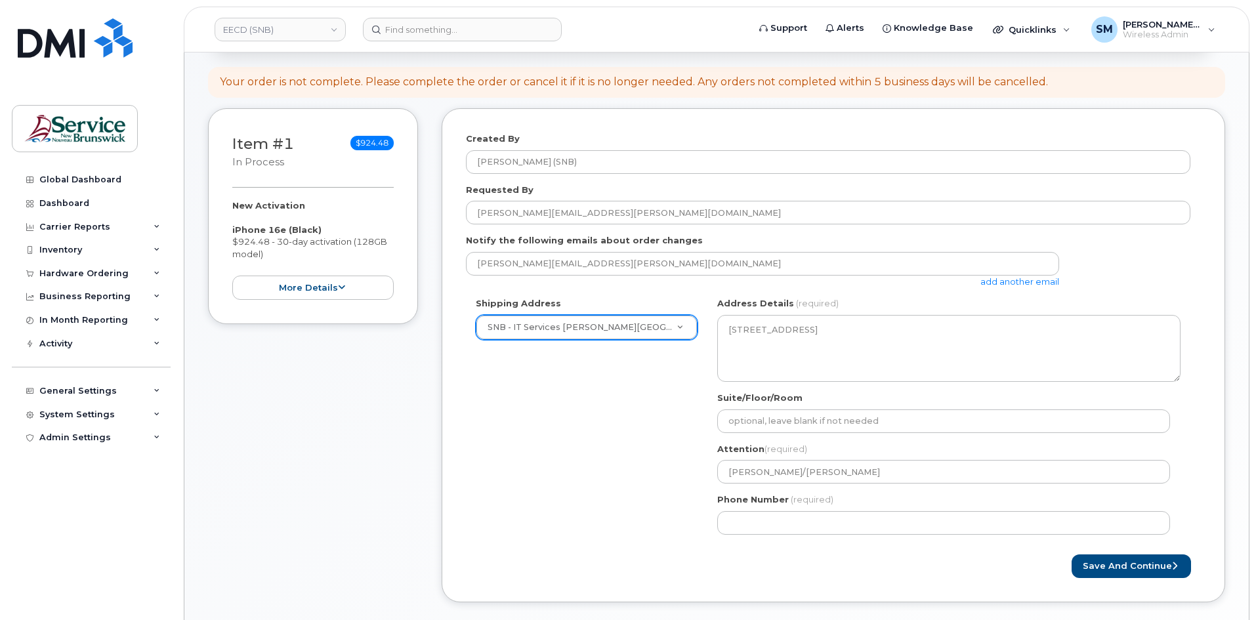
click at [769, 434] on div "NB Moncton Search your address... Manually edit your address Click to search No…" at bounding box center [948, 420] width 483 height 247
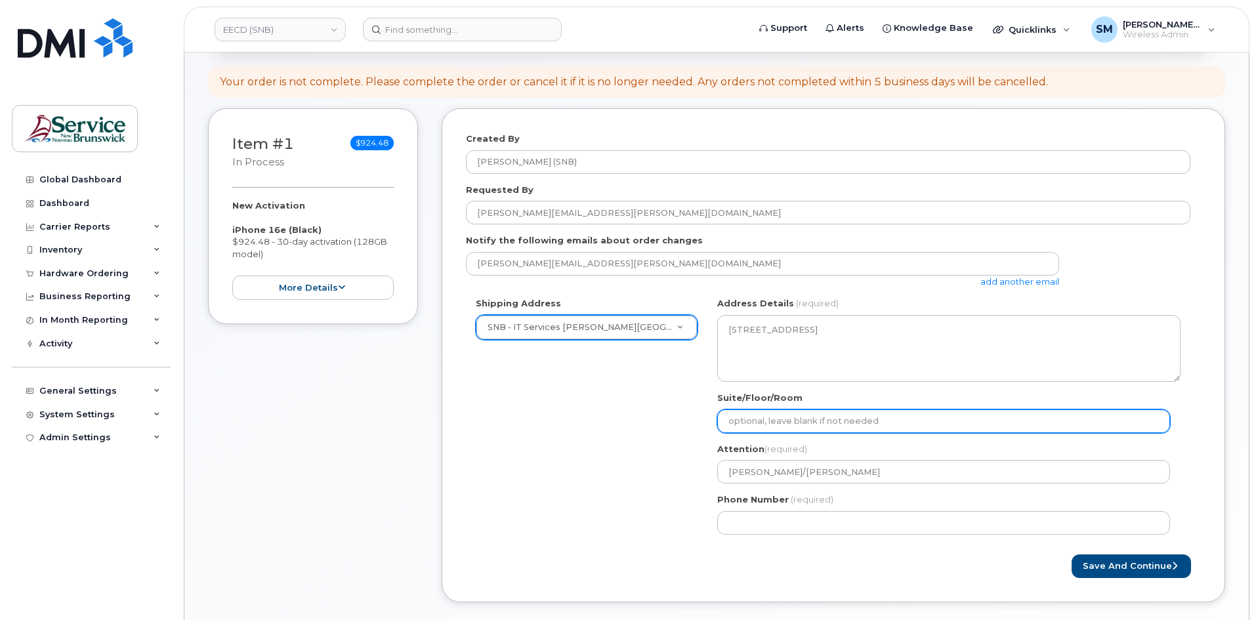
click at [770, 430] on input "Suite/Floor/Room" at bounding box center [943, 421] width 453 height 24
paste input "WO0000000483128"
select select
type input "WO0000000483128"
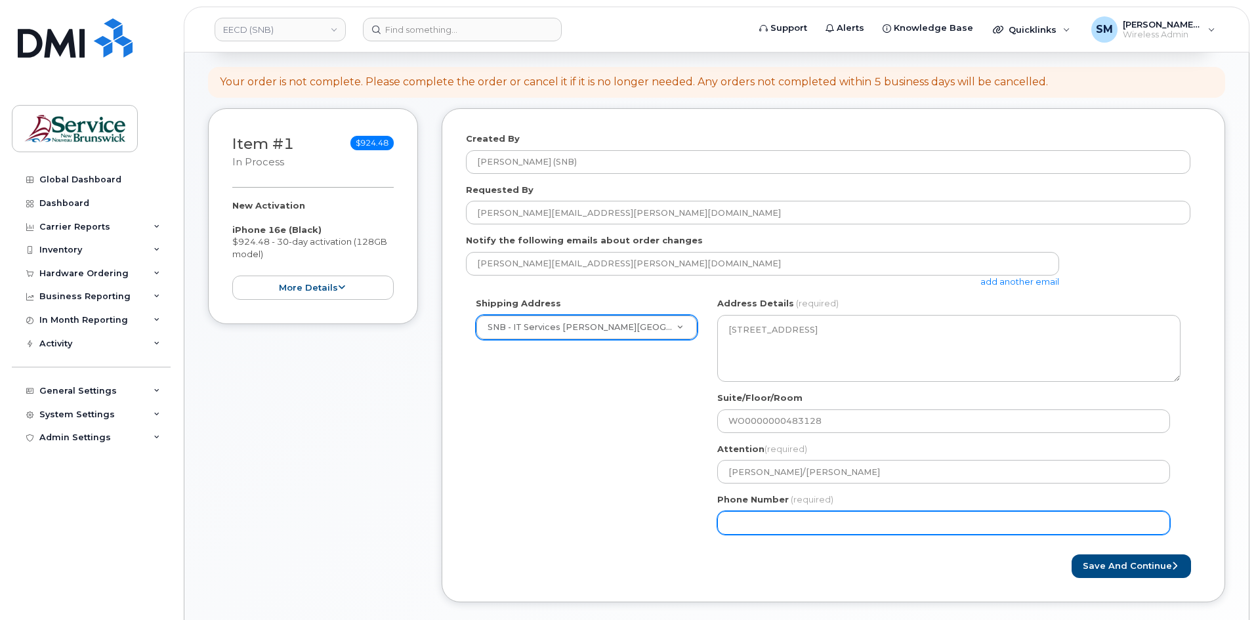
click at [742, 538] on div "NB Moncton Search your address... Manually edit your address Click to search No…" at bounding box center [948, 420] width 483 height 247
click at [743, 522] on input "Phone Number" at bounding box center [943, 523] width 453 height 24
select select
type input "506639633"
select select
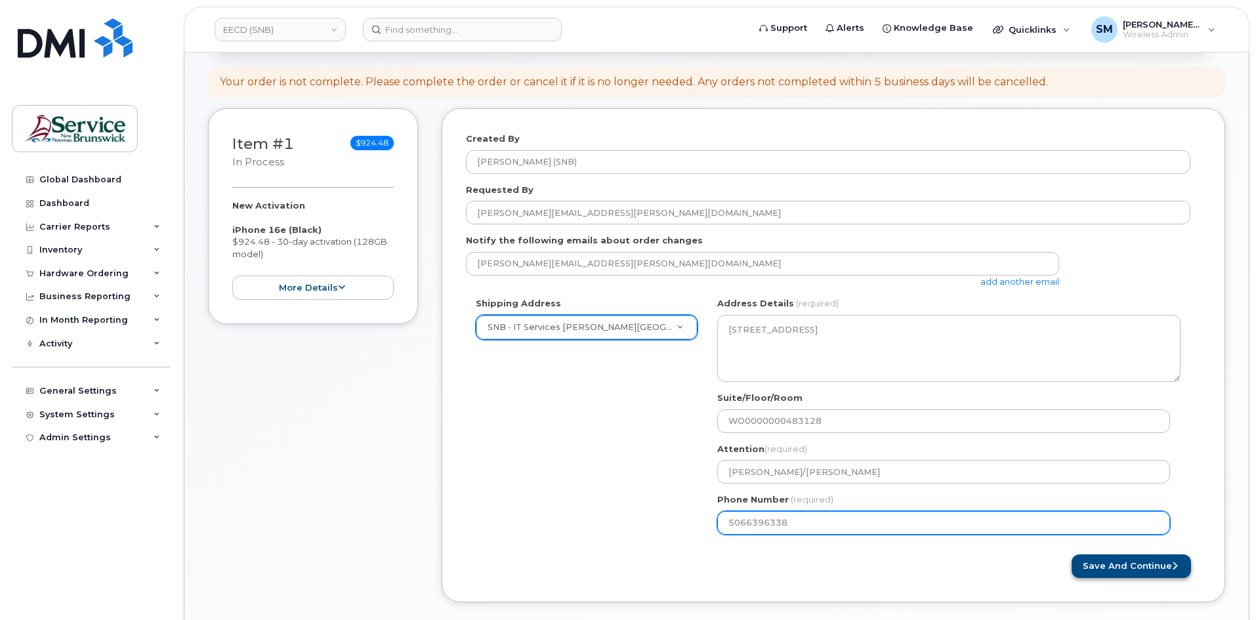
type input "5066396338"
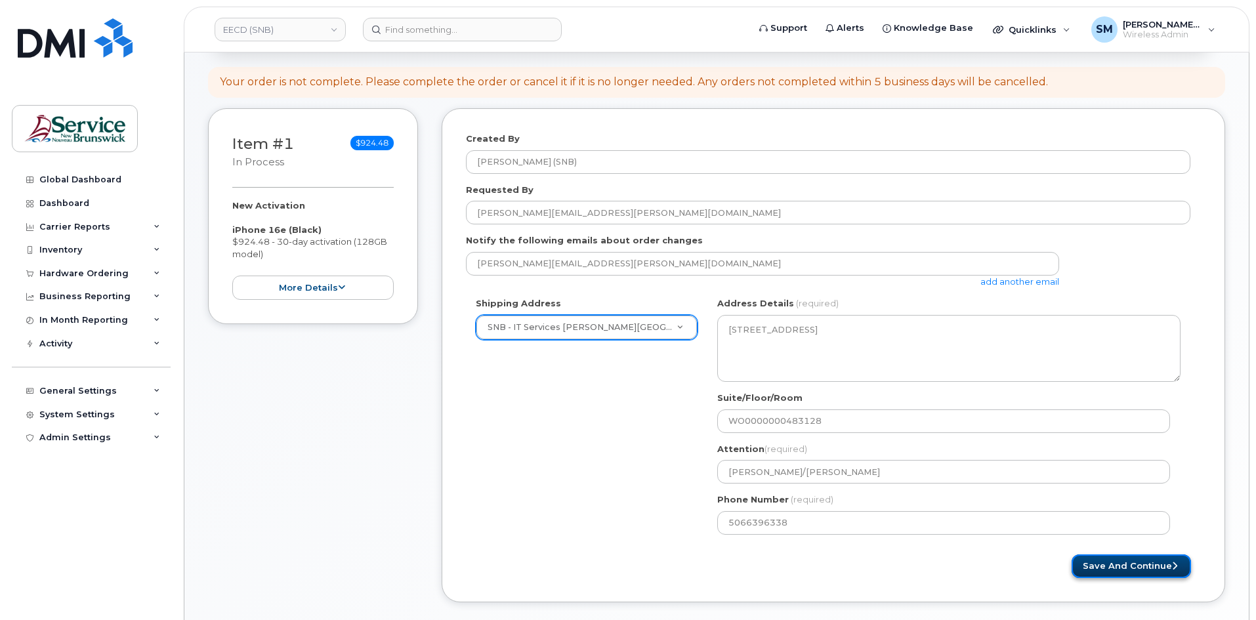
click at [1122, 560] on button "Save and Continue" at bounding box center [1131, 566] width 119 height 24
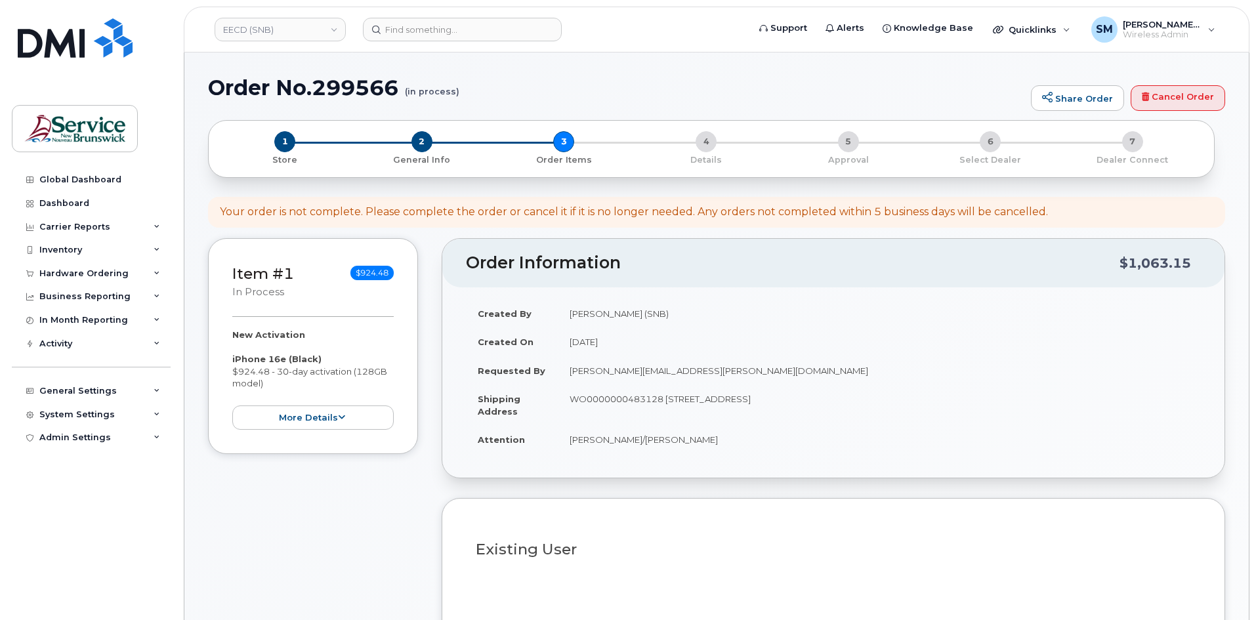
select select
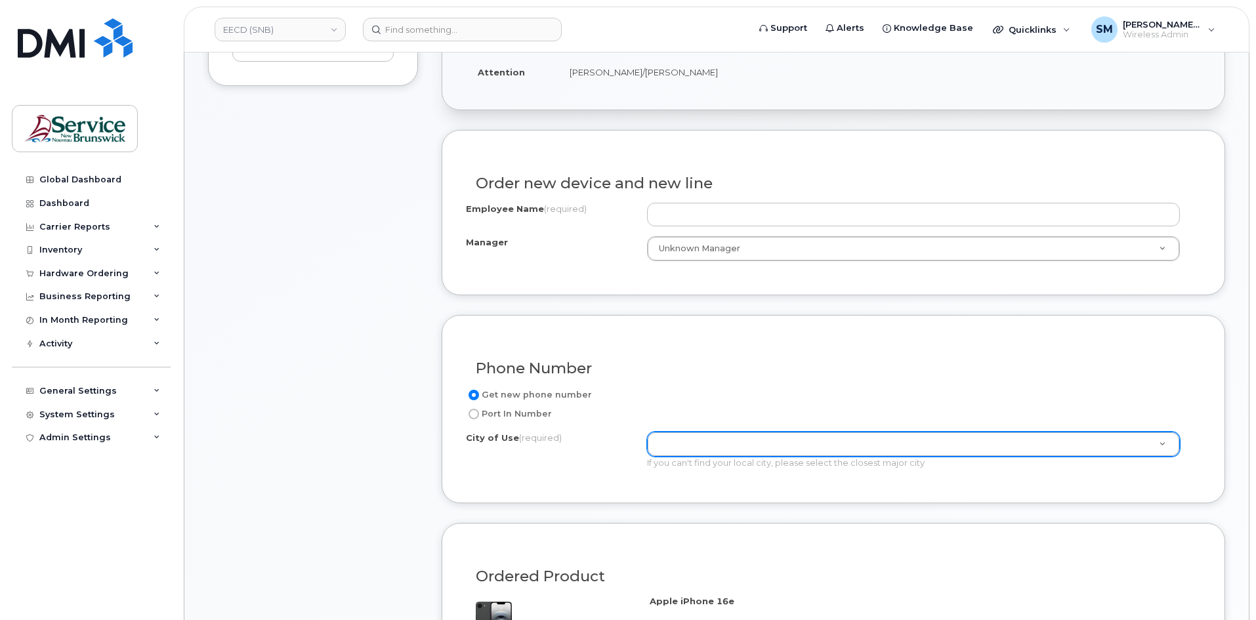
scroll to position [459, 0]
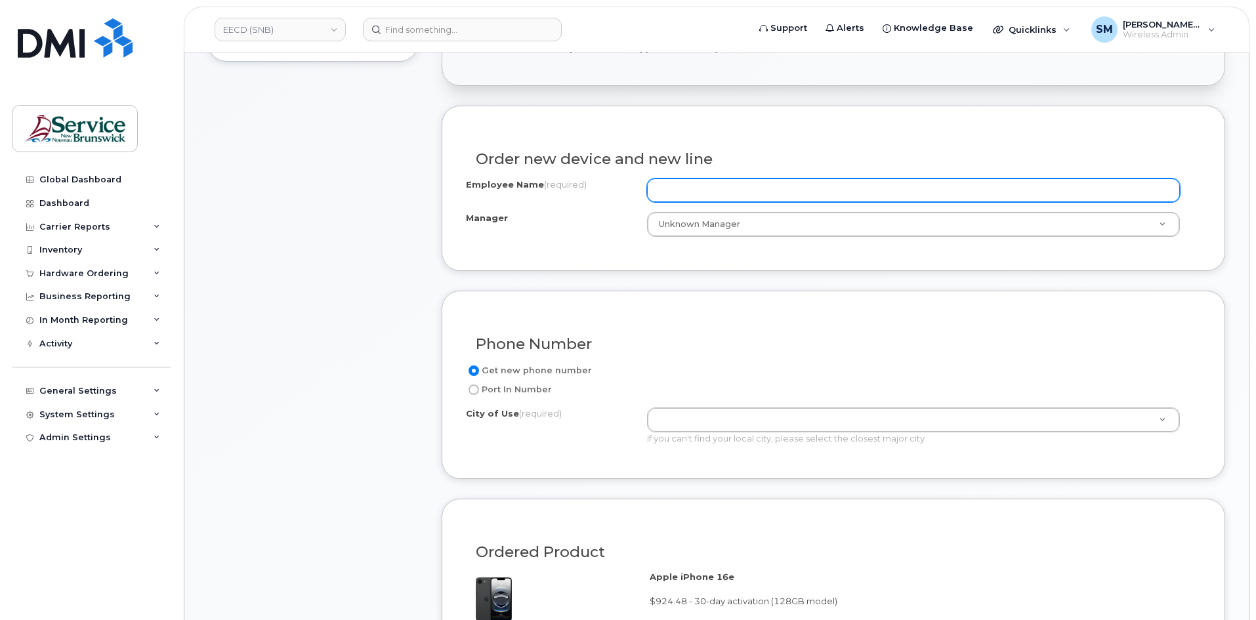
click at [701, 186] on input "Employee Name (required)" at bounding box center [913, 190] width 533 height 24
paste input "[PERSON_NAME]"
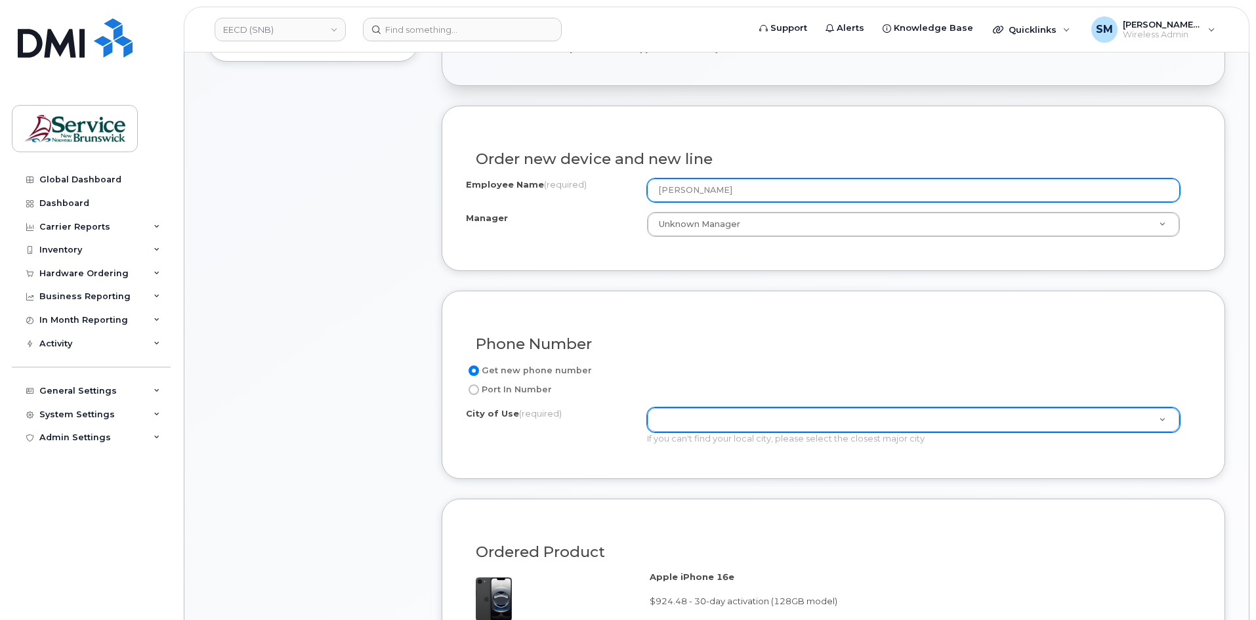
type input "[PERSON_NAME]"
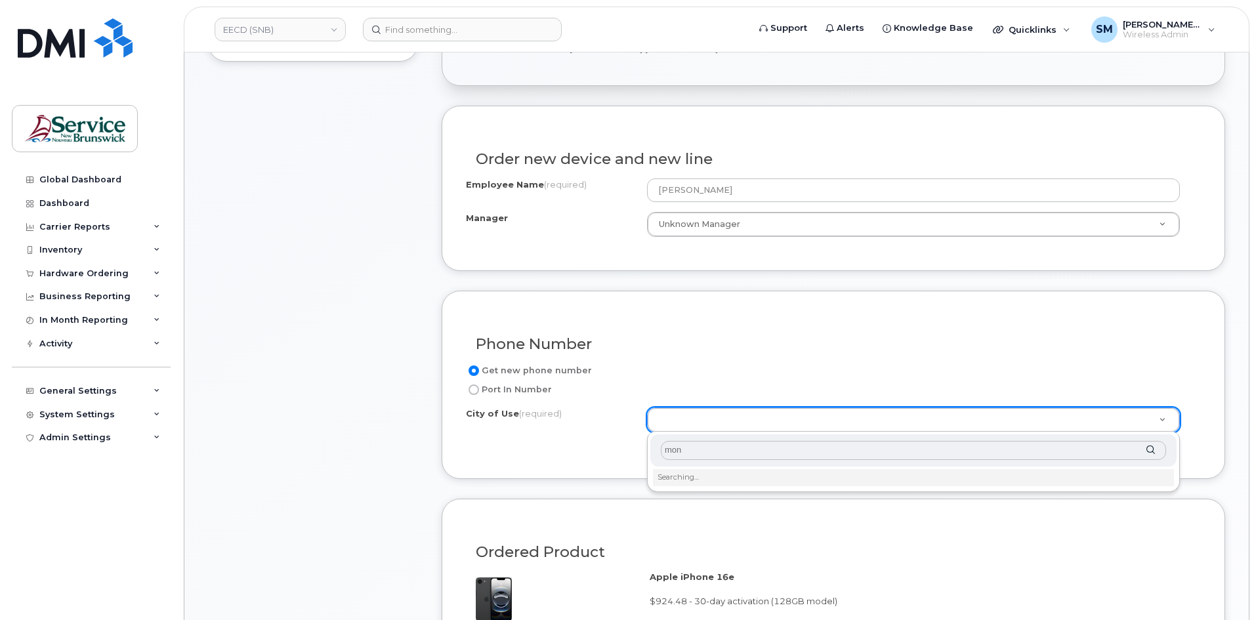
type input "monc"
type input "1817"
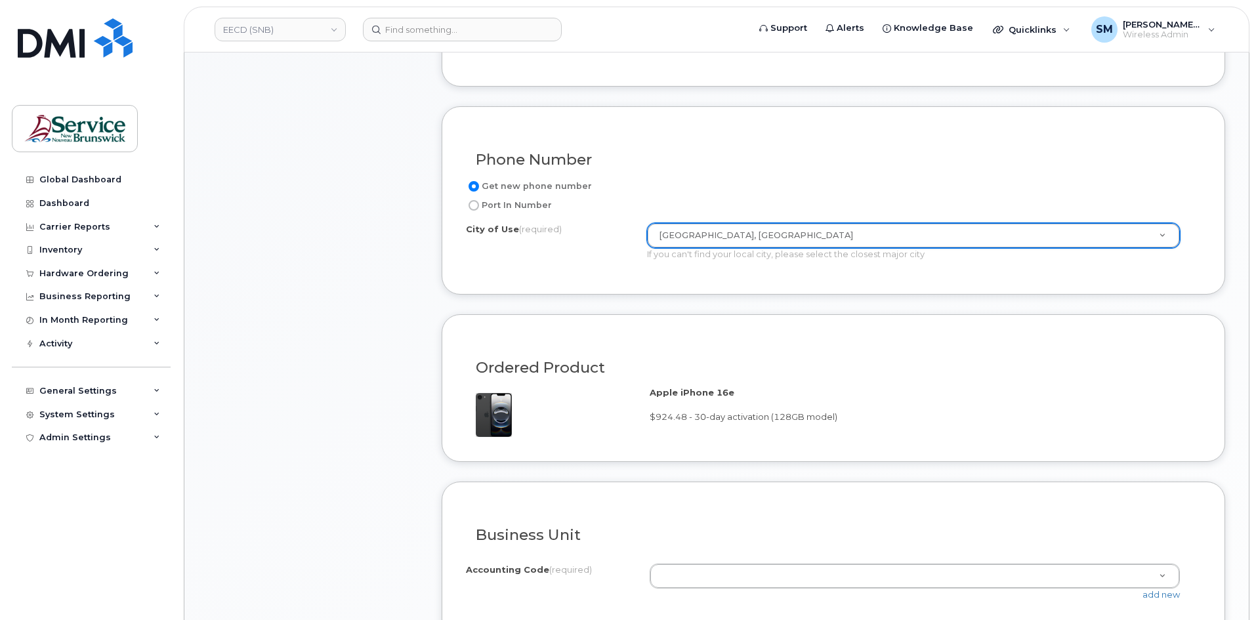
scroll to position [853, 0]
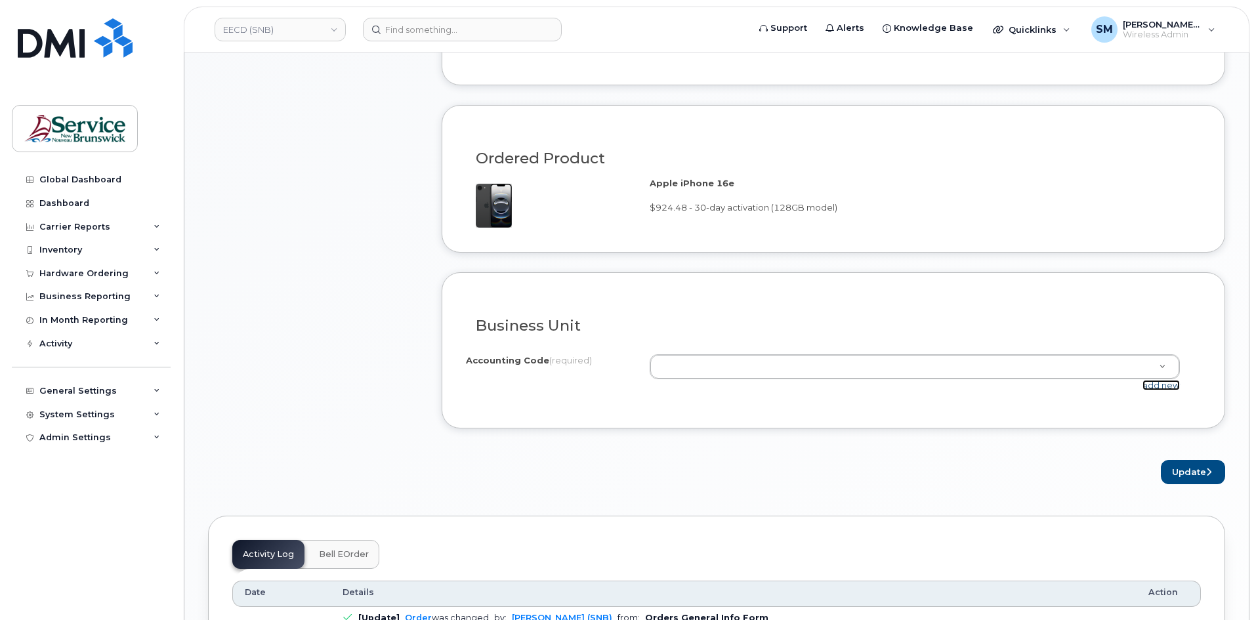
click at [1166, 389] on link "add new" at bounding box center [1160, 385] width 37 height 10
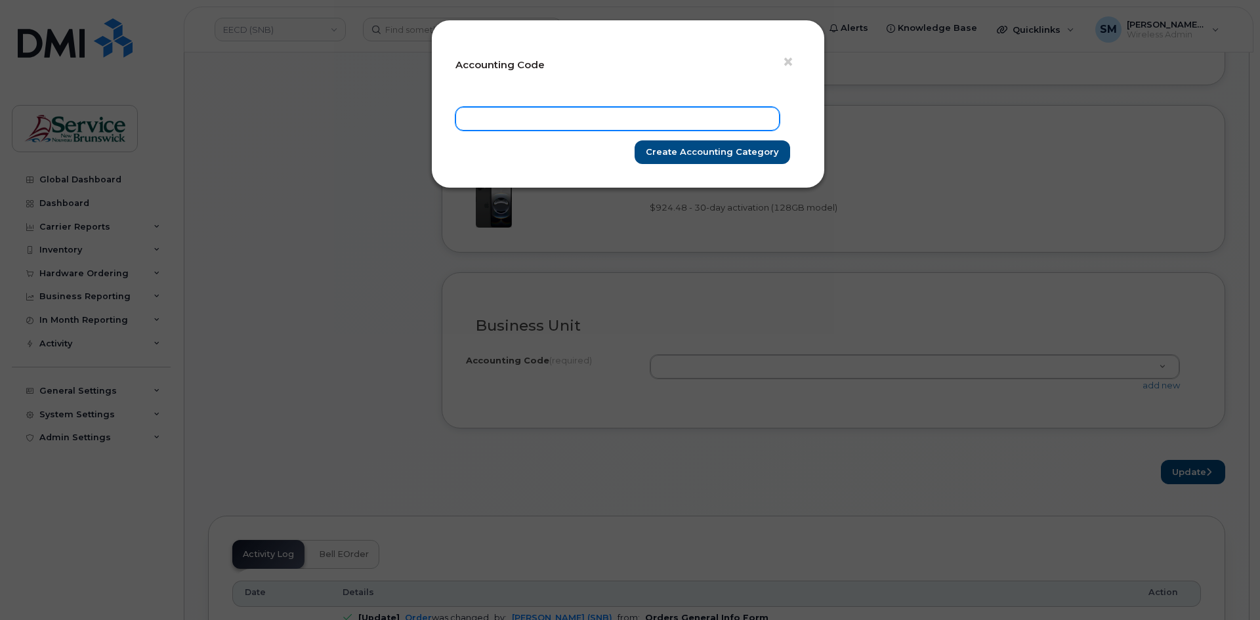
click at [687, 119] on input "text" at bounding box center [617, 119] width 324 height 24
paste input "20.2035.2002.4866.PPPP.PE01.P20352"
type input "20.2035.2002.4866.PPPP.PE01.P20352"
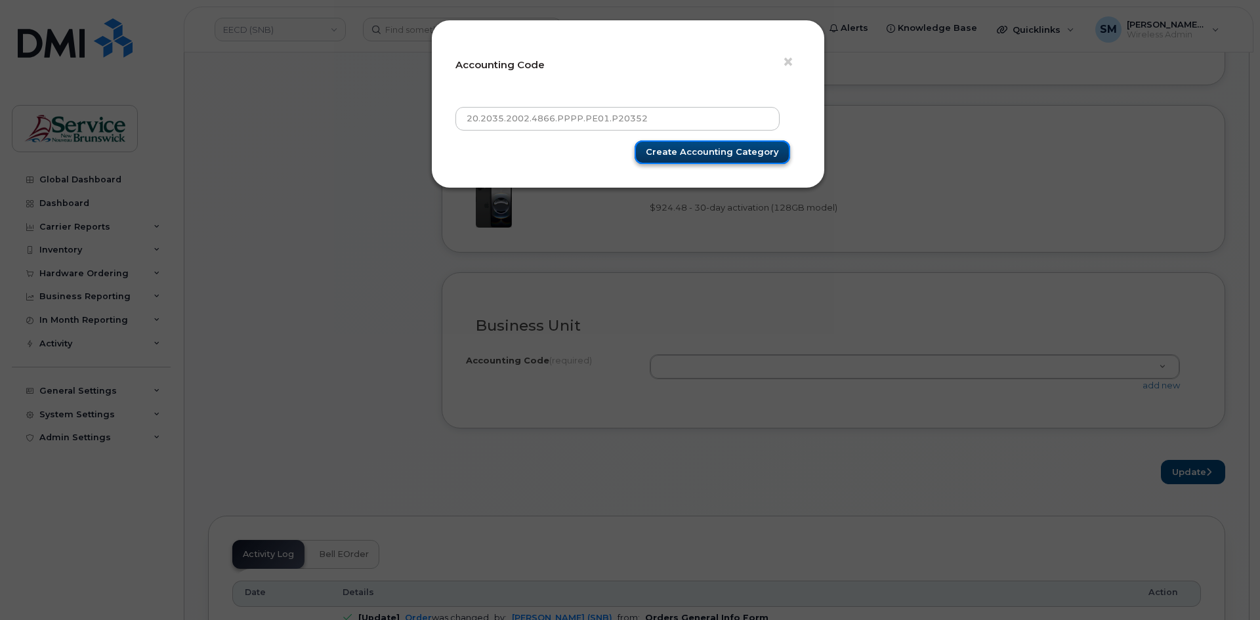
click at [694, 146] on input "Create Accounting category" at bounding box center [713, 152] width 156 height 24
type input "Create Accounting category"
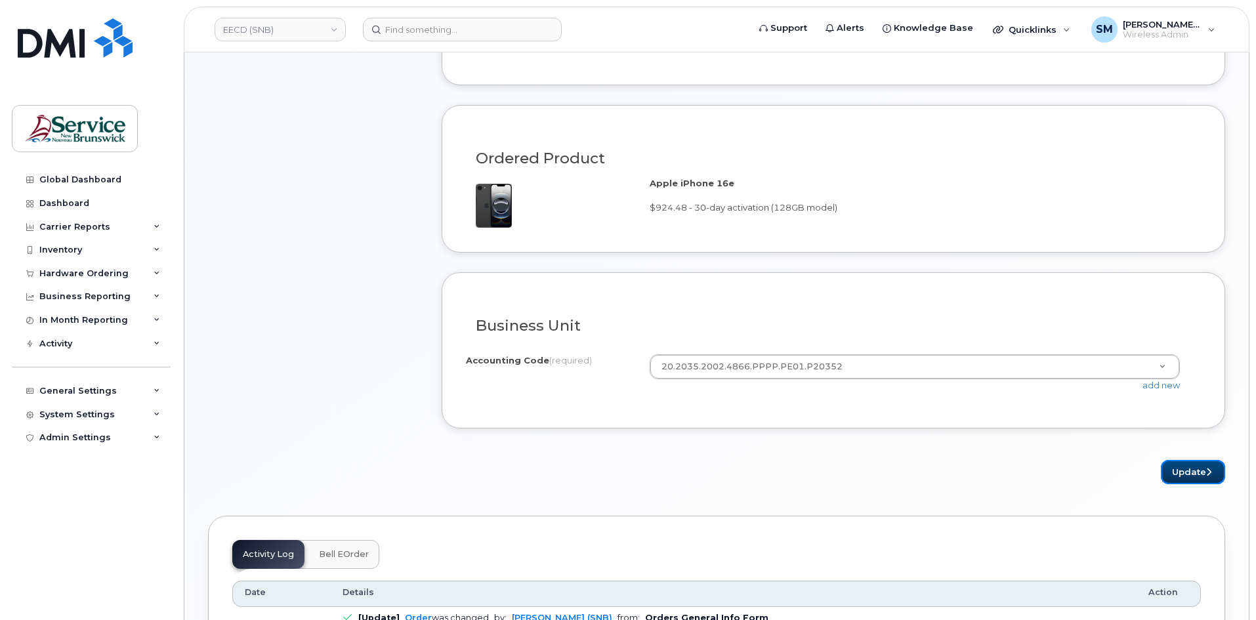
drag, startPoint x: 1186, startPoint y: 471, endPoint x: 1173, endPoint y: 457, distance: 19.5
click at [1186, 471] on button "Update" at bounding box center [1193, 472] width 64 height 24
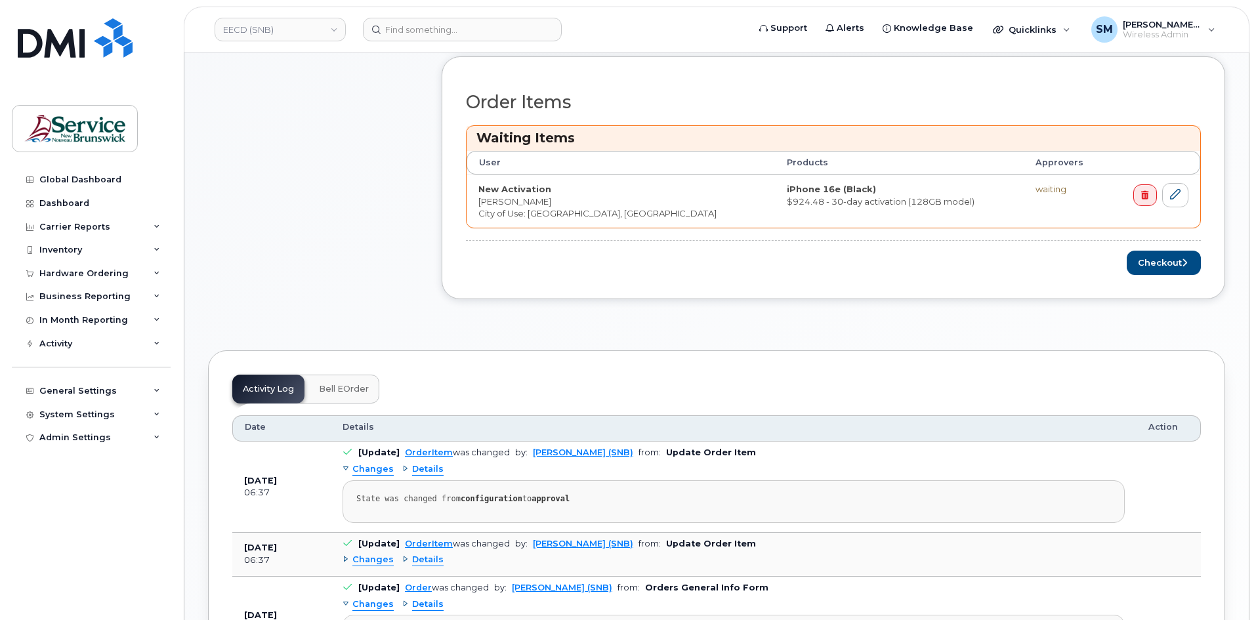
scroll to position [591, 0]
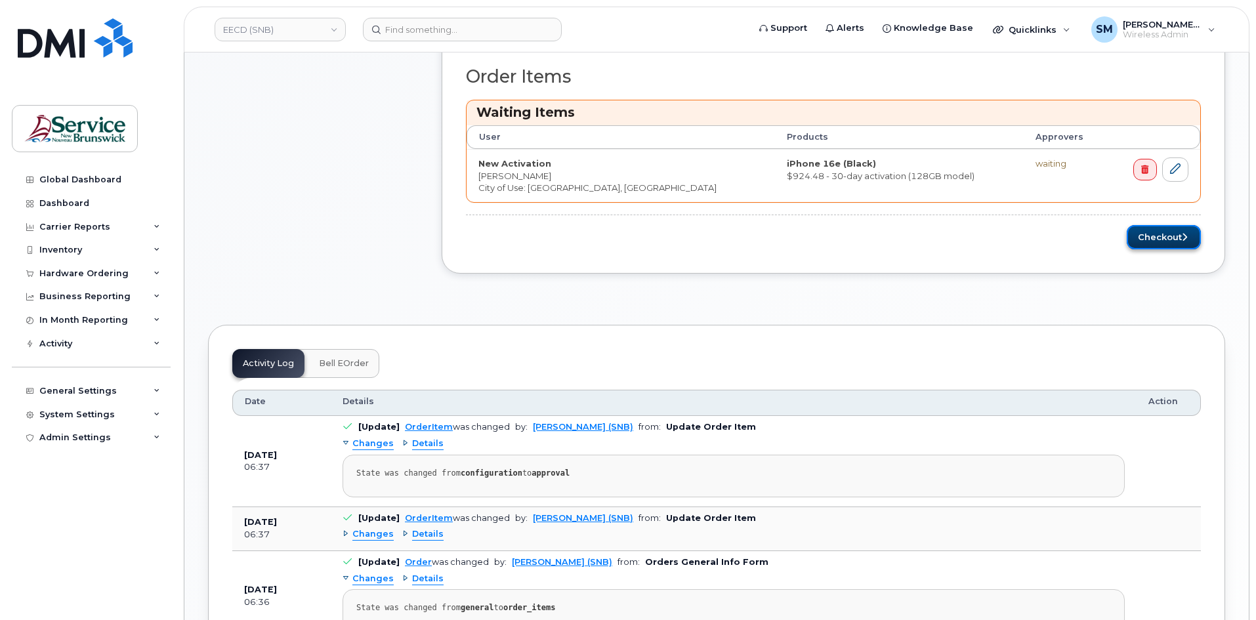
click at [1157, 230] on button "Checkout" at bounding box center [1164, 237] width 74 height 24
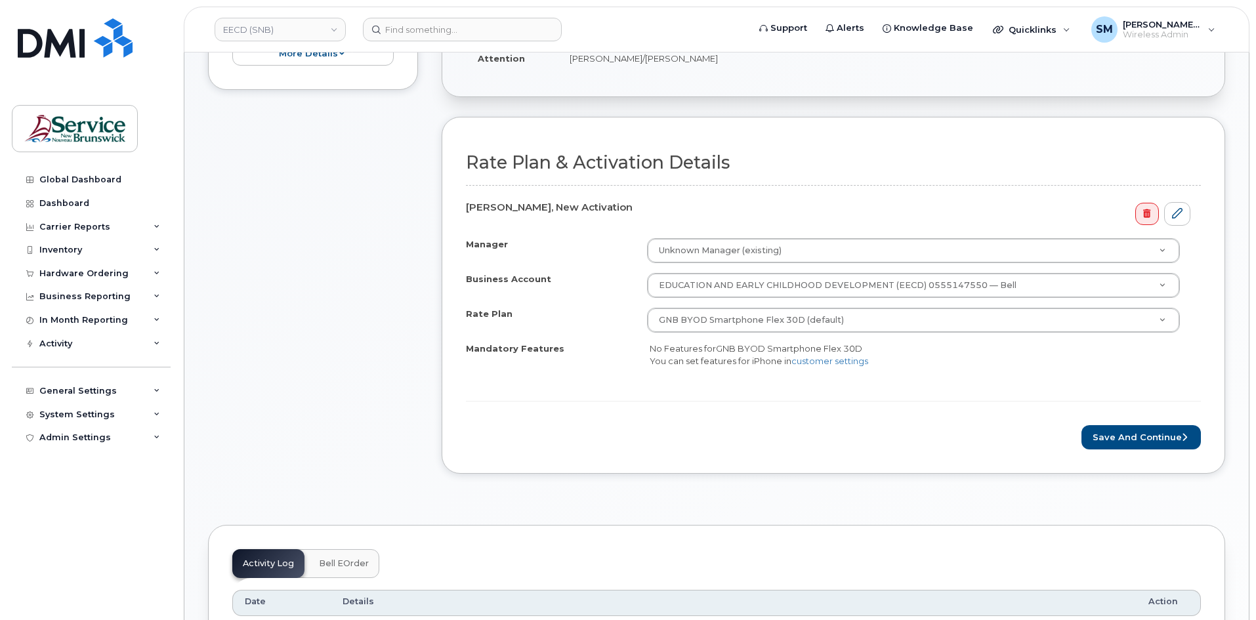
scroll to position [459, 0]
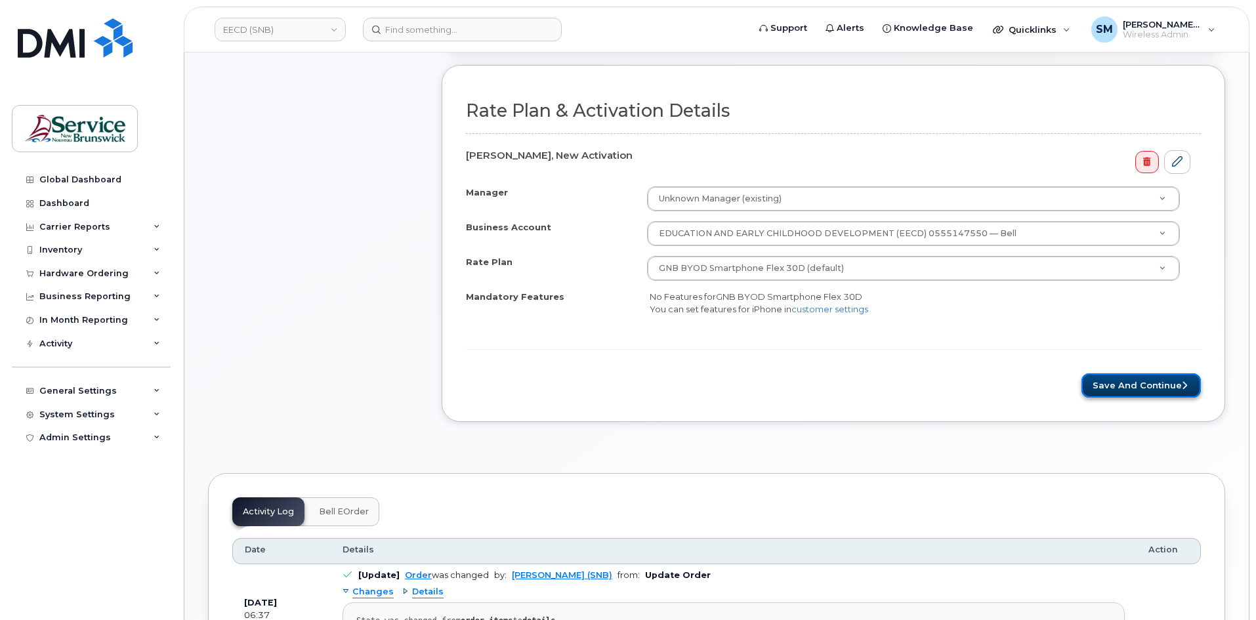
click at [1129, 388] on button "Save and Continue" at bounding box center [1140, 385] width 119 height 24
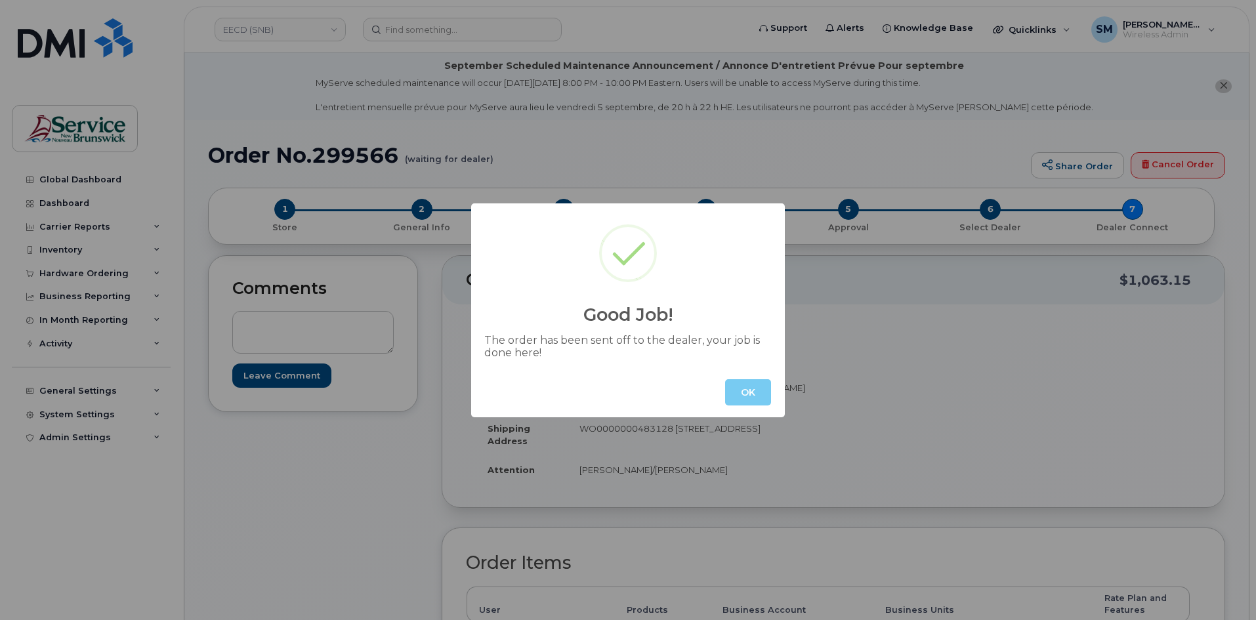
click at [738, 392] on button "OK" at bounding box center [748, 392] width 46 height 26
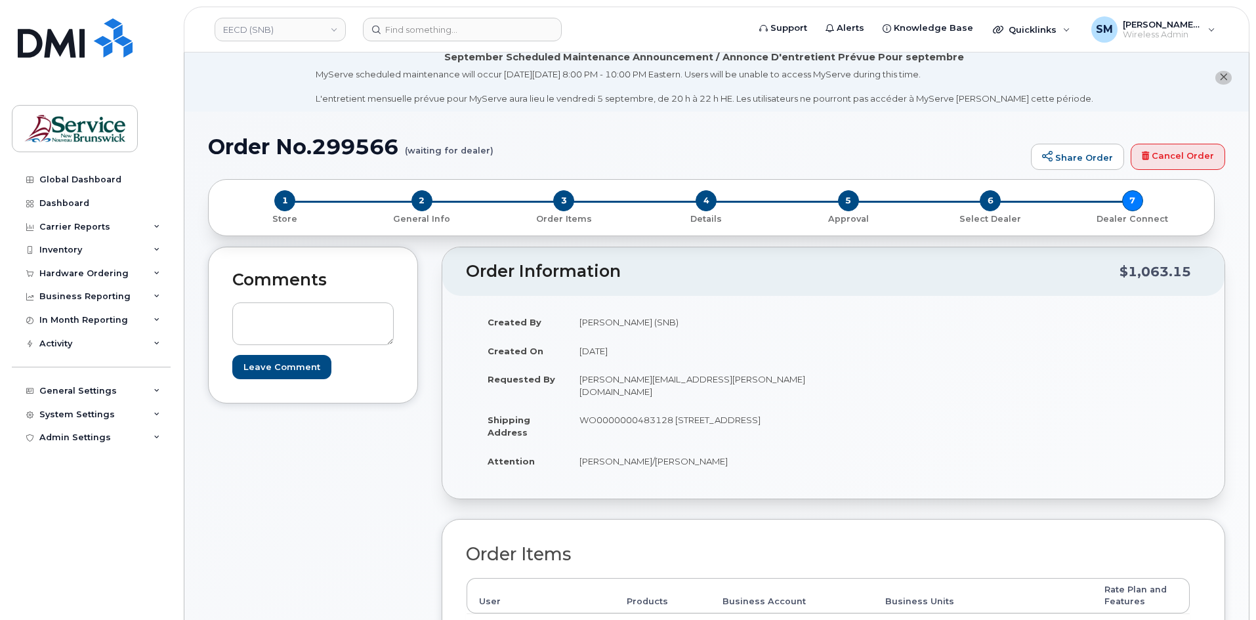
scroll to position [131, 0]
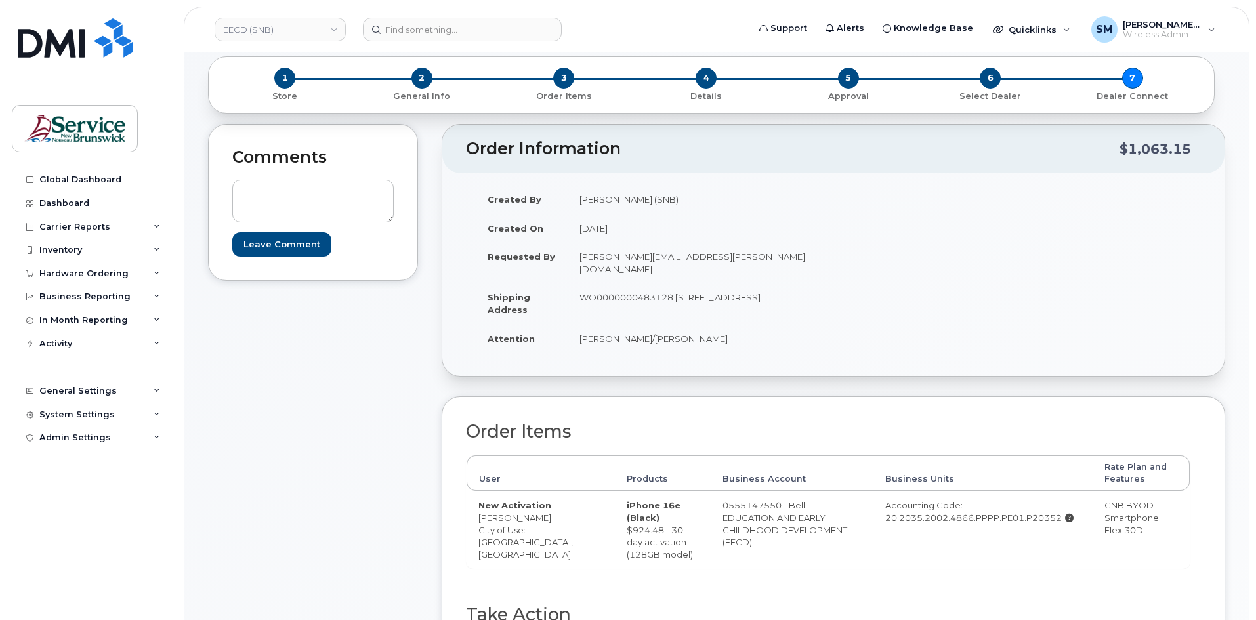
click at [1024, 253] on div "Created By Slattery, Matthew (SNB) Created On August 29, 2025 Requested By Lesl…" at bounding box center [833, 274] width 735 height 179
click at [303, 16] on div "EECD (SNB)" at bounding box center [280, 29] width 144 height 26
click at [302, 37] on link "EECD (SNB)" at bounding box center [280, 30] width 131 height 24
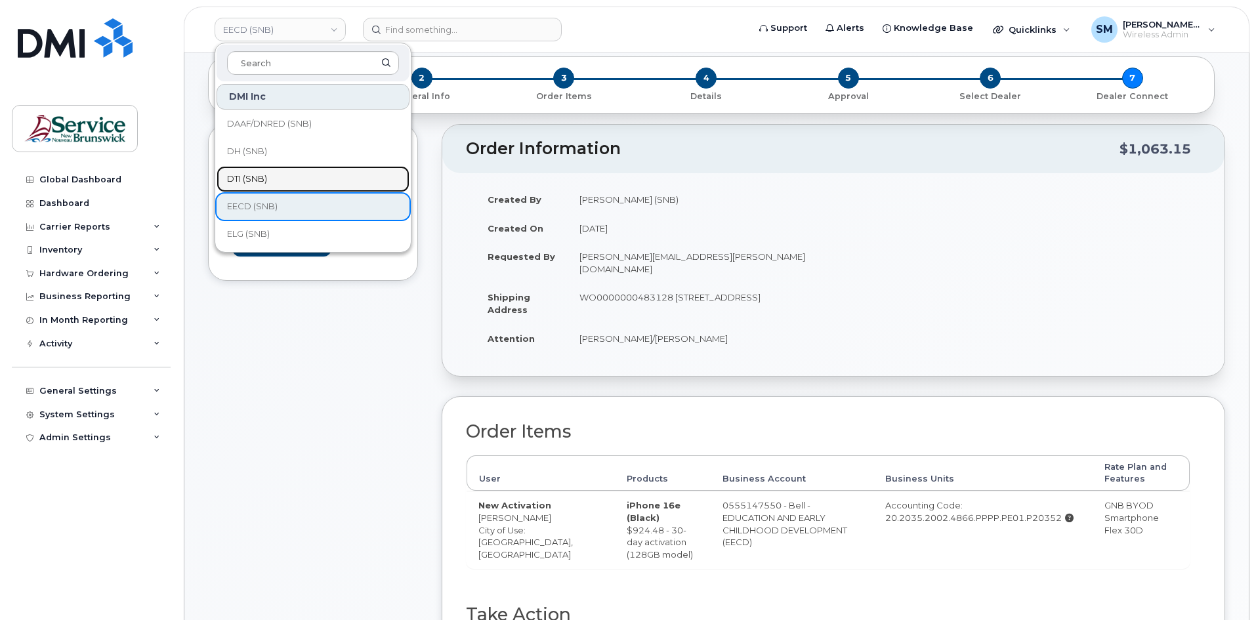
drag, startPoint x: 250, startPoint y: 170, endPoint x: 259, endPoint y: 165, distance: 10.3
click at [250, 170] on link "DTI (SNB)" at bounding box center [313, 179] width 193 height 26
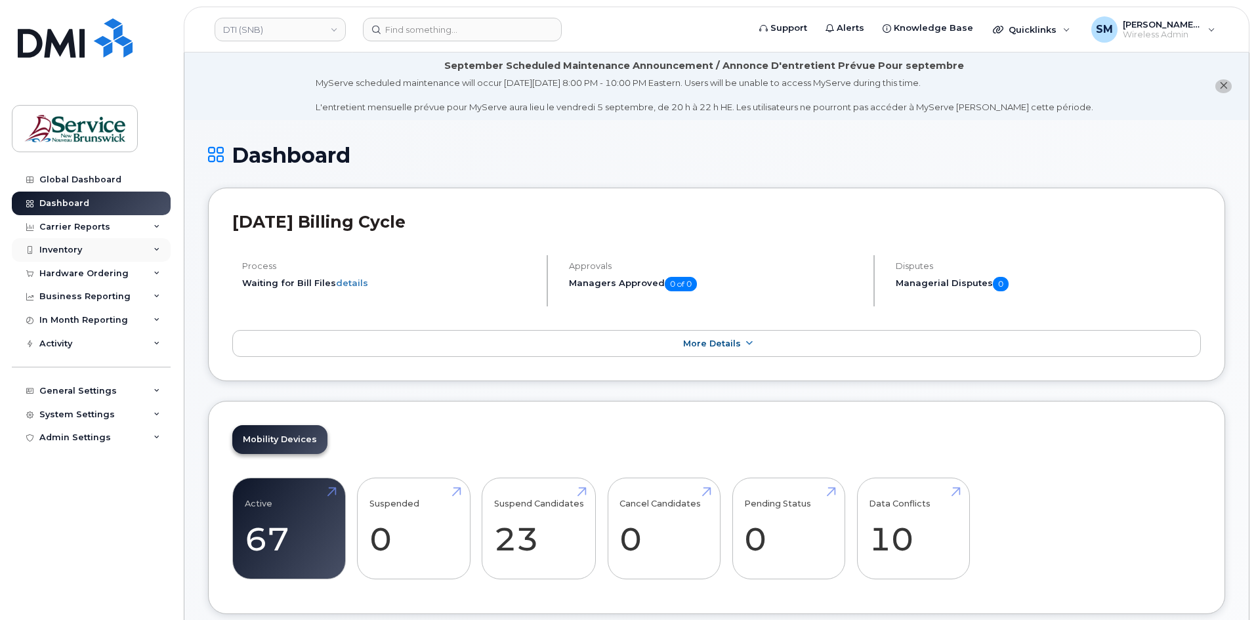
click at [119, 249] on div "Inventory" at bounding box center [91, 250] width 159 height 24
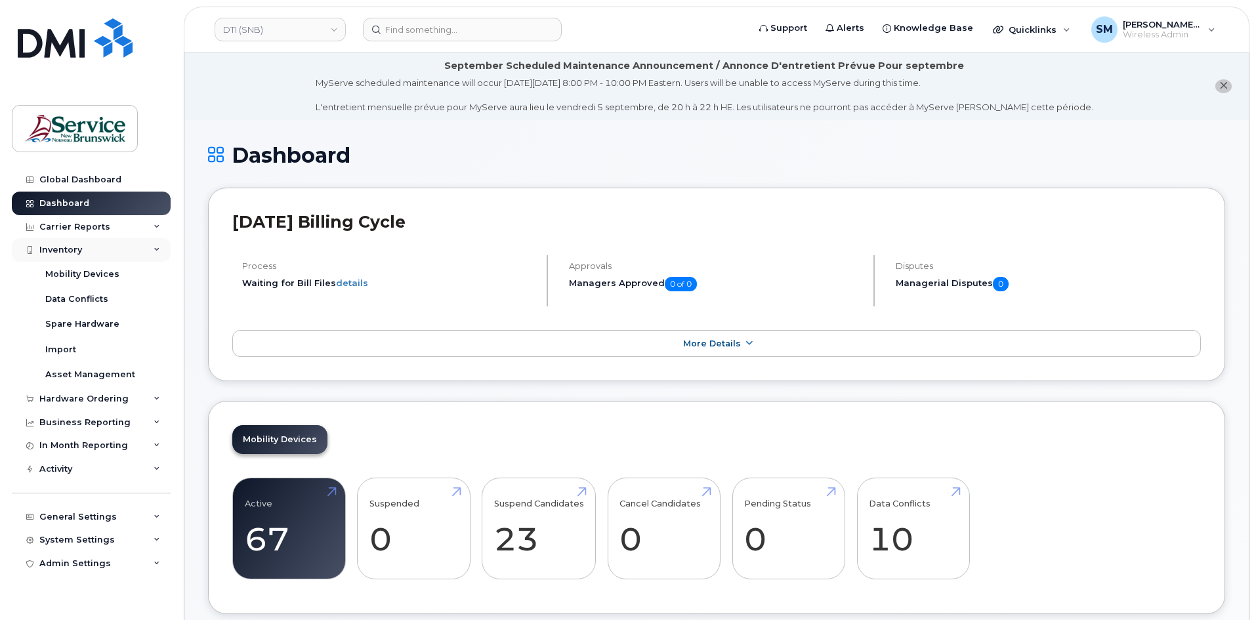
click at [104, 251] on div "Inventory" at bounding box center [91, 250] width 159 height 24
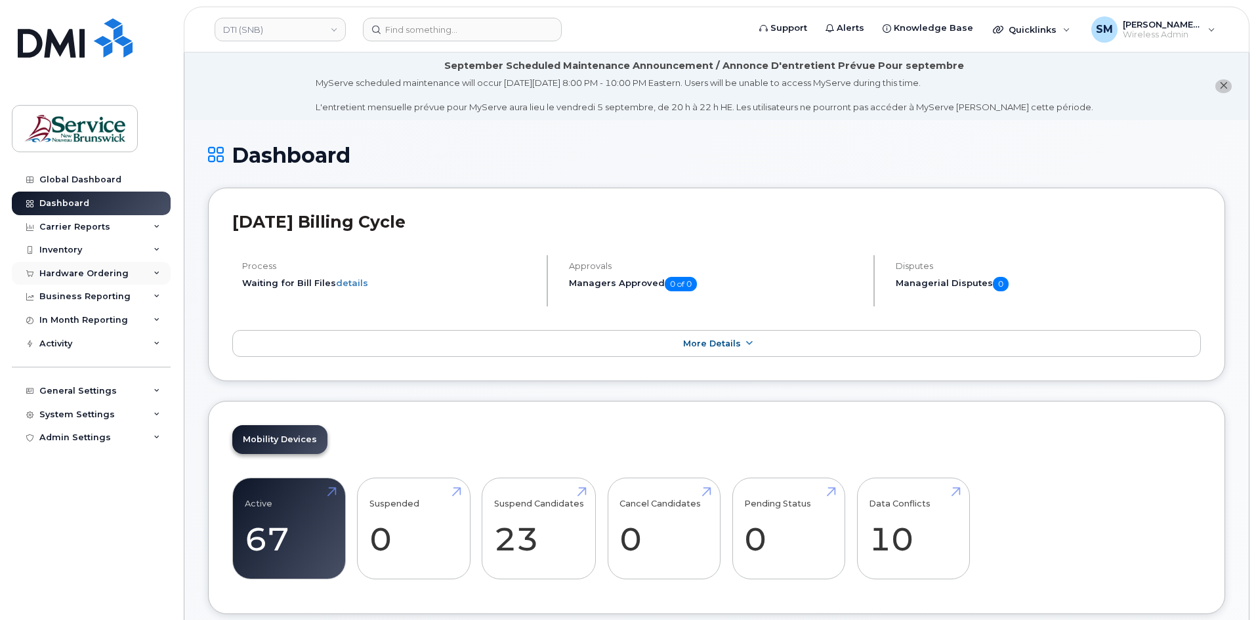
click at [108, 282] on div "Hardware Ordering" at bounding box center [91, 274] width 159 height 24
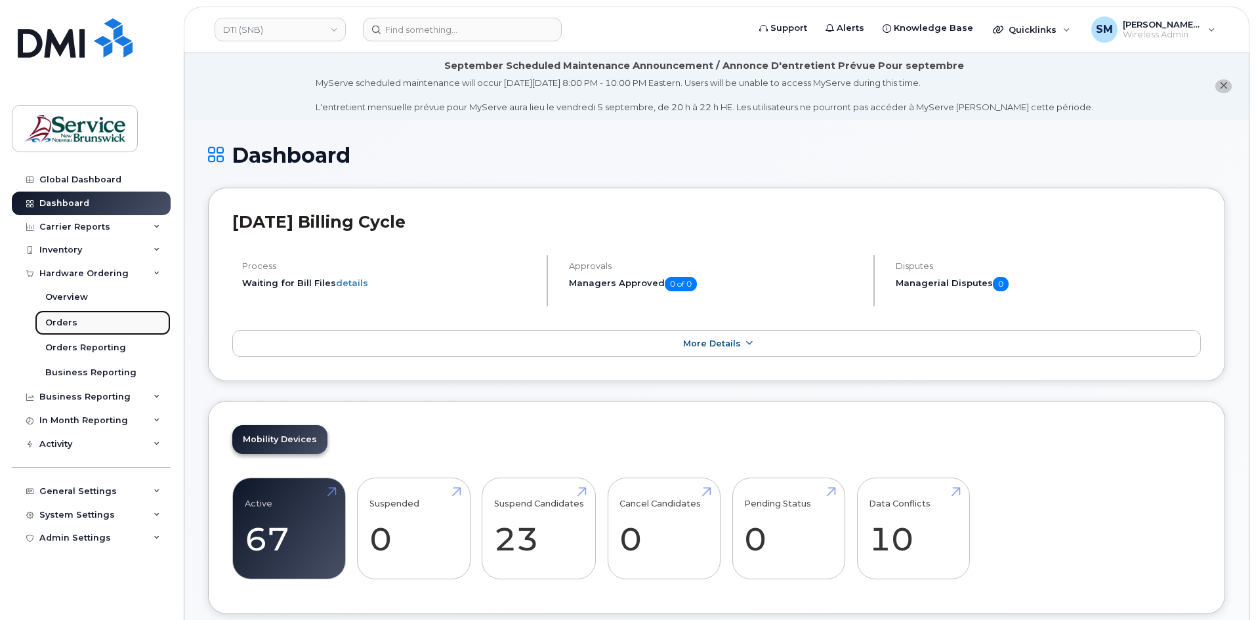
click at [96, 333] on link "Orders" at bounding box center [103, 322] width 136 height 25
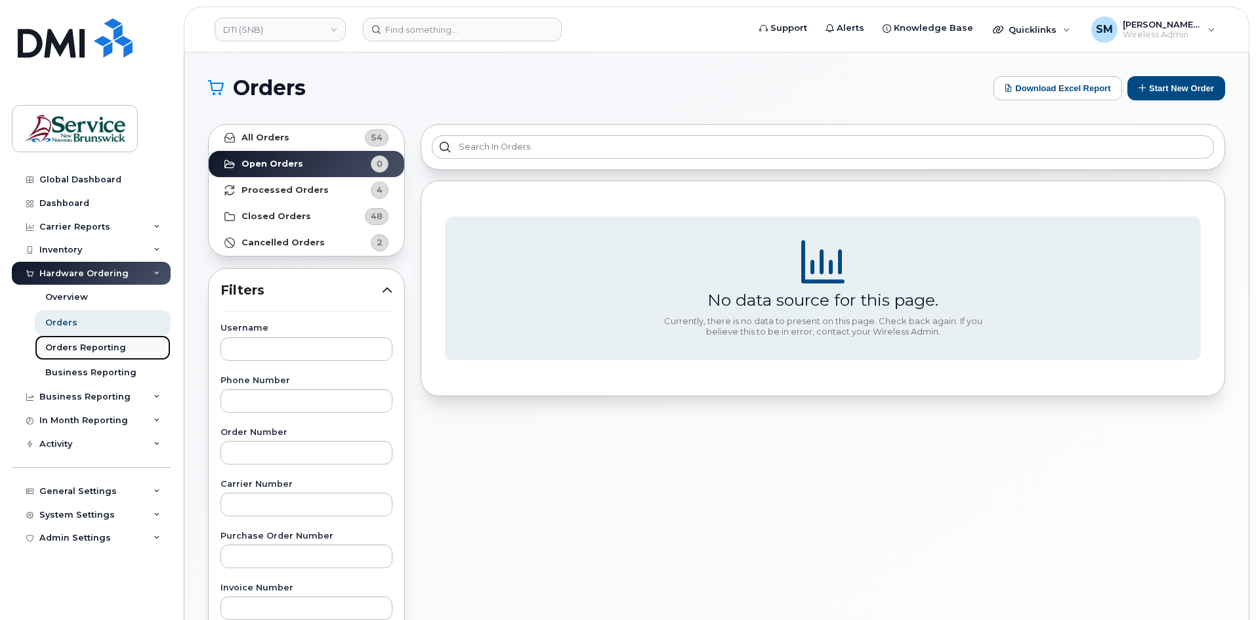
click at [132, 350] on link "Orders Reporting" at bounding box center [103, 347] width 136 height 25
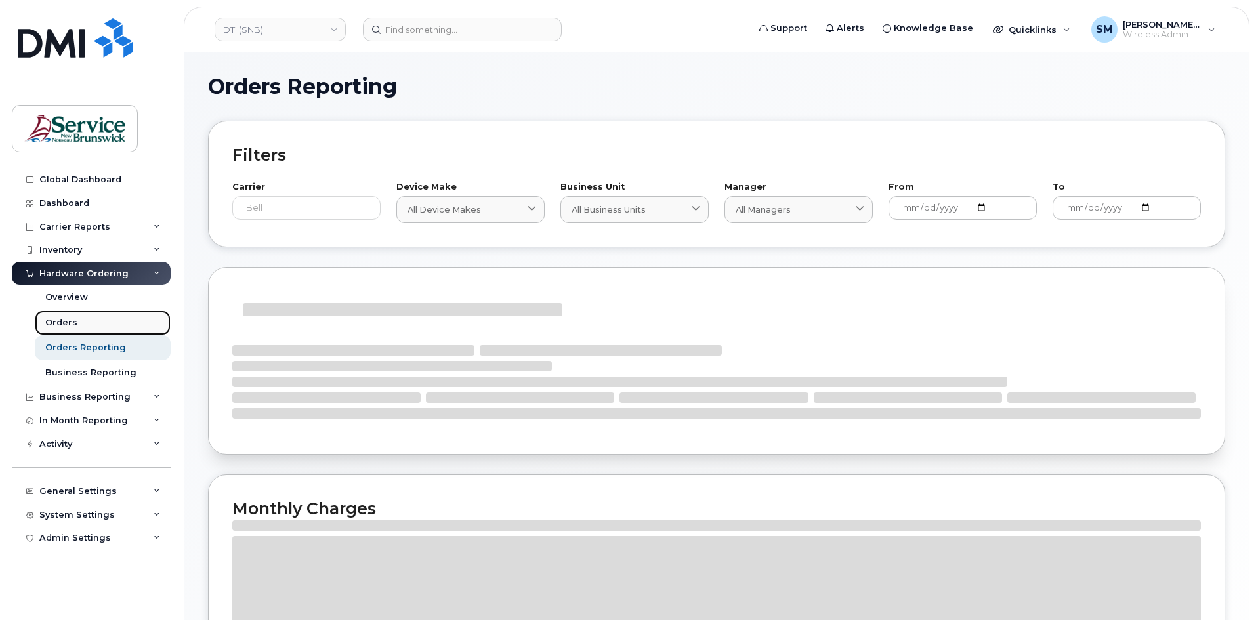
click at [77, 325] on link "Orders" at bounding box center [103, 322] width 136 height 25
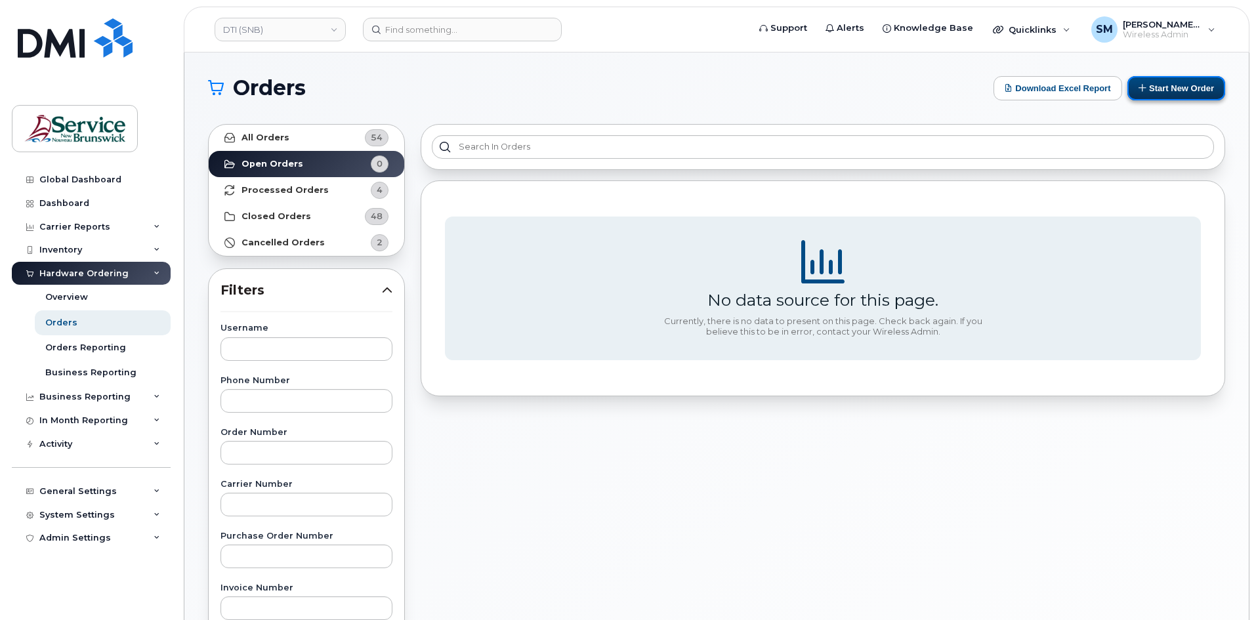
click at [1183, 89] on button "Start New Order" at bounding box center [1176, 88] width 98 height 24
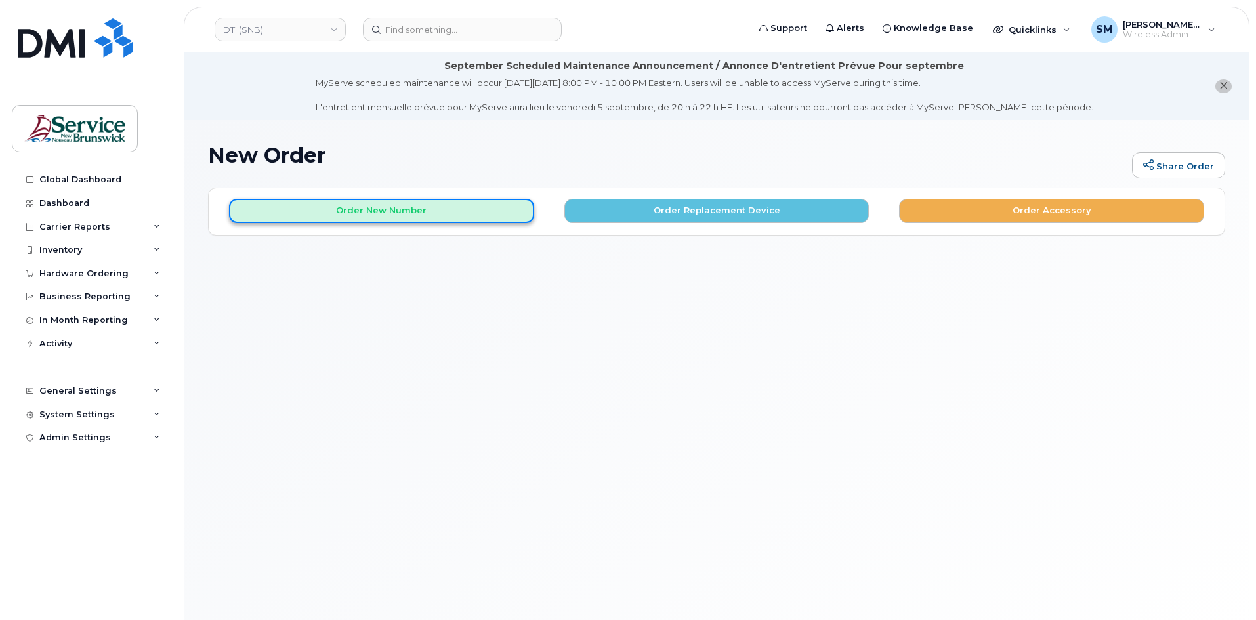
click at [341, 212] on button "Order New Number" at bounding box center [381, 211] width 305 height 24
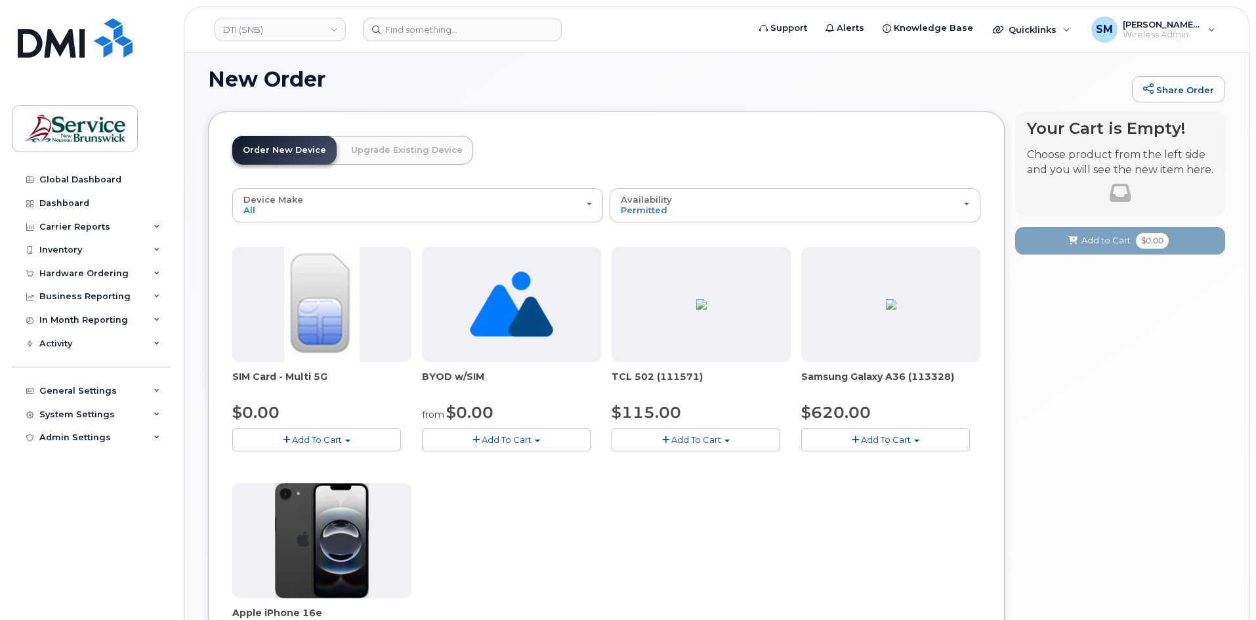
scroll to position [197, 0]
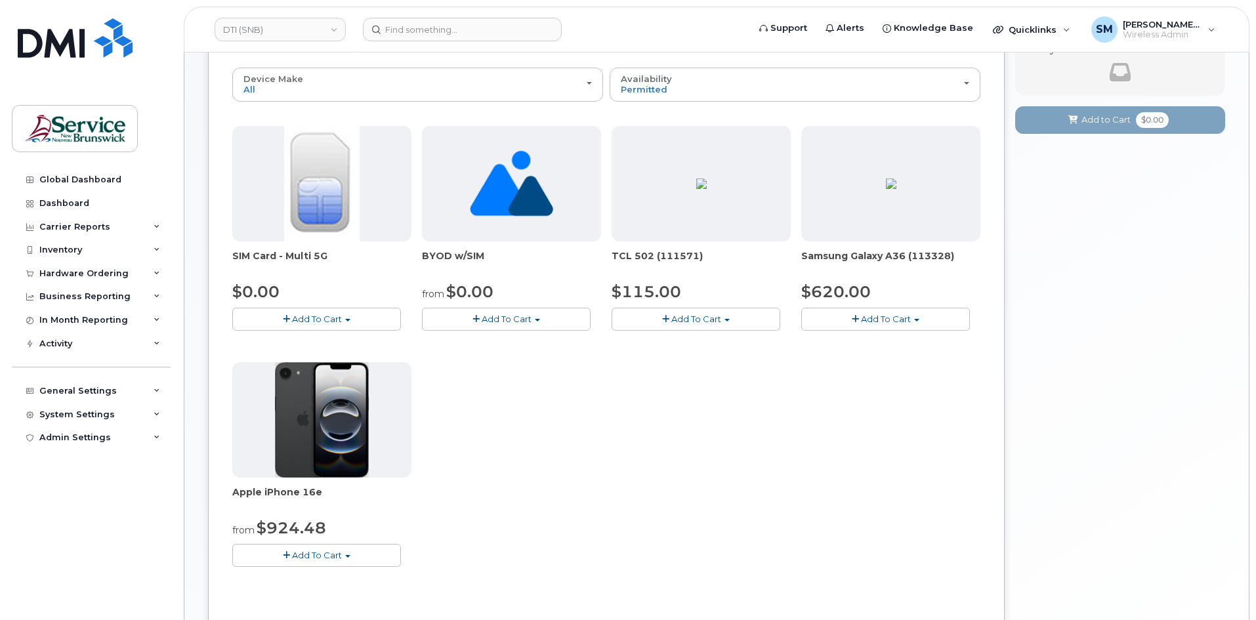
click at [336, 558] on span "Add To Cart" at bounding box center [317, 555] width 50 height 10
click at [322, 609] on link "$924.48 - 30-day activation (128GB model)" at bounding box center [346, 612] width 220 height 16
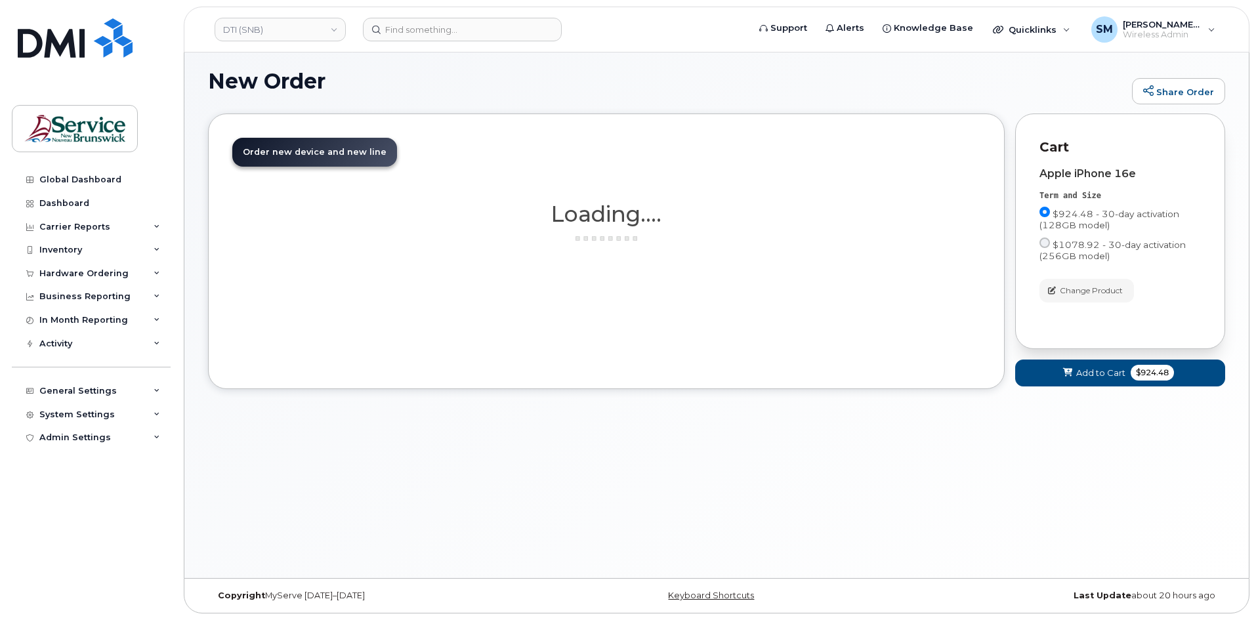
scroll to position [74, 0]
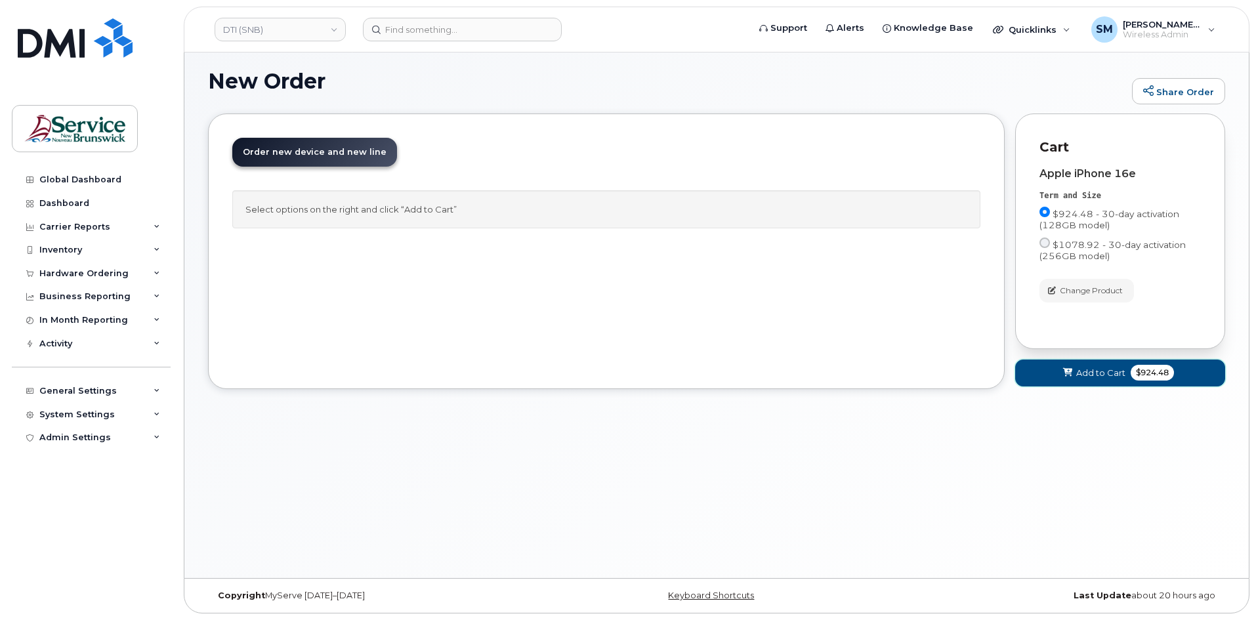
click at [1118, 374] on span "Add to Cart" at bounding box center [1100, 373] width 49 height 12
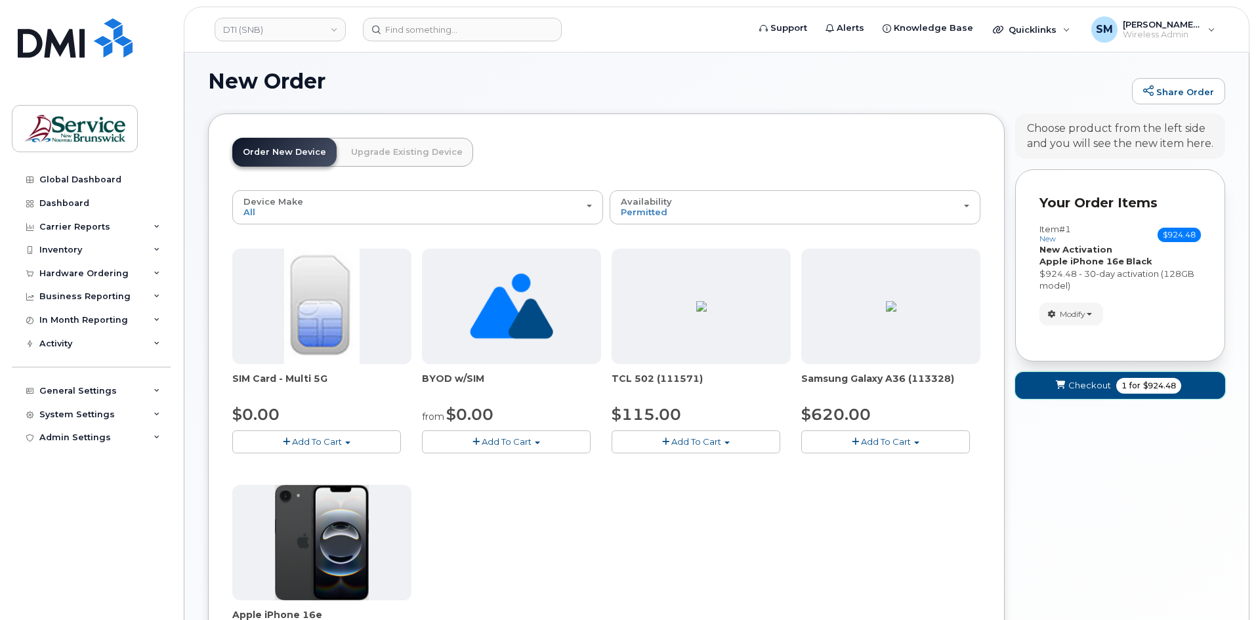
click at [1098, 379] on button "Checkout 1 for $924.48" at bounding box center [1120, 385] width 210 height 27
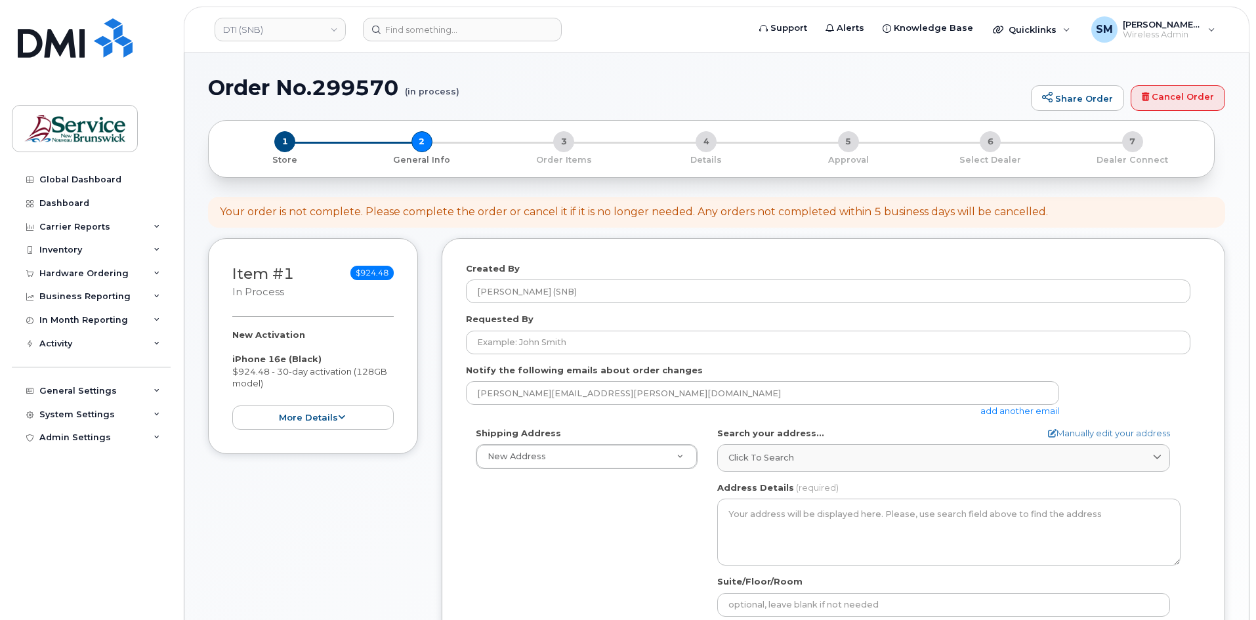
select select
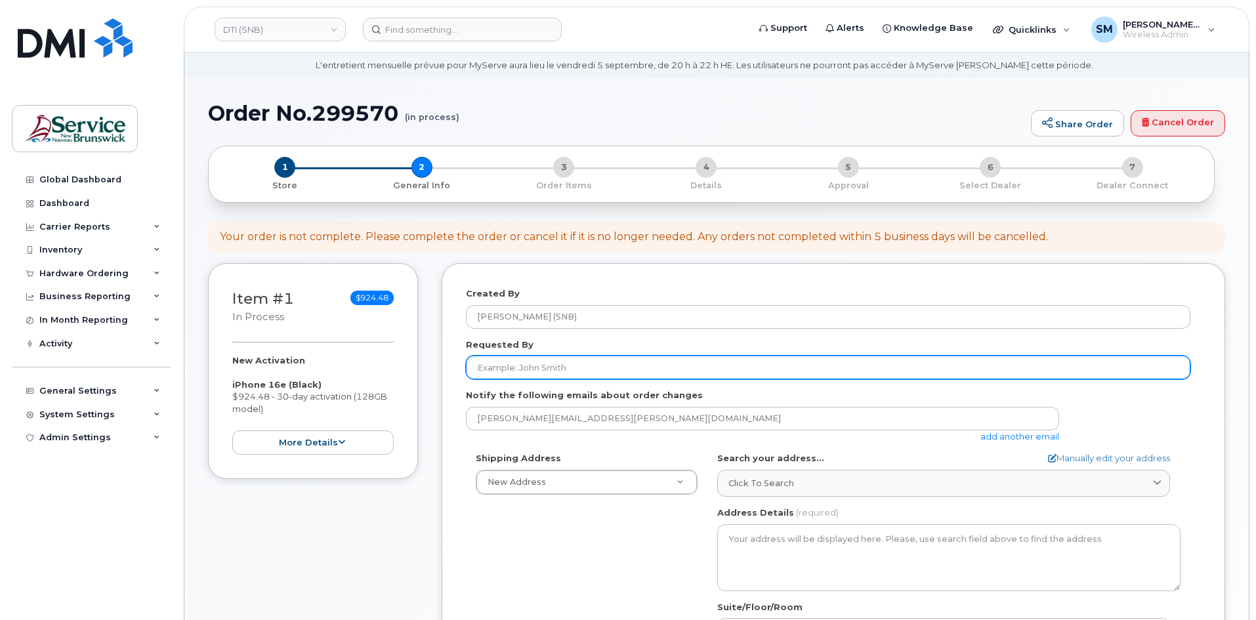
scroll to position [66, 0]
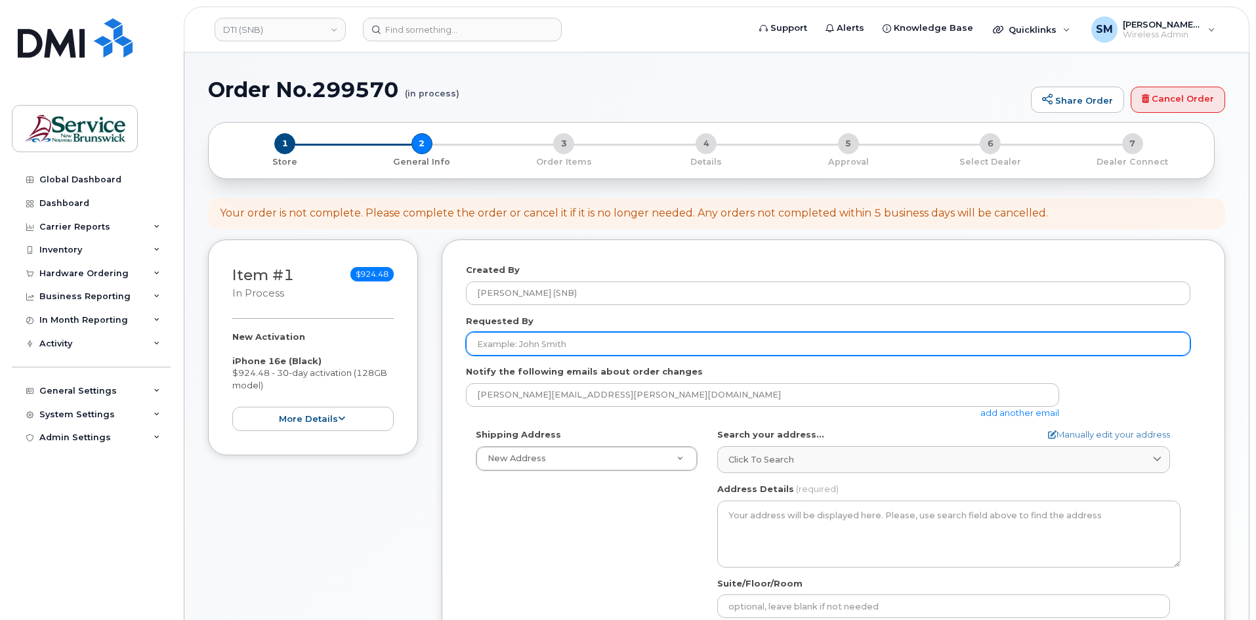
click at [517, 348] on input "Requested By" at bounding box center [828, 344] width 724 height 24
paste input "[PERSON_NAME][EMAIL_ADDRESS][PERSON_NAME][DOMAIN_NAME]"
type input "[PERSON_NAME][EMAIL_ADDRESS][PERSON_NAME][DOMAIN_NAME]"
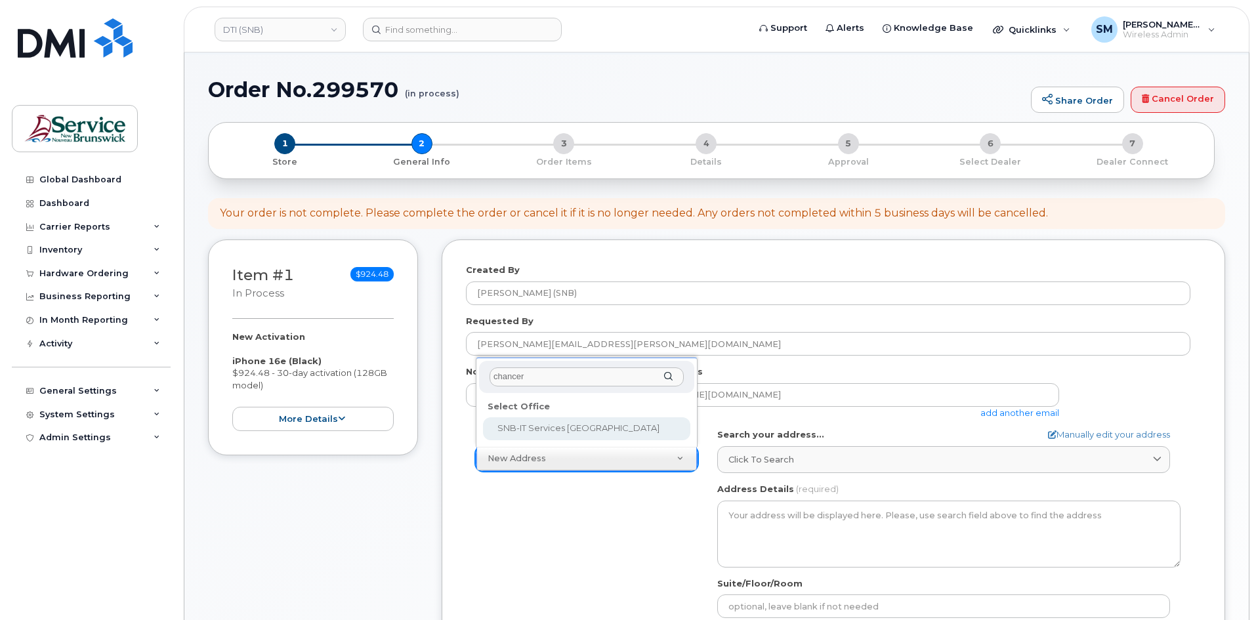
type input "chancer"
select select
type textarea "675 King Street, Rm 1072 Fredericton New Brunswick E3B 1E9"
type input "[PERSON_NAME]/[PERSON_NAME]"
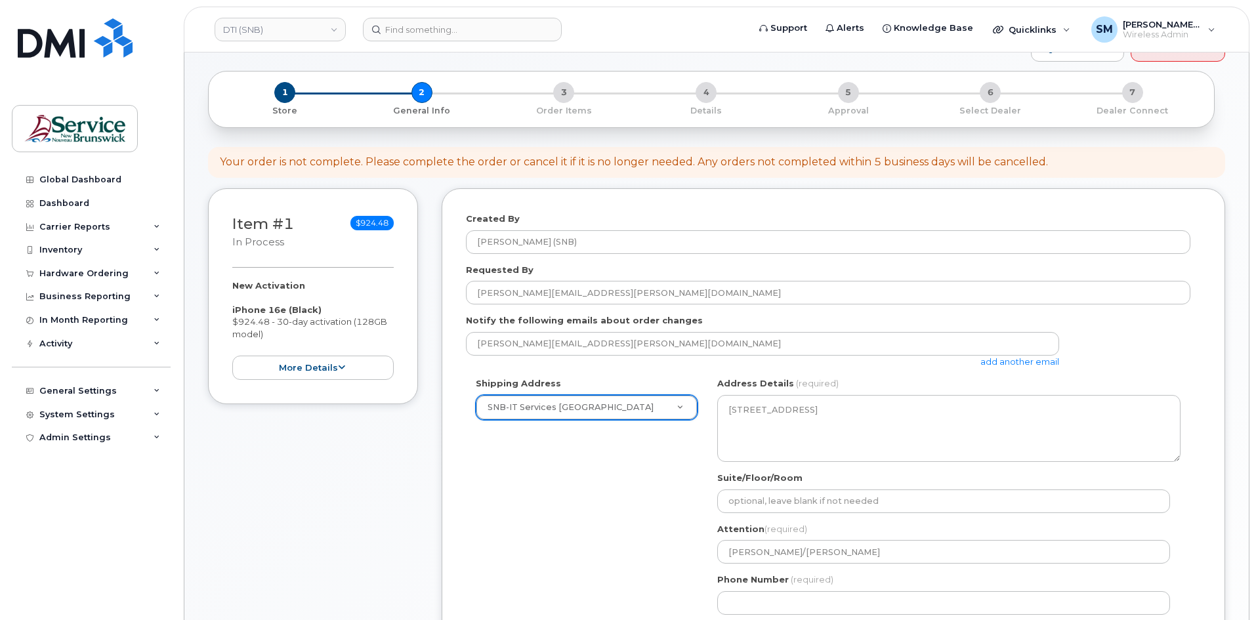
scroll to position [262, 0]
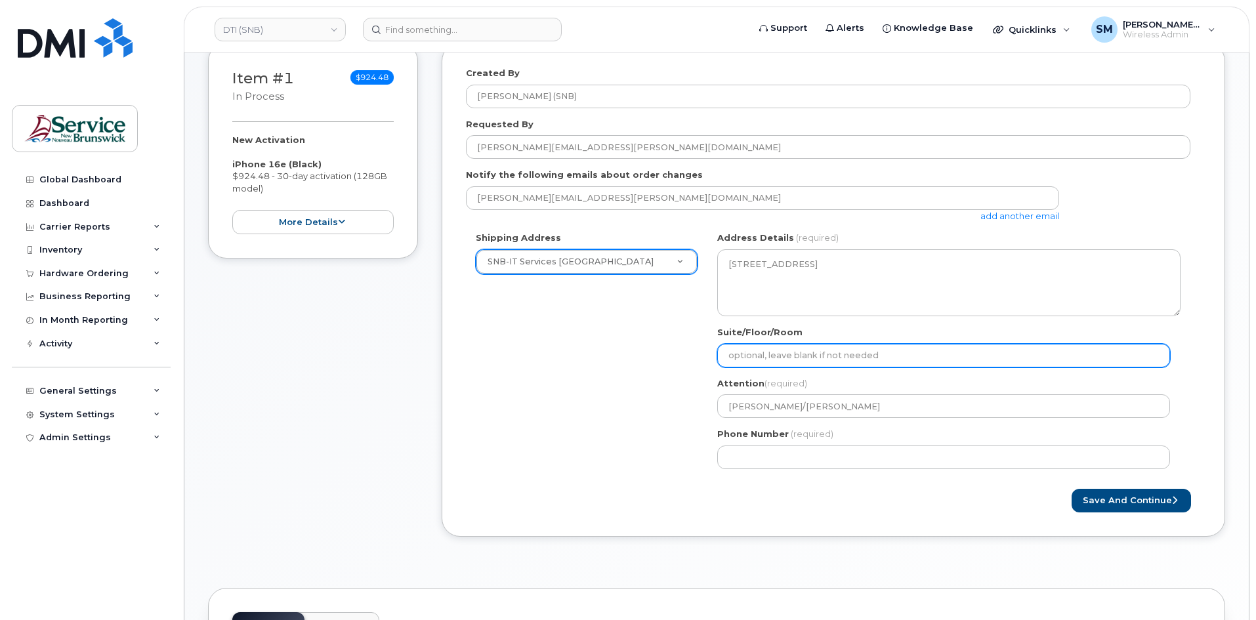
click at [826, 353] on input "Suite/Floor/Room" at bounding box center [943, 356] width 453 height 24
paste input "WO0000000483183"
select select
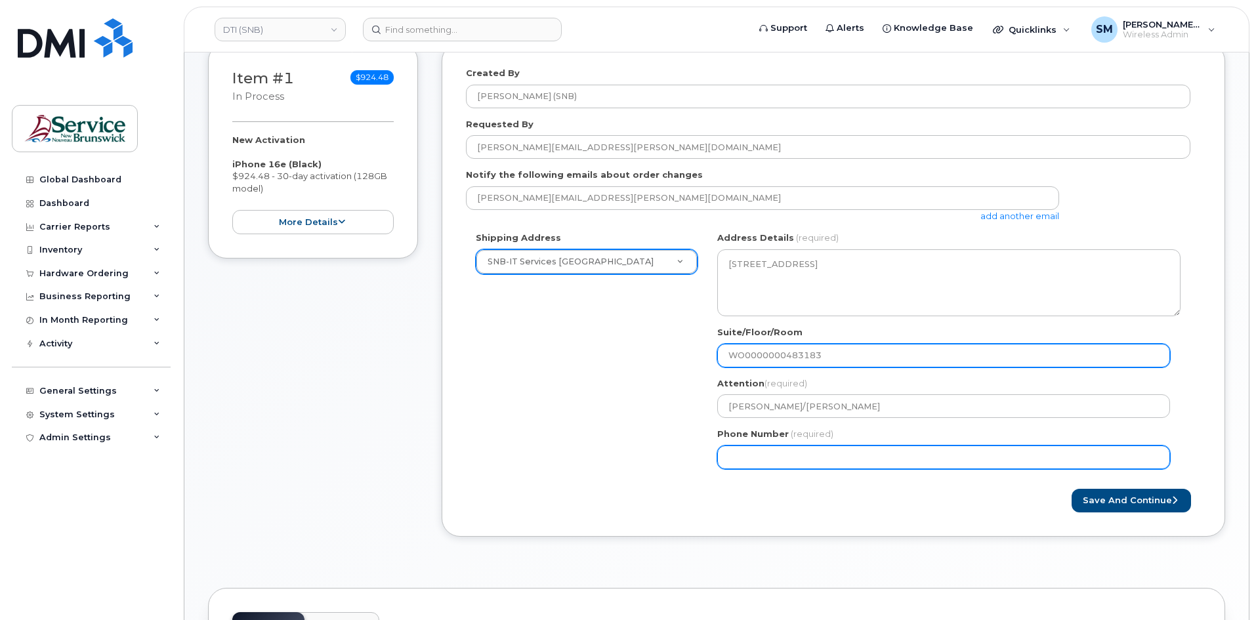
type input "WO0000000483183"
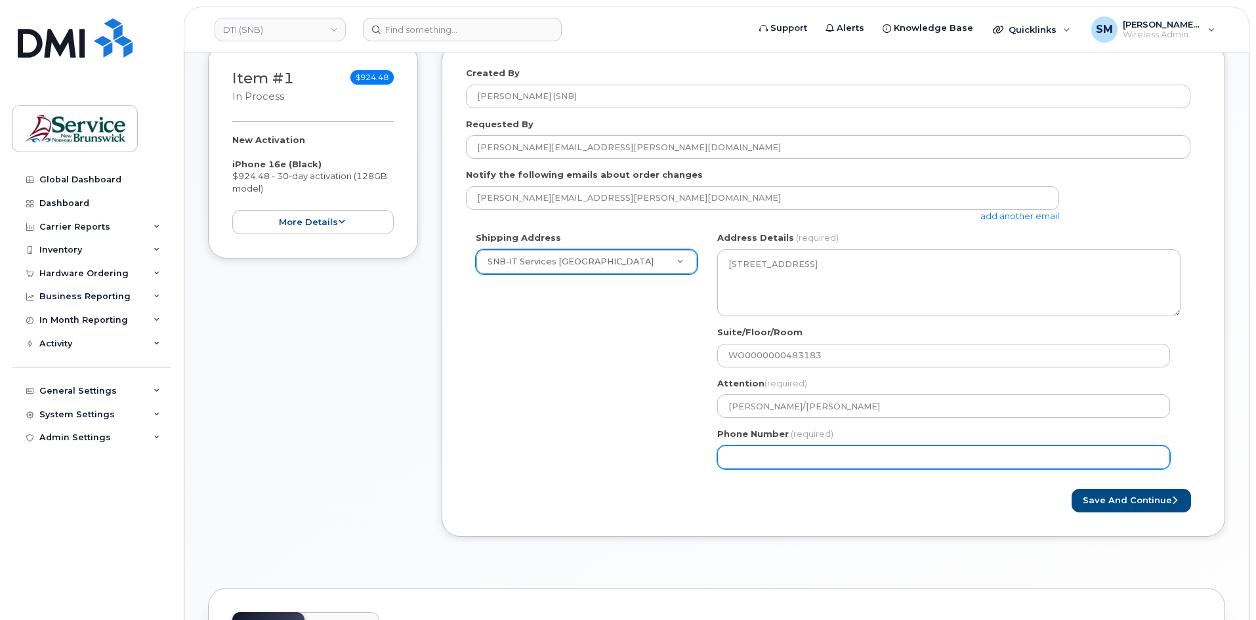
click at [973, 467] on input "Phone Number" at bounding box center [943, 458] width 453 height 24
select select
type input "506639633"
select select
type input "5066396338"
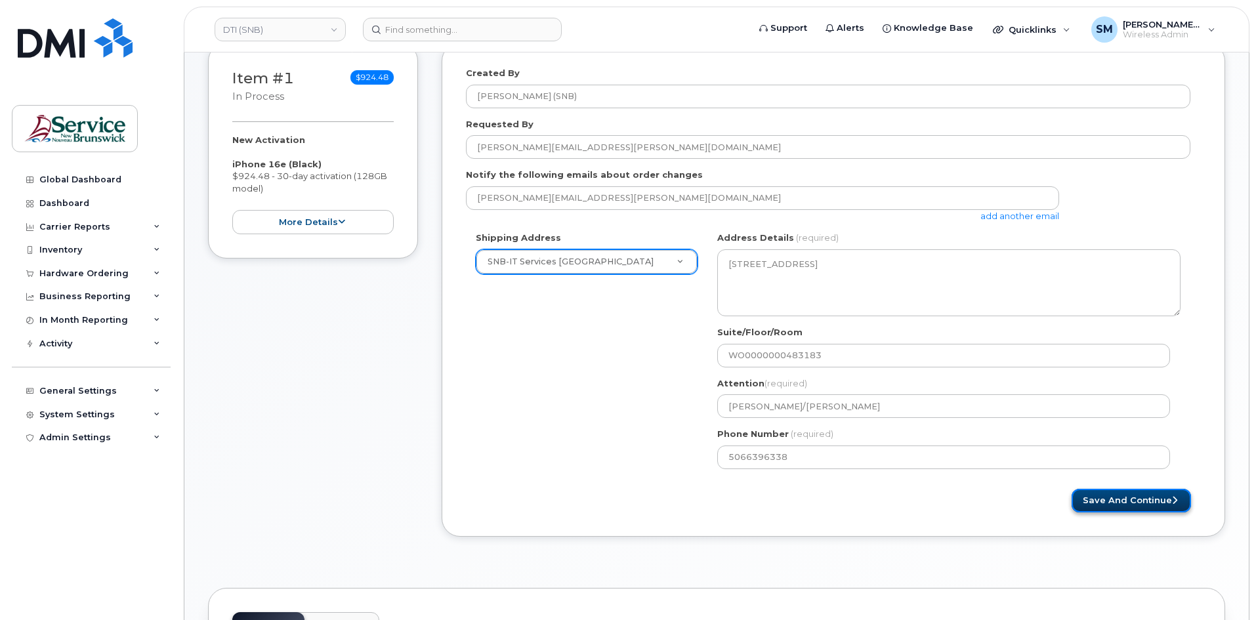
click at [1160, 503] on button "Save and Continue" at bounding box center [1131, 501] width 119 height 24
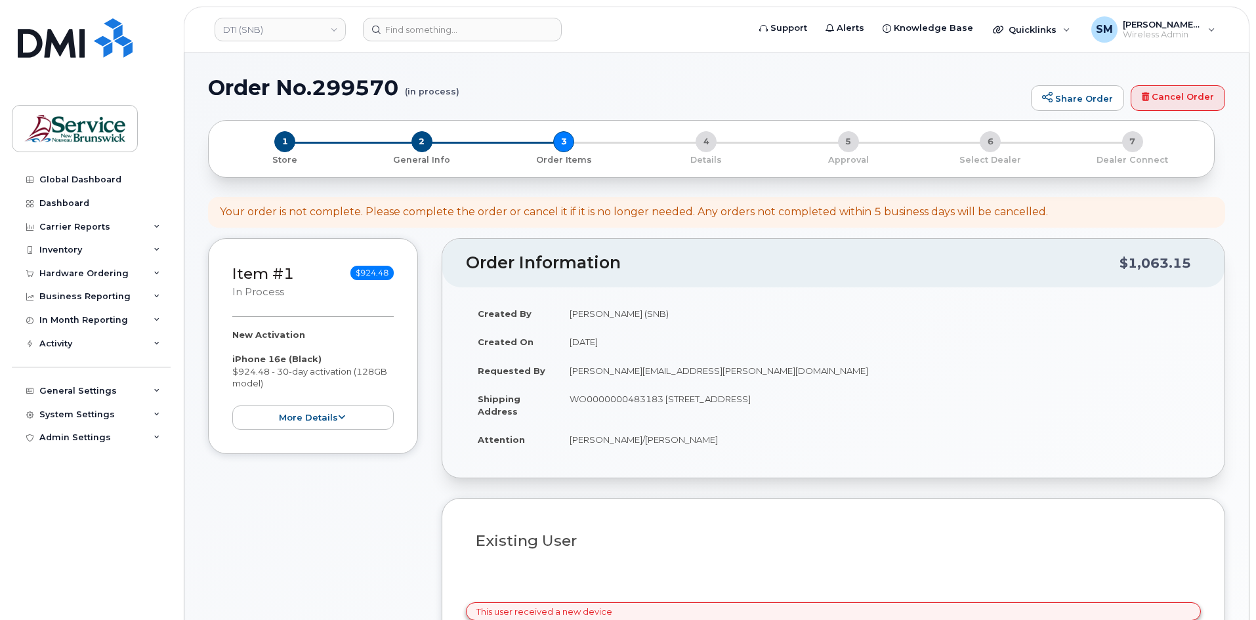
select select
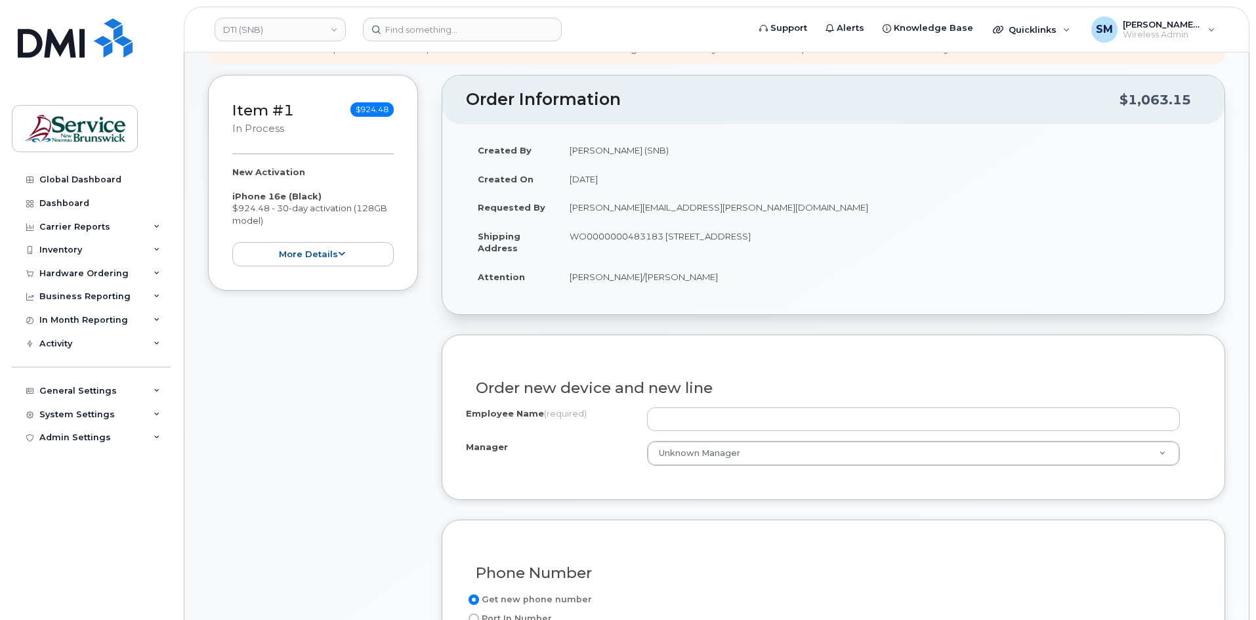
scroll to position [262, 0]
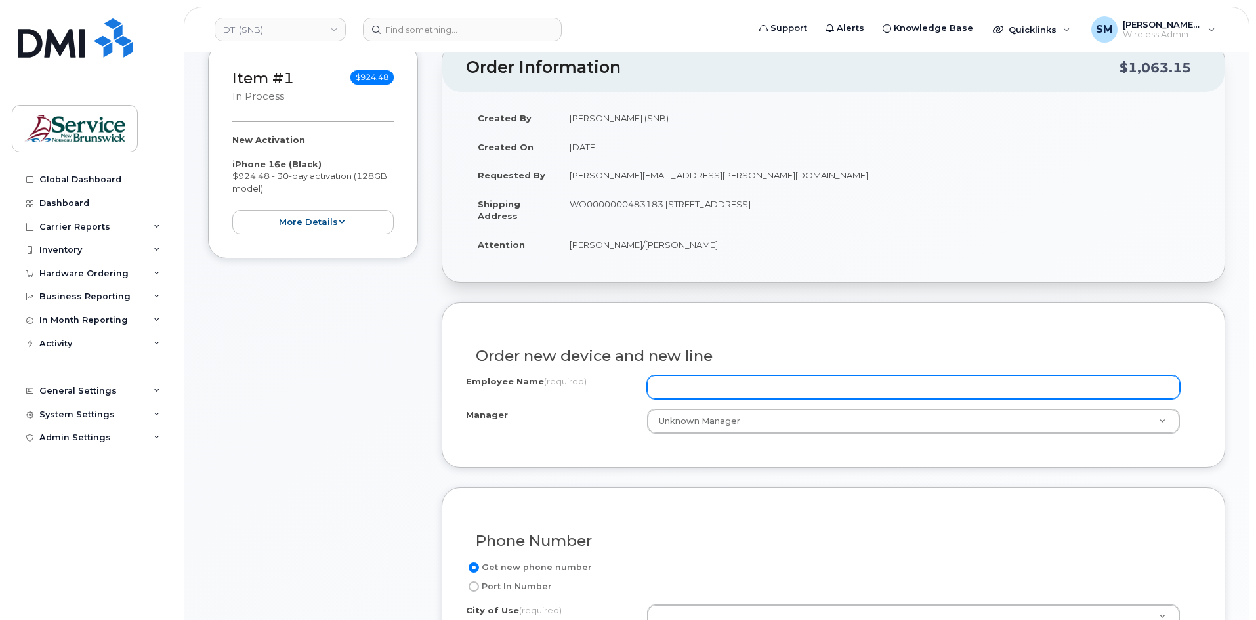
click at [761, 394] on input "Employee Name (required)" at bounding box center [913, 387] width 533 height 24
paste input "Donald Mason"
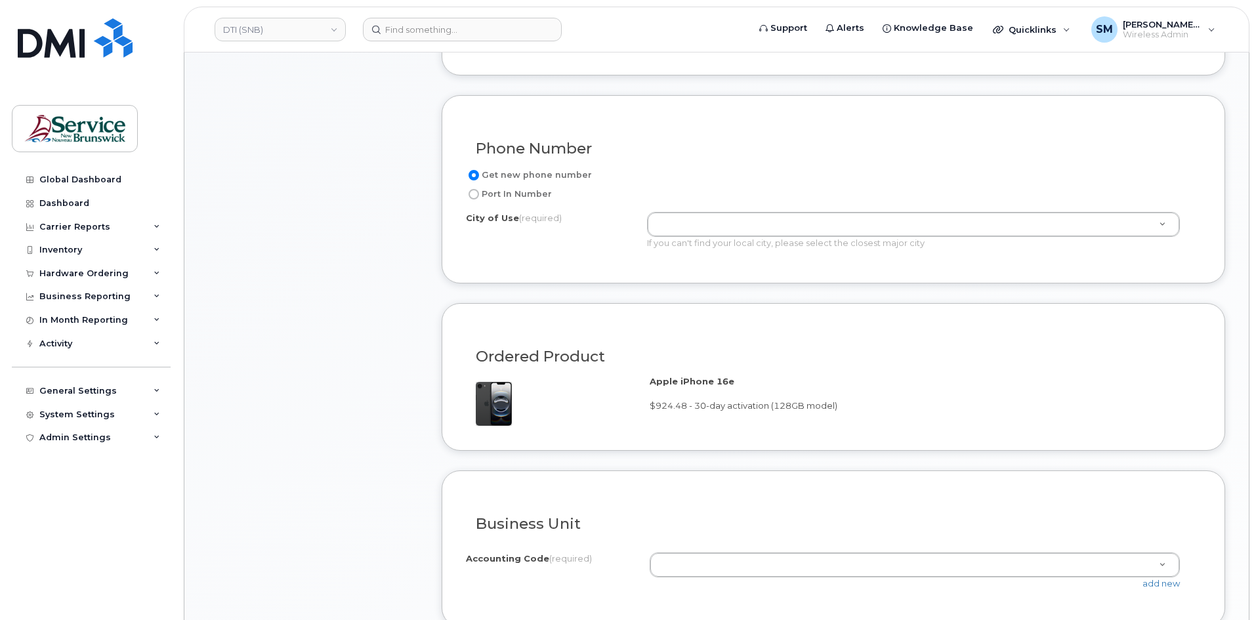
scroll to position [656, 0]
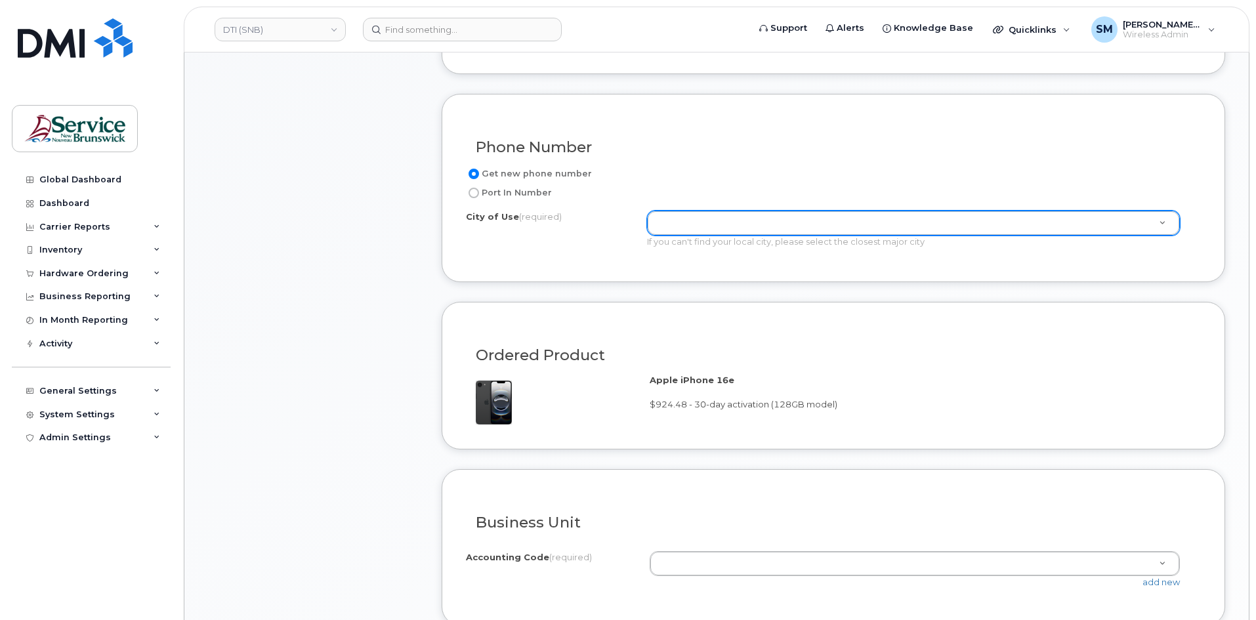
type input "Donald Mason"
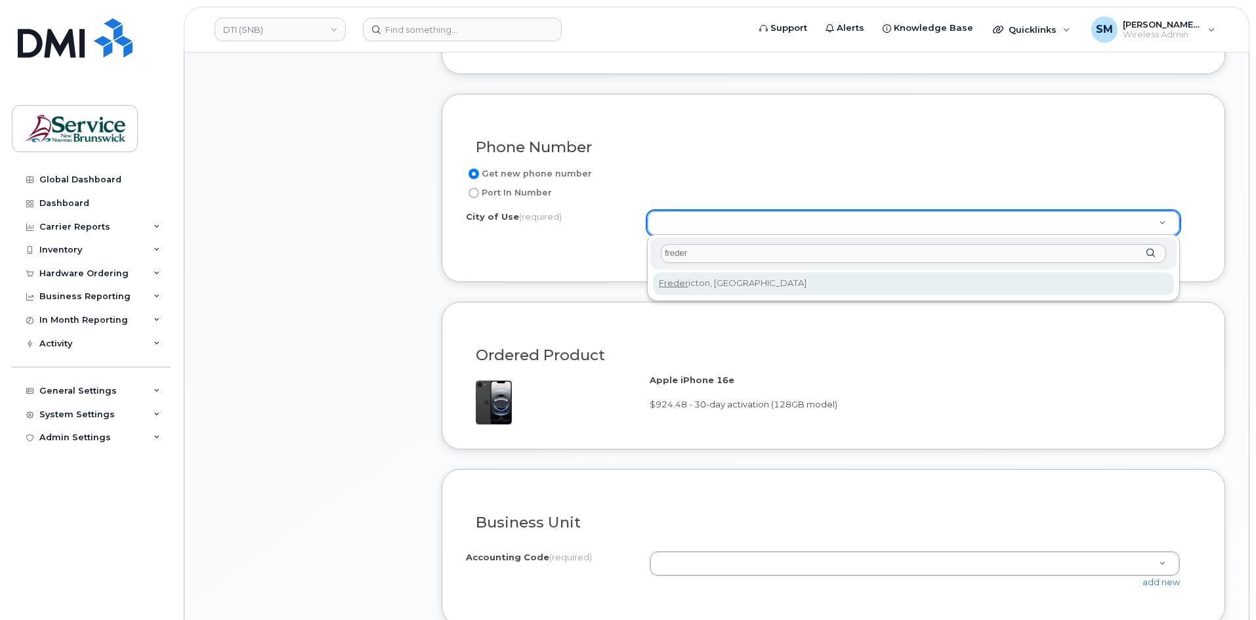
type input "freder"
type input "1578"
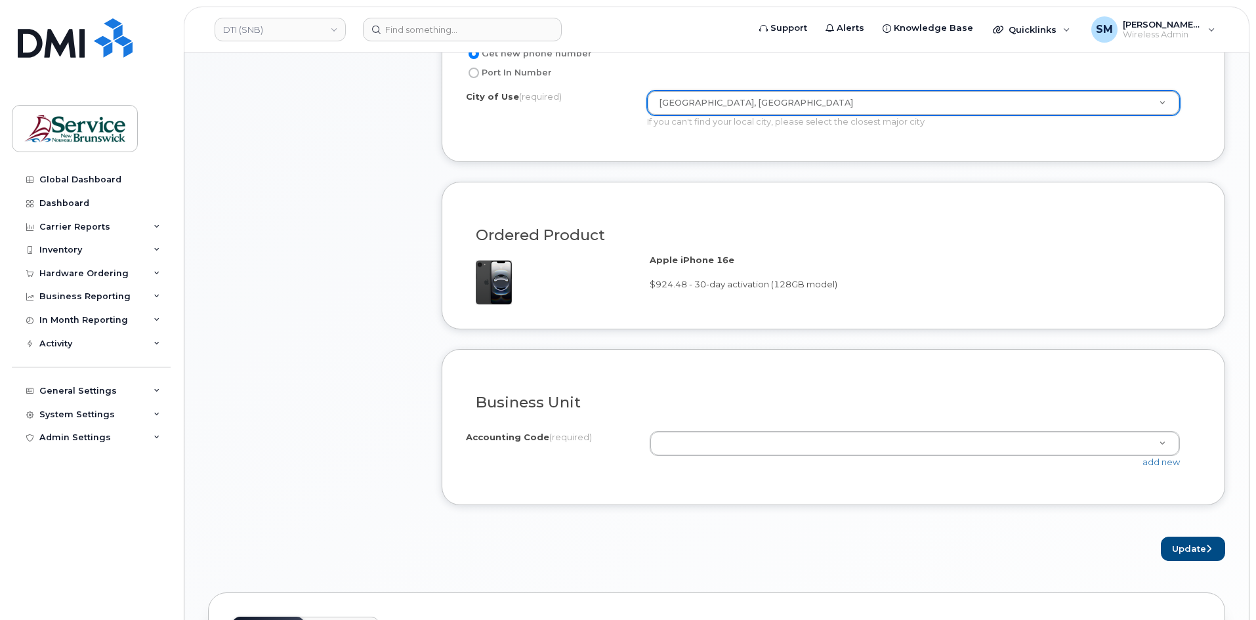
scroll to position [787, 0]
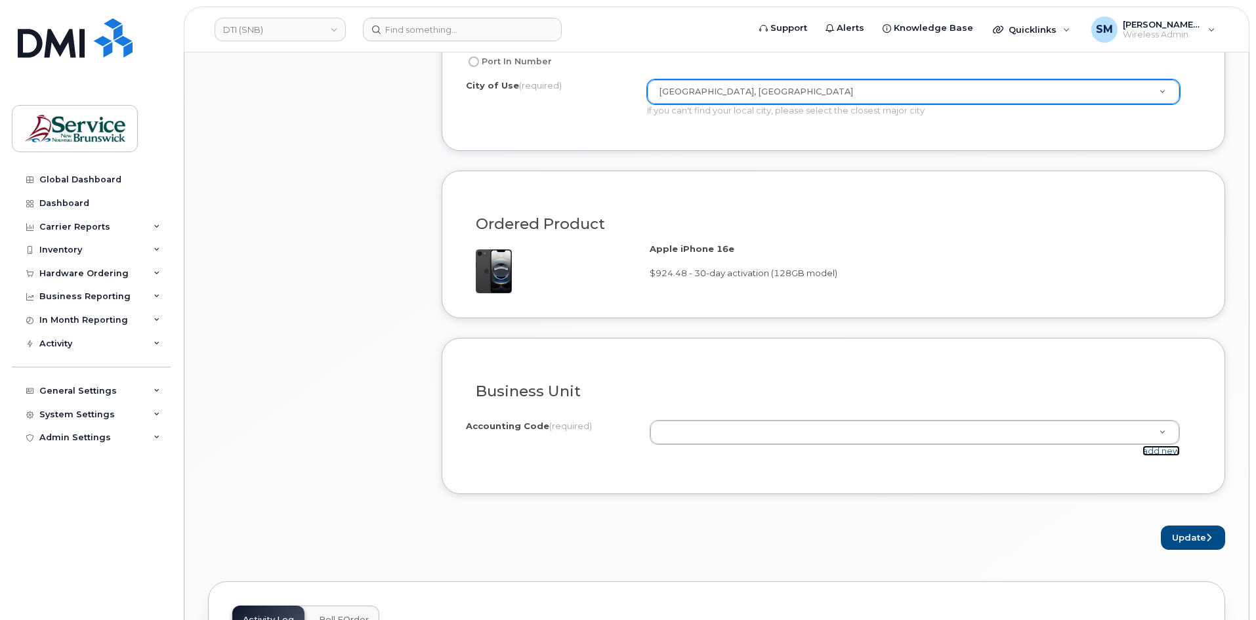
click at [1157, 448] on link "add new" at bounding box center [1160, 451] width 37 height 10
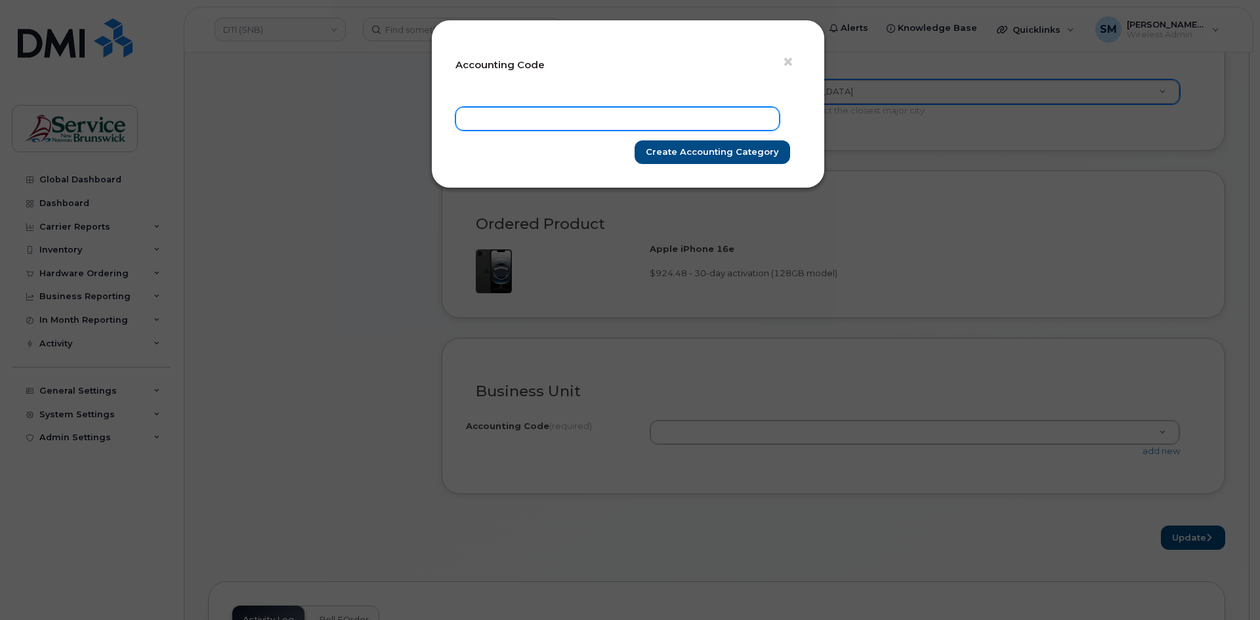
click at [671, 120] on input "text" at bounding box center [617, 119] width 324 height 24
paste input "40.4005.4003.5829.b707.0000.b31050"
type input "40.4005.4003.5829.b707.0000.b31050"
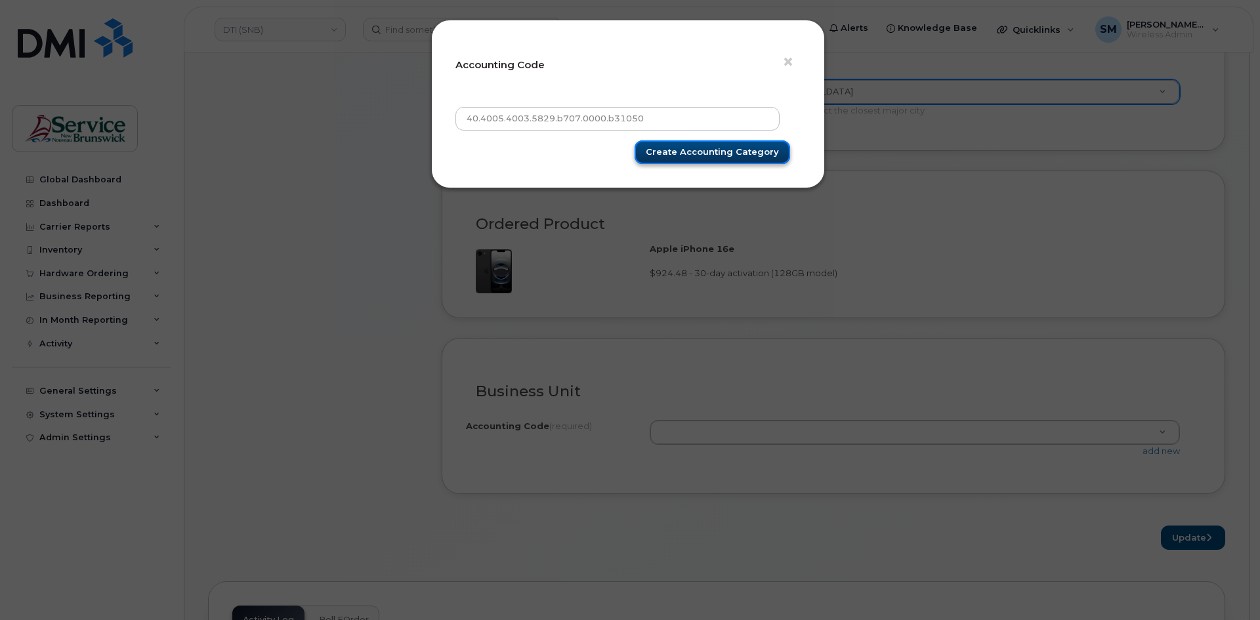
click at [728, 150] on input "Create Accounting category" at bounding box center [713, 152] width 156 height 24
type input "Create Accounting category"
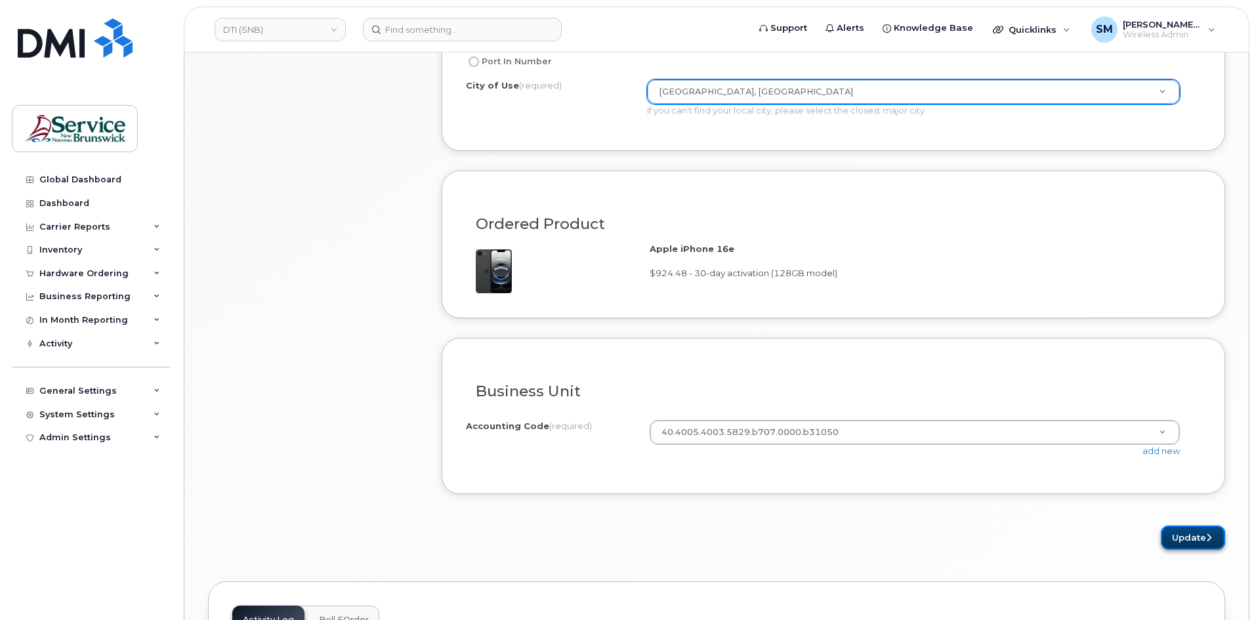
click at [1180, 544] on button "Update" at bounding box center [1193, 538] width 64 height 24
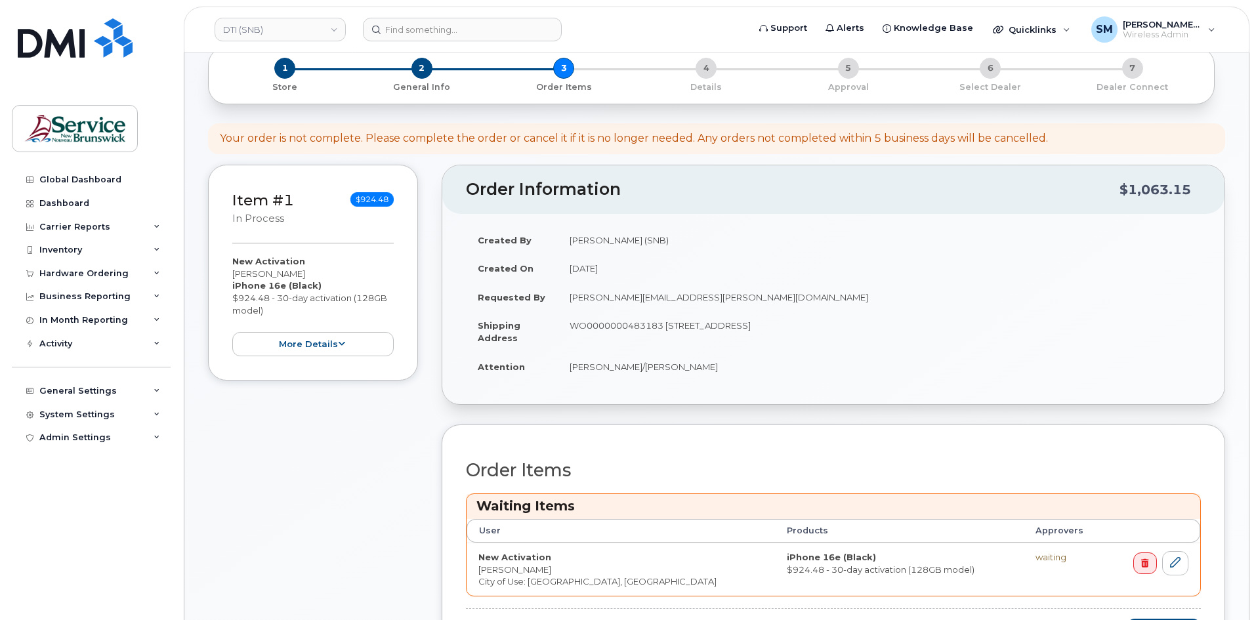
scroll to position [459, 0]
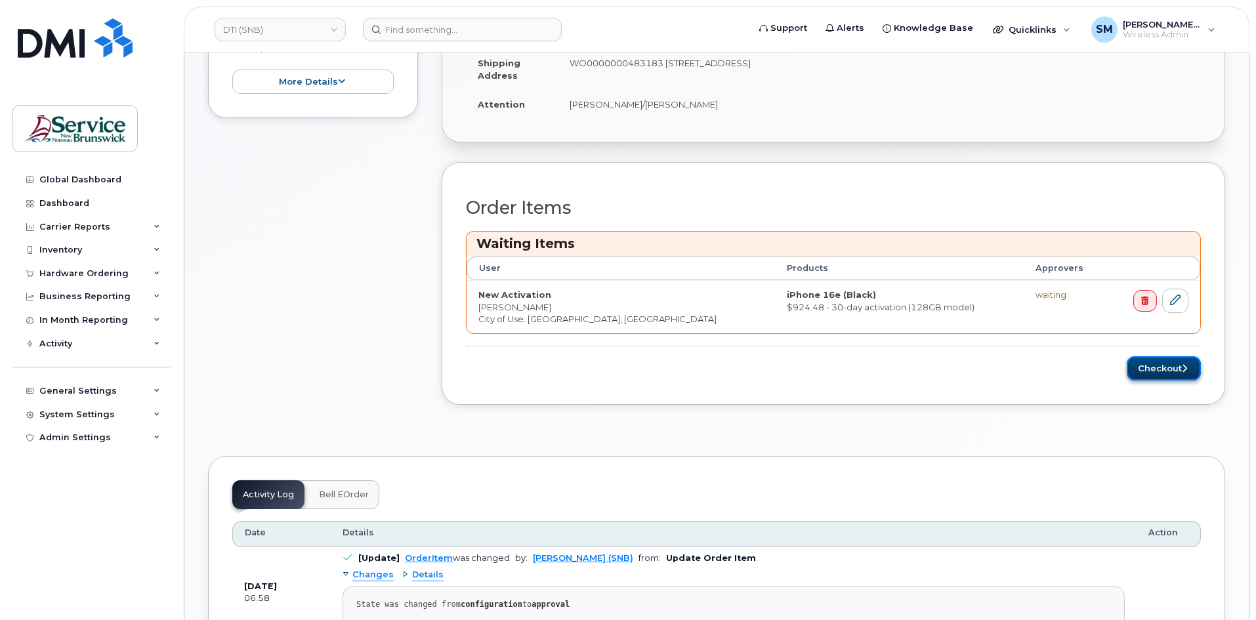
click at [1149, 366] on button "Checkout" at bounding box center [1164, 368] width 74 height 24
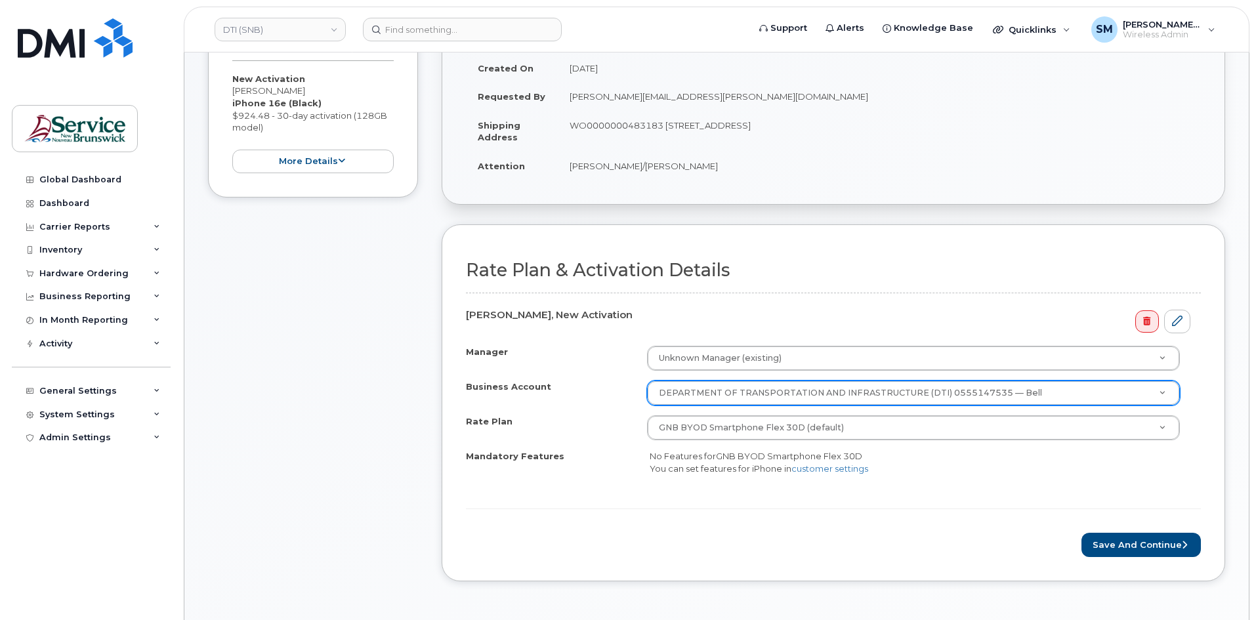
scroll to position [328, 0]
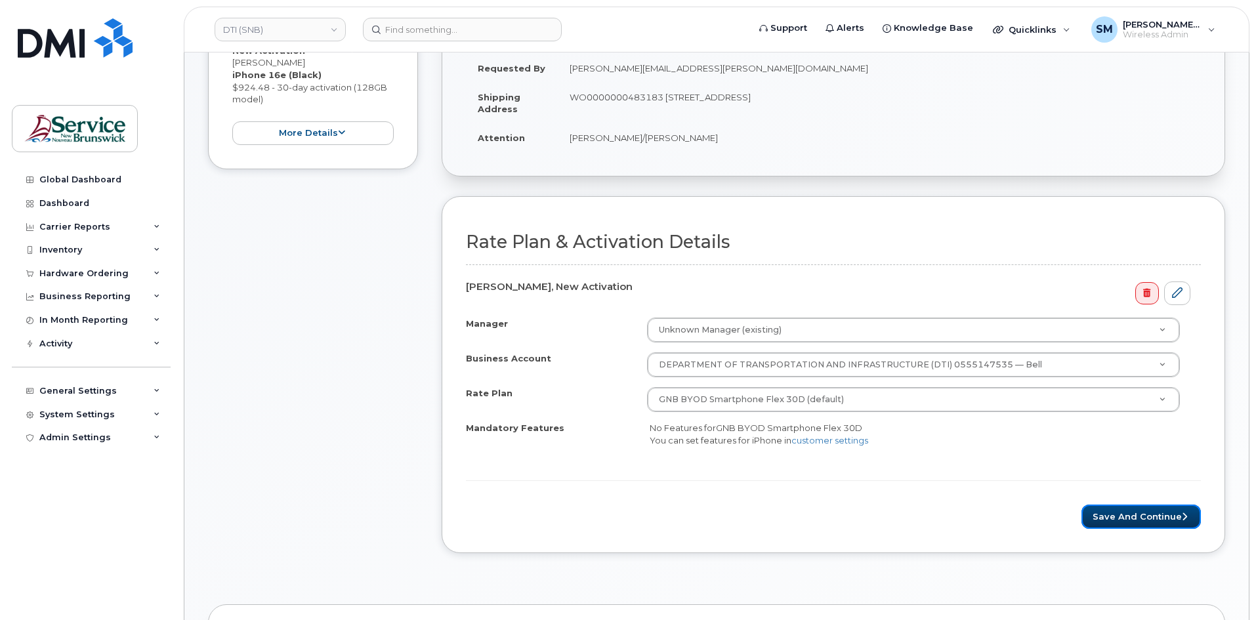
drag, startPoint x: 1140, startPoint y: 521, endPoint x: 1080, endPoint y: 474, distance: 76.1
click at [1140, 521] on button "Save and Continue" at bounding box center [1140, 517] width 119 height 24
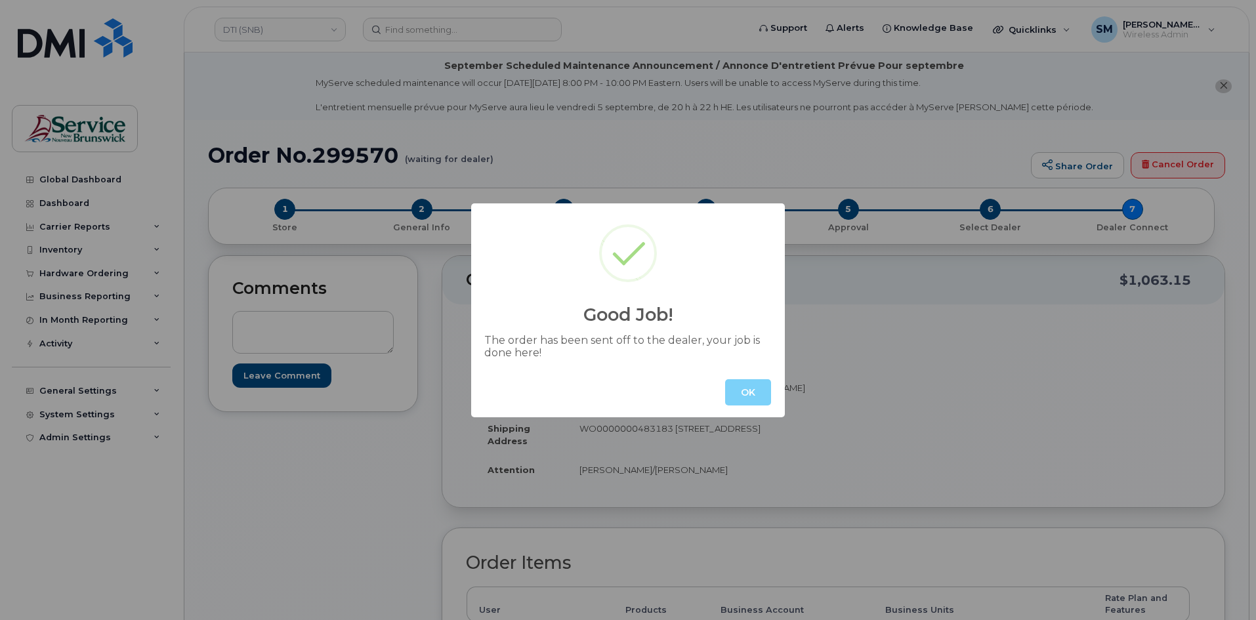
click at [738, 395] on button "OK" at bounding box center [748, 392] width 46 height 26
